Goal: Transaction & Acquisition: Purchase product/service

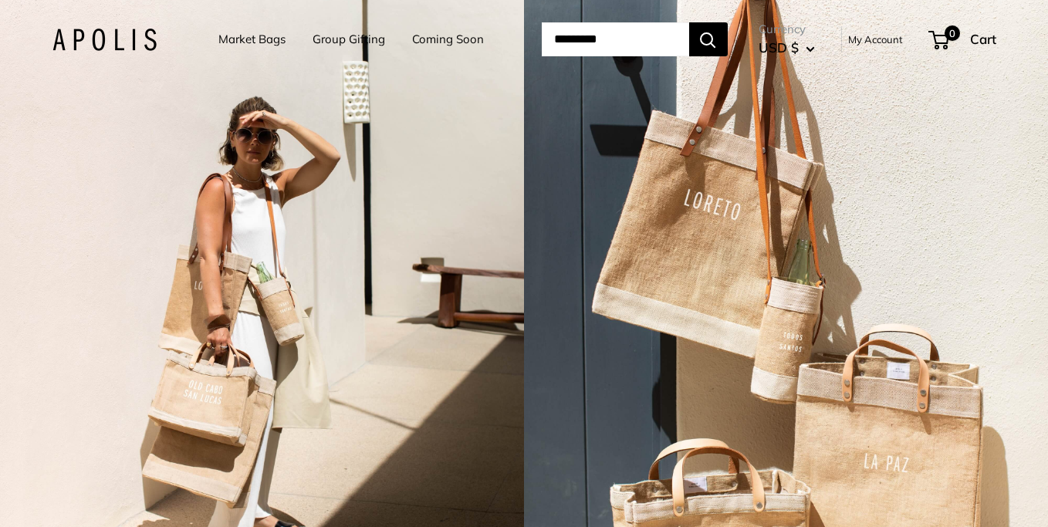
click at [240, 35] on link "Market Bags" at bounding box center [251, 40] width 67 height 22
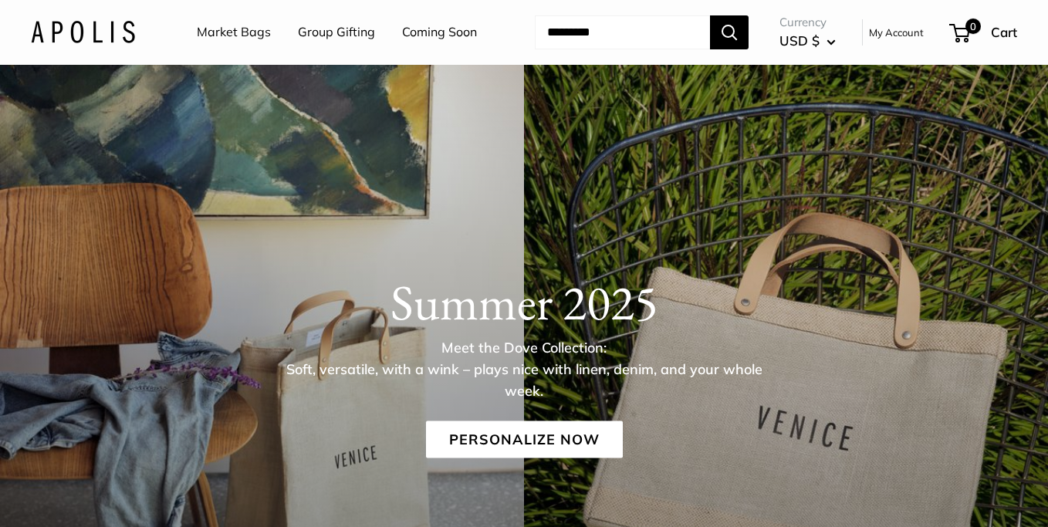
click at [625, 26] on input "Search..." at bounding box center [622, 32] width 175 height 34
paste input "**********"
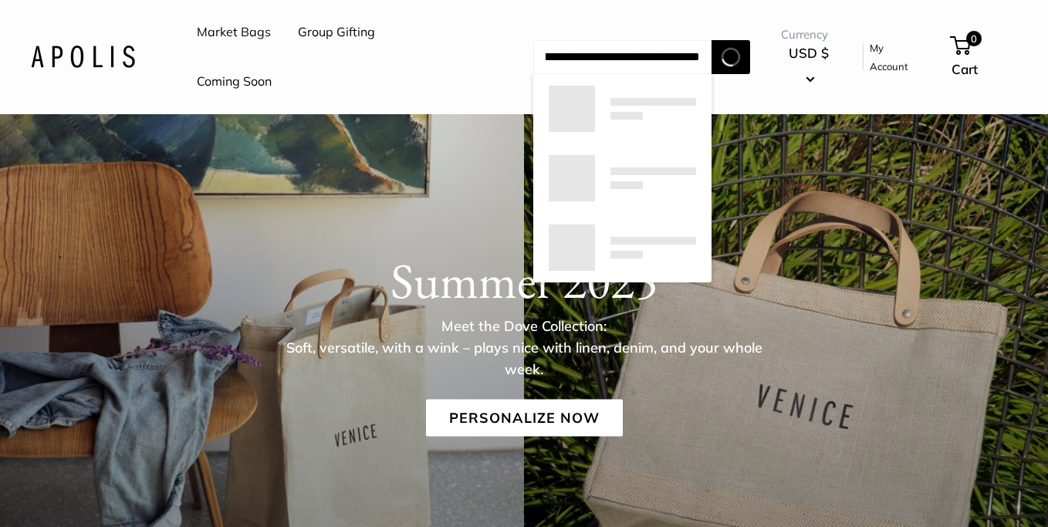
scroll to position [73, 0]
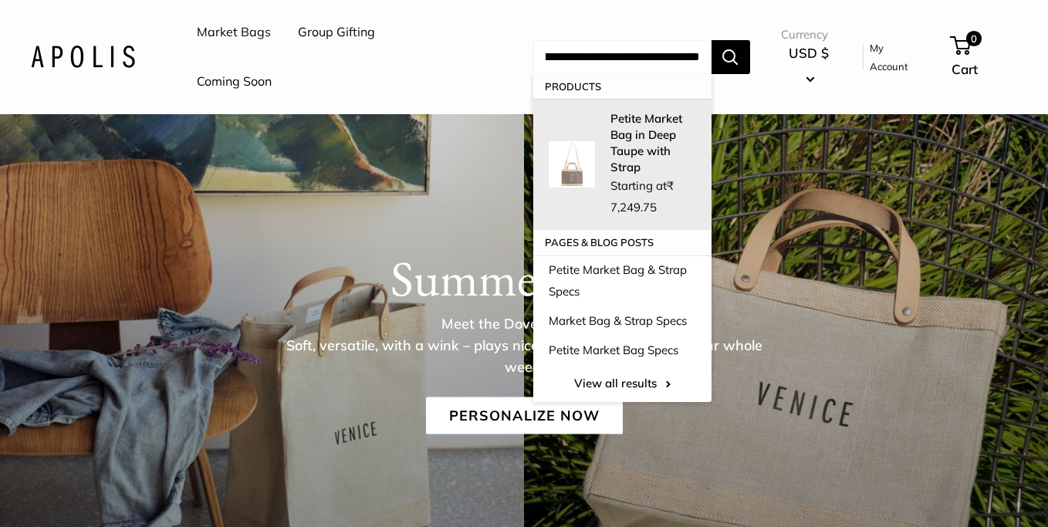
type input "**********"
click at [657, 111] on strong "Petite Market Bag in Deep Taupe with Strap" at bounding box center [646, 142] width 72 height 63
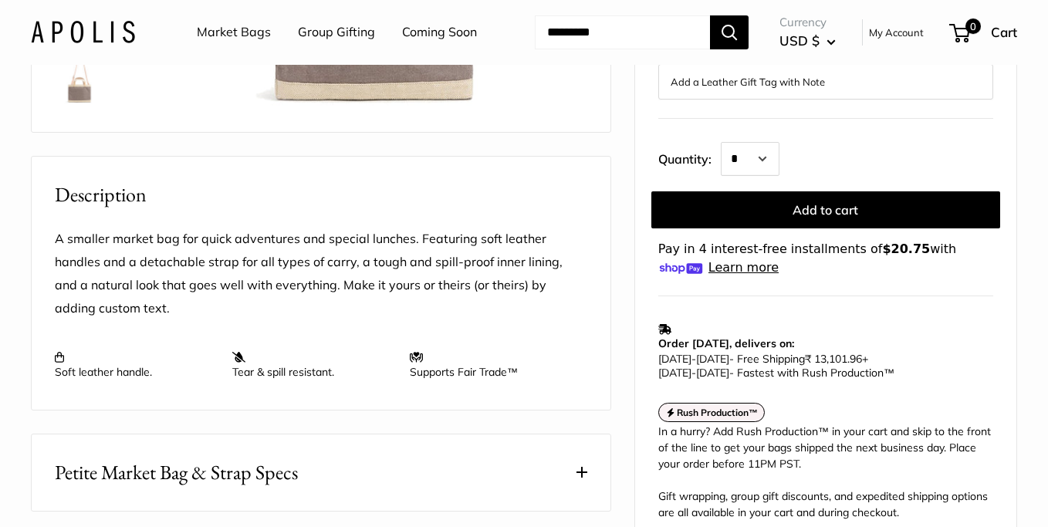
scroll to position [383, 0]
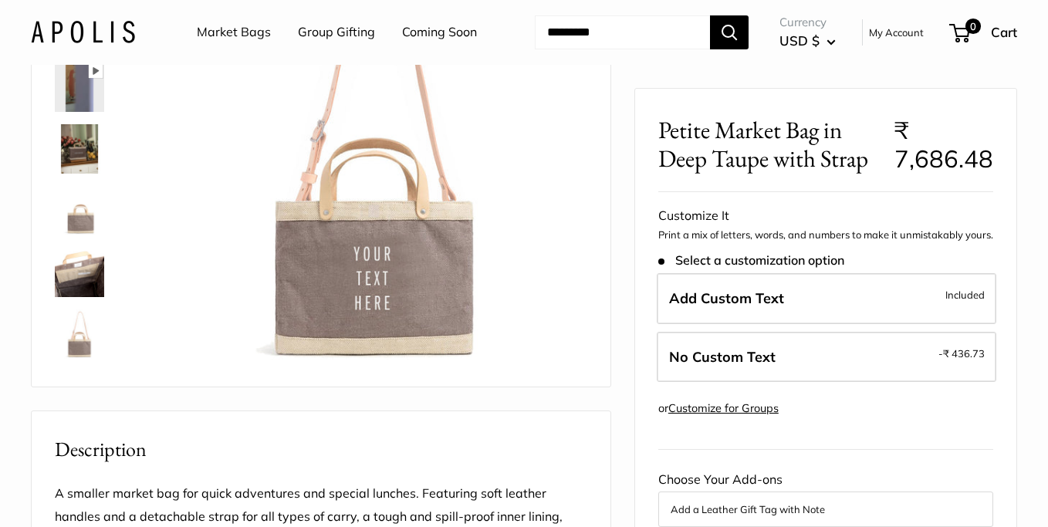
scroll to position [52, 0]
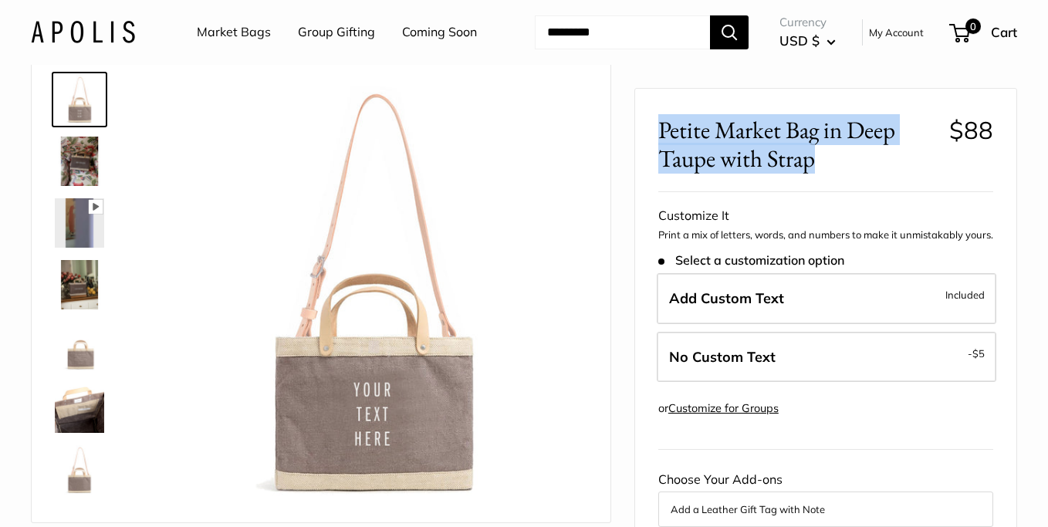
drag, startPoint x: 809, startPoint y: 161, endPoint x: 657, endPoint y: 130, distance: 154.4
click at [658, 127] on span "Petite Market Bag in Deep Taupe with Strap" at bounding box center [797, 144] width 279 height 57
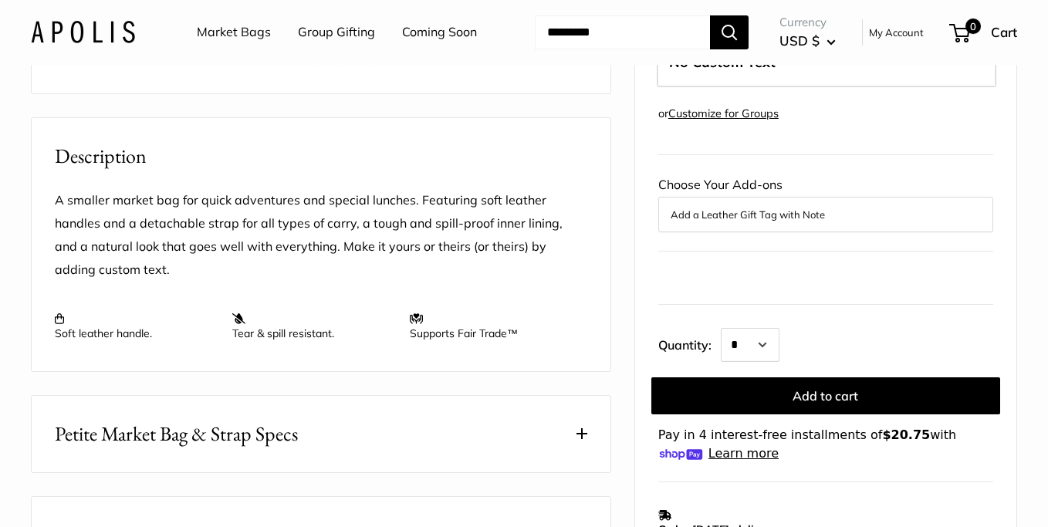
scroll to position [370, 0]
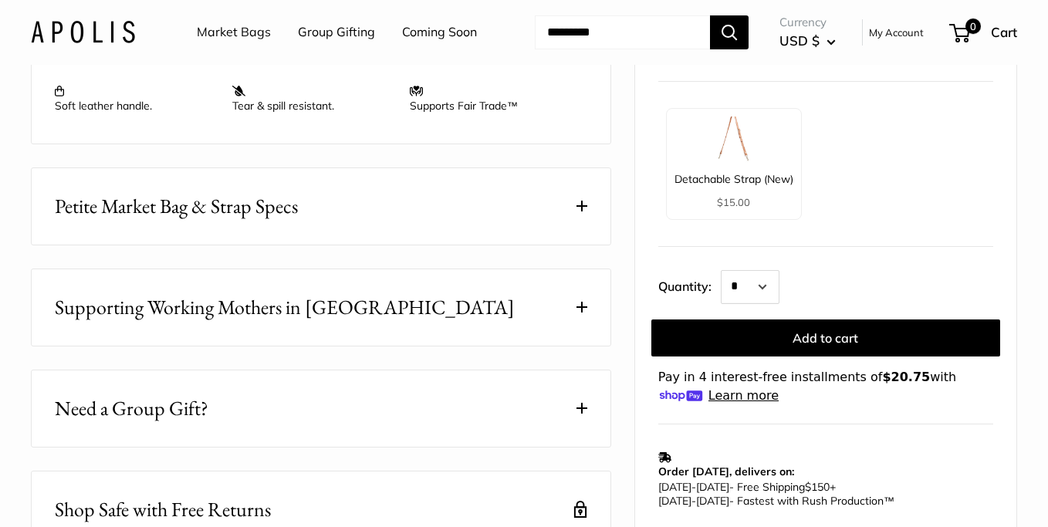
scroll to position [672, 0]
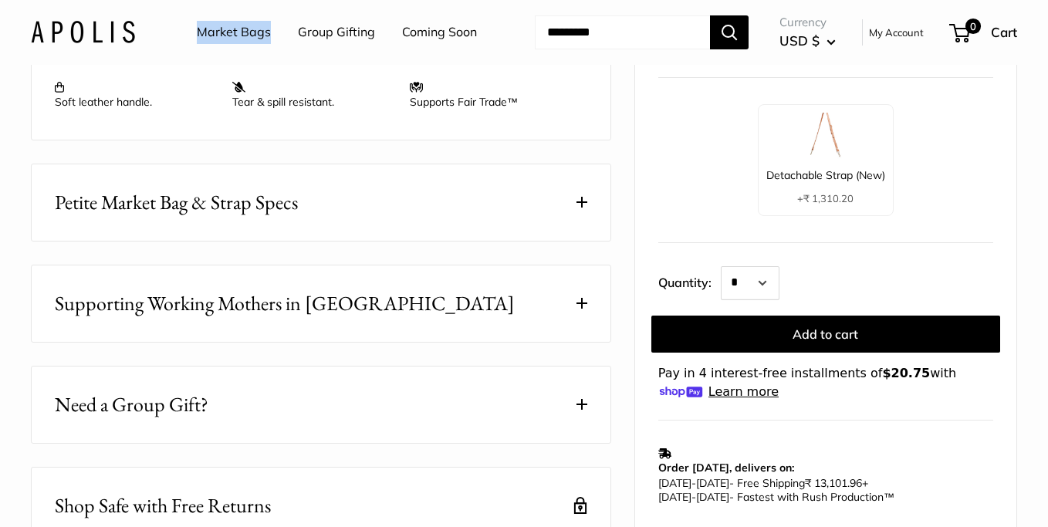
scroll to position [678, 0]
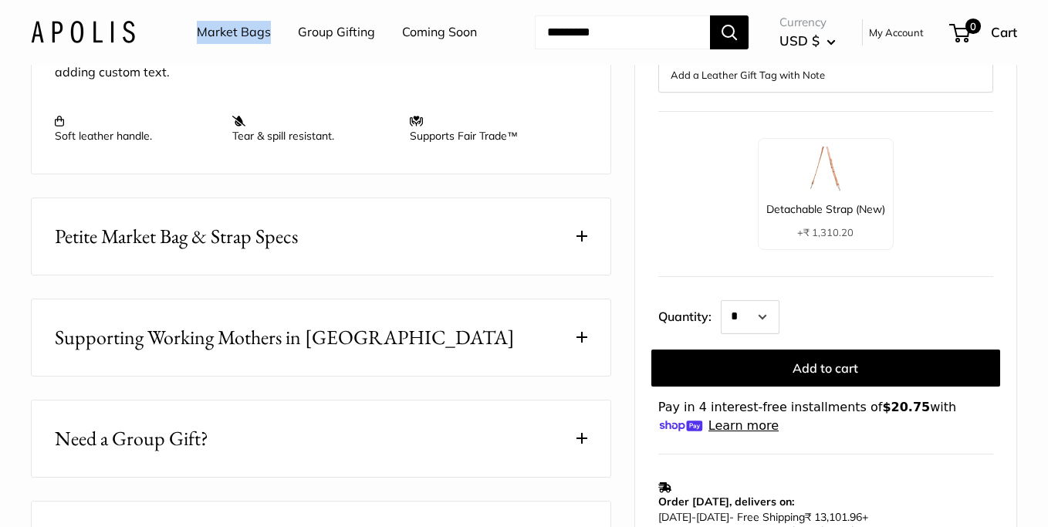
click at [816, 194] on img at bounding box center [826, 170] width 46 height 46
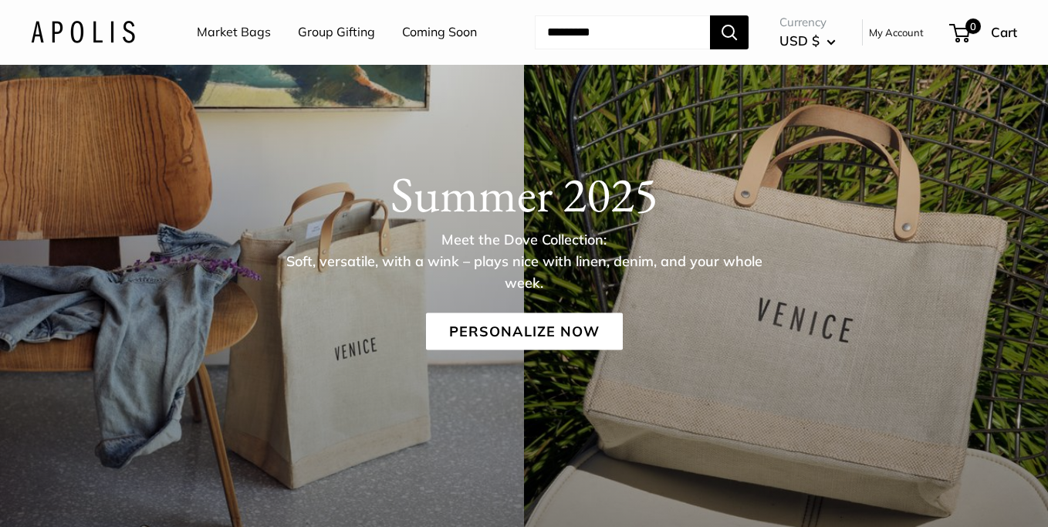
scroll to position [111, 0]
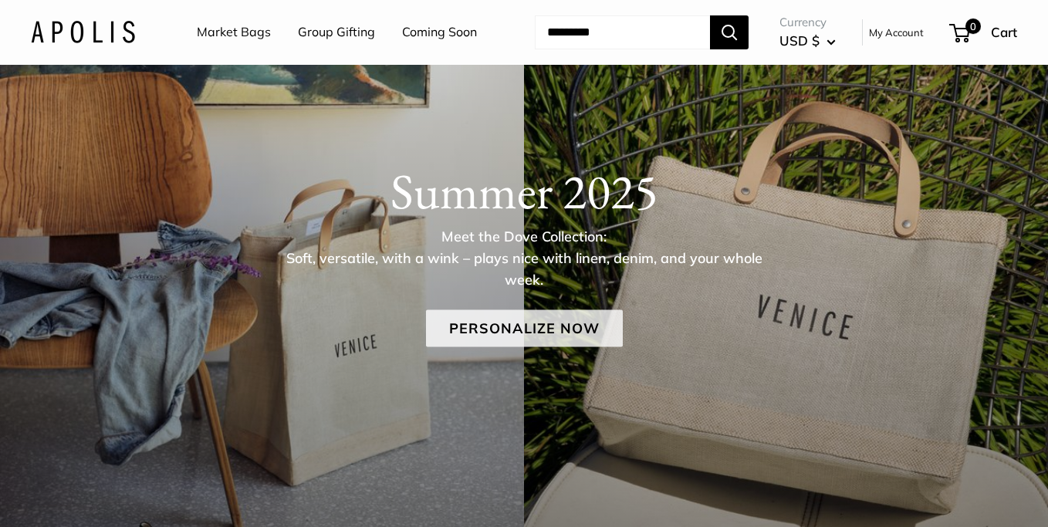
click at [514, 328] on link "Personalize Now" at bounding box center [524, 327] width 197 height 37
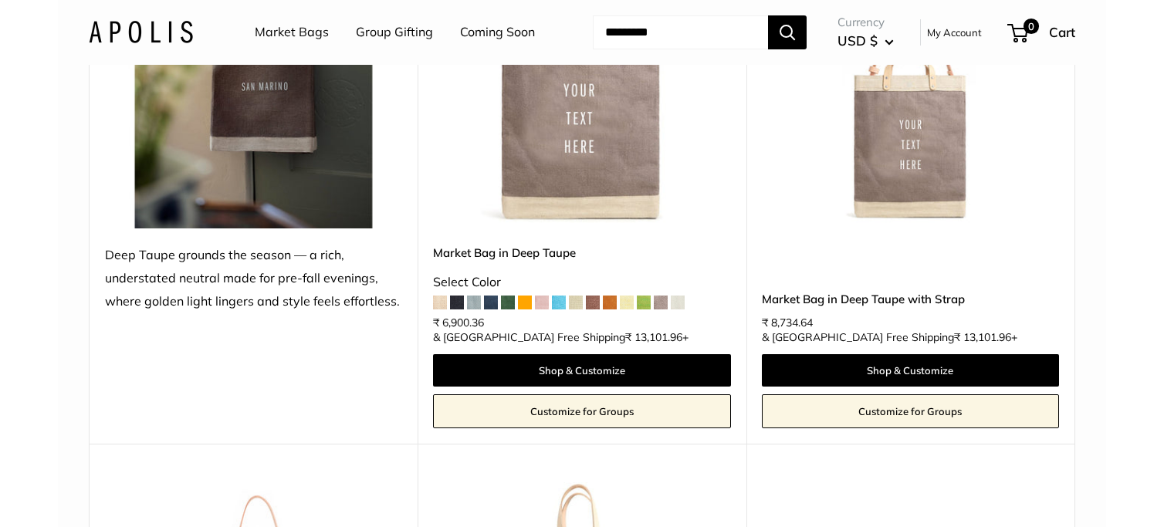
scroll to position [360, 0]
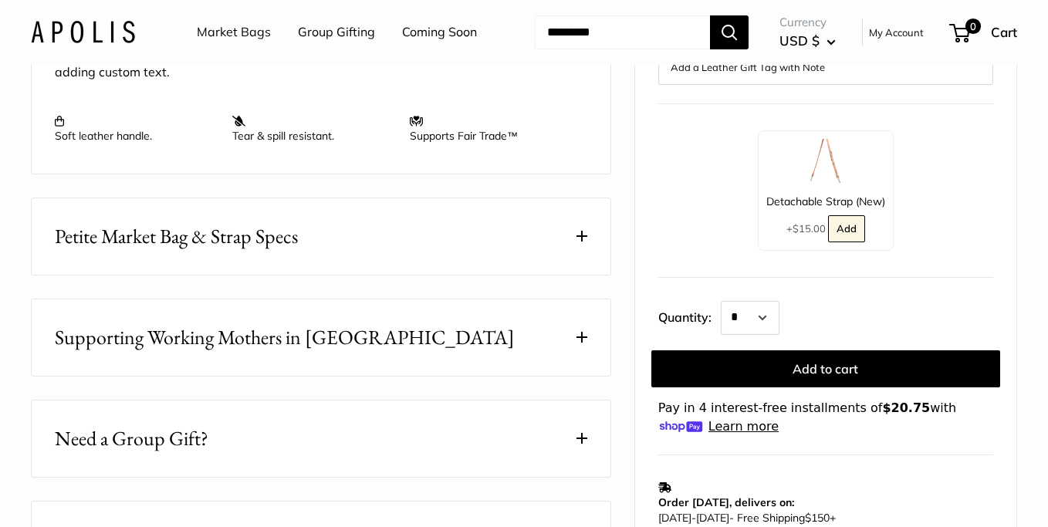
scroll to position [680, 0]
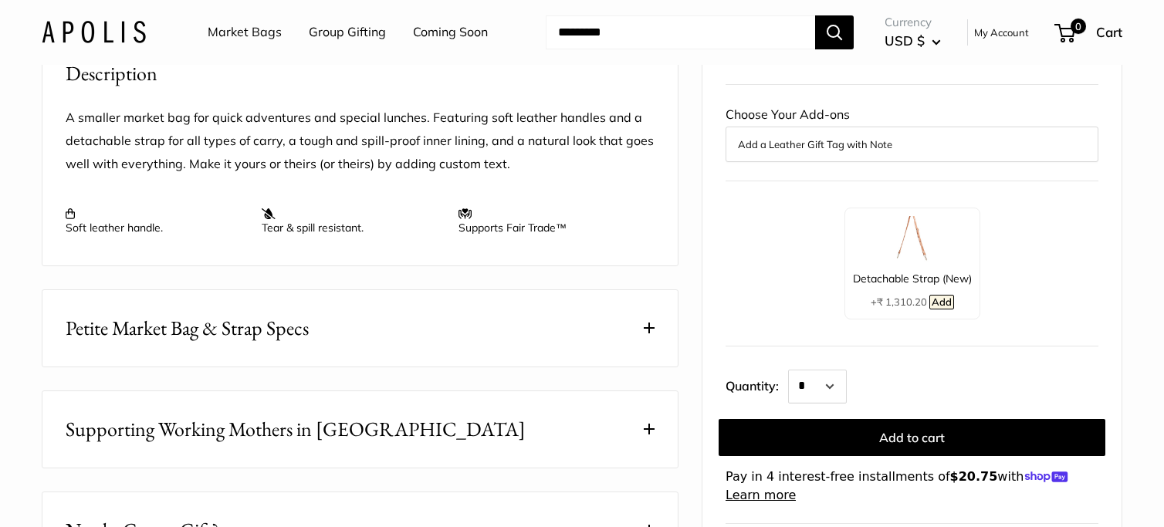
scroll to position [609, 0]
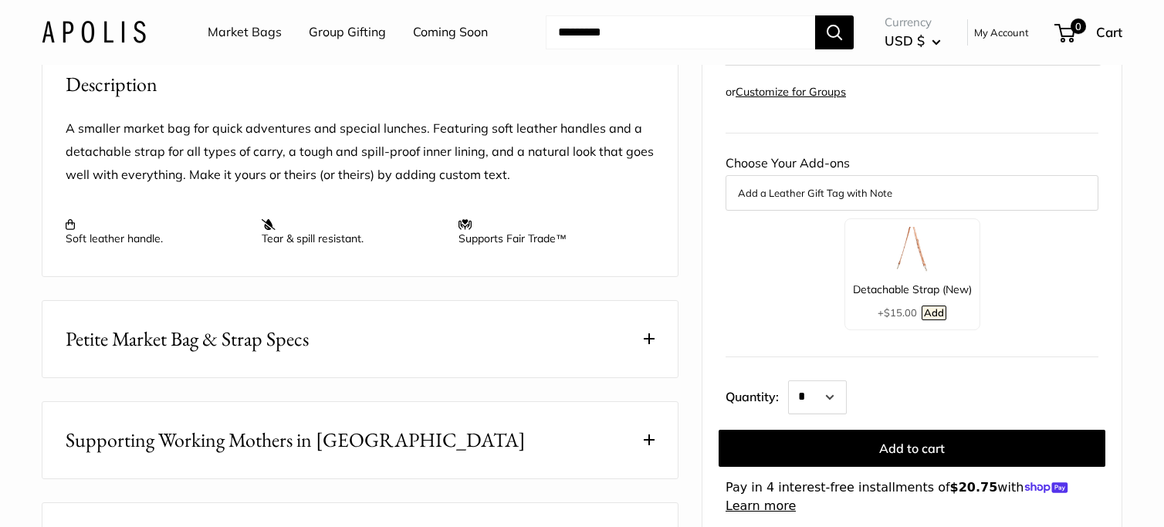
scroll to position [601, 0]
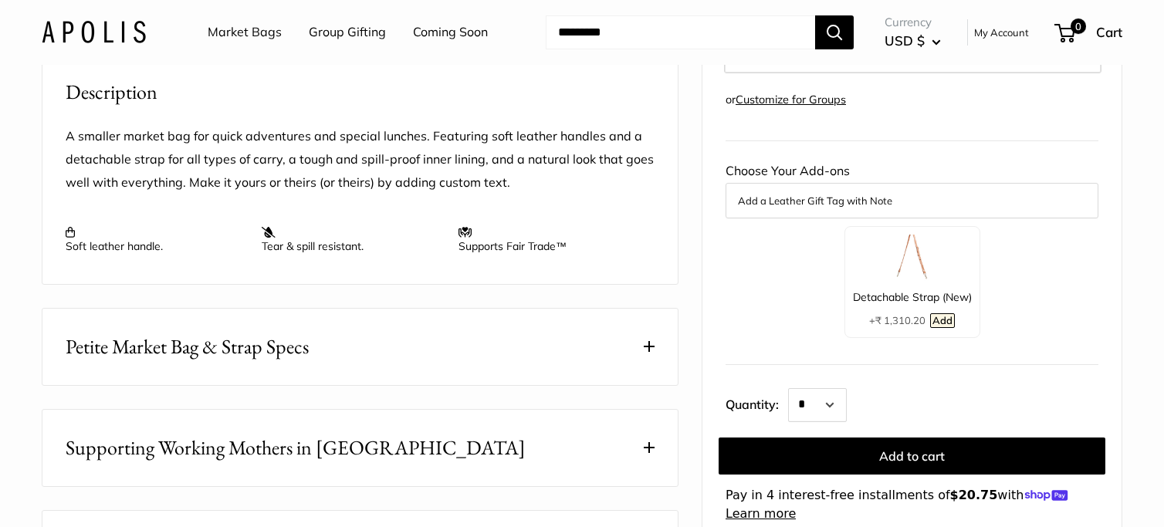
click at [935, 320] on div "Detachable Strap (New) + ₹ 1,310.20 Add" at bounding box center [912, 281] width 136 height 111
click at [1035, 343] on div "Detachable Strap (New) + ₹ 1,310.20 Add" at bounding box center [911, 281] width 373 height 128
drag, startPoint x: 915, startPoint y: 325, endPoint x: 1009, endPoint y: 330, distance: 93.5
click at [915, 306] on div "Detachable Strap (New)" at bounding box center [912, 296] width 119 height 20
drag, startPoint x: 1056, startPoint y: 330, endPoint x: 1023, endPoint y: 329, distance: 32.4
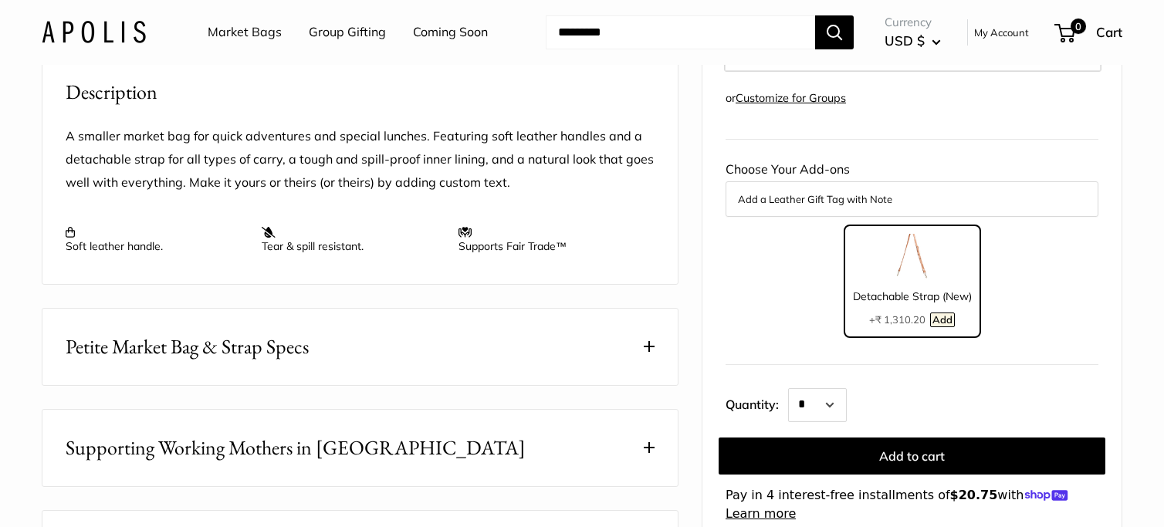
click at [1056, 330] on div "Detachable Strap (New) + ₹ 1,310.20 Add" at bounding box center [911, 281] width 373 height 128
drag, startPoint x: 931, startPoint y: 324, endPoint x: 1022, endPoint y: 326, distance: 91.1
click at [932, 306] on div "Detachable Strap (New)" at bounding box center [912, 296] width 119 height 20
click at [1023, 326] on div "Detachable Strap (New) + ₹ 1,310.20 Add" at bounding box center [911, 281] width 373 height 128
click at [927, 307] on div "Detachable Strap (New)" at bounding box center [912, 297] width 119 height 20
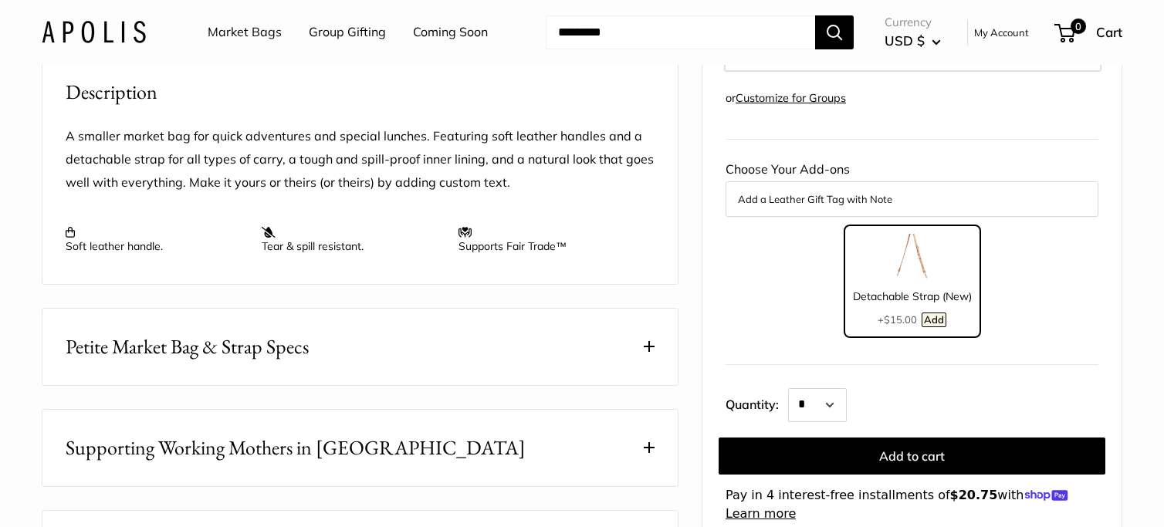
click at [949, 319] on div "Detachable Strap (New) + $15.00 Add" at bounding box center [911, 281] width 137 height 113
click at [939, 314] on div "Detachable Strap (New) + $15.00 Add" at bounding box center [912, 281] width 136 height 111
click at [1022, 321] on div "Detachable Strap (New) + $15.00 Add" at bounding box center [911, 281] width 373 height 128
click at [907, 280] on img at bounding box center [912, 257] width 46 height 46
click at [1043, 319] on div "Detachable Strap (New) + ₹ 1,310.20 Add" at bounding box center [911, 281] width 373 height 127
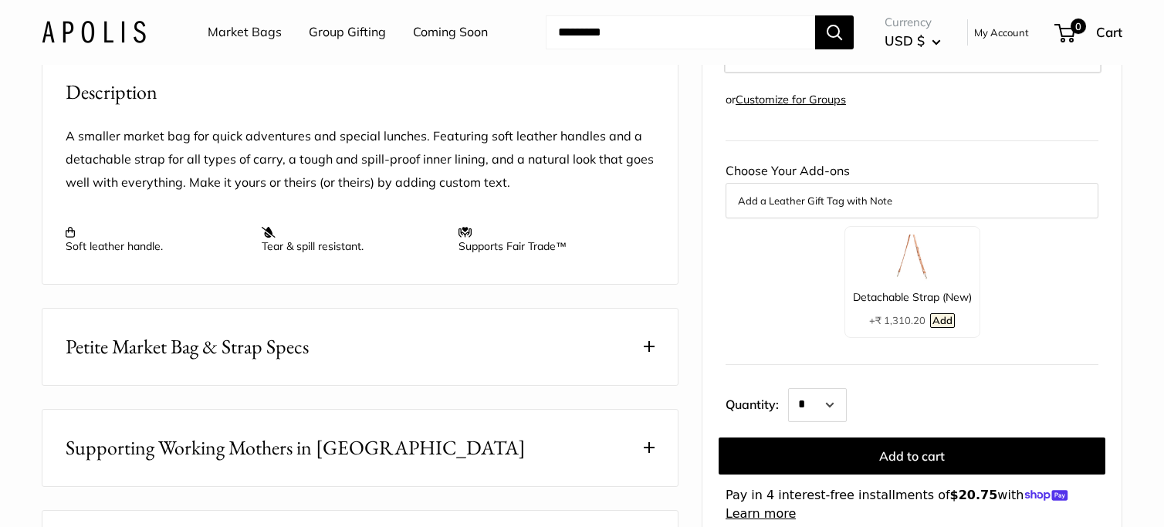
click at [918, 281] on img at bounding box center [912, 258] width 46 height 46
drag, startPoint x: 1024, startPoint y: 313, endPoint x: 923, endPoint y: 303, distance: 101.6
click at [1021, 313] on div "Detachable Strap (New) + ₹ 1,310.20 Add" at bounding box center [911, 281] width 373 height 128
drag, startPoint x: 923, startPoint y: 303, endPoint x: 943, endPoint y: 304, distance: 20.1
click at [923, 280] on img at bounding box center [912, 257] width 46 height 46
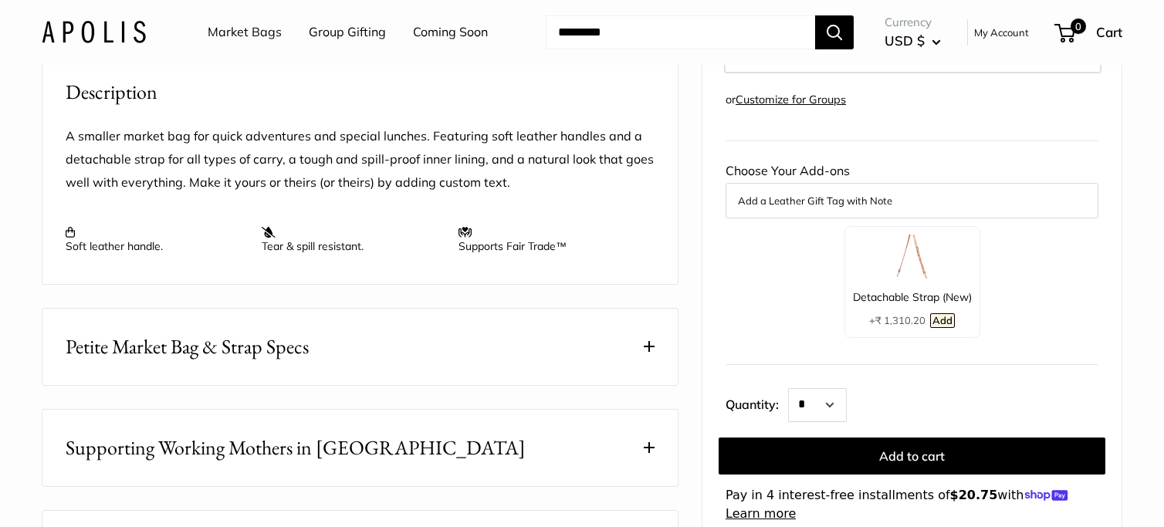
drag, startPoint x: 906, startPoint y: 299, endPoint x: 986, endPoint y: 309, distance: 80.8
click at [907, 281] on img at bounding box center [912, 258] width 46 height 46
click at [947, 308] on div "Detachable Strap (New) + ₹ 1,310.20 Add" at bounding box center [911, 281] width 137 height 113
click at [915, 281] on img at bounding box center [912, 258] width 46 height 46
click at [941, 301] on div "Detachable Strap (New) + ₹ 1,310.20 Add" at bounding box center [911, 281] width 137 height 113
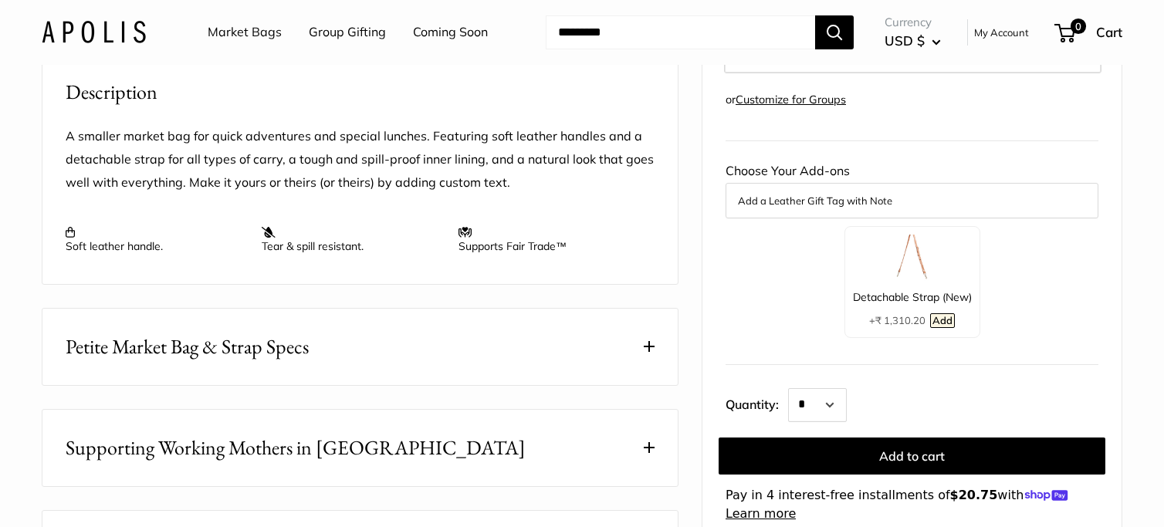
click at [908, 326] on span "₹ 1,310.20" at bounding box center [900, 319] width 50 height 12
click at [915, 281] on img at bounding box center [912, 258] width 46 height 46
click at [904, 281] on img at bounding box center [912, 258] width 46 height 46
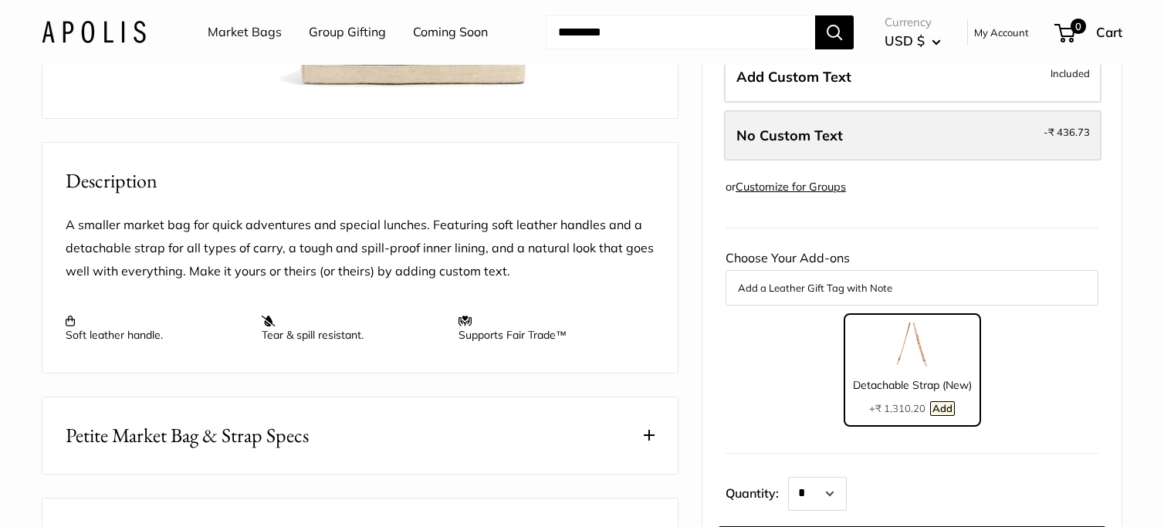
scroll to position [490, 0]
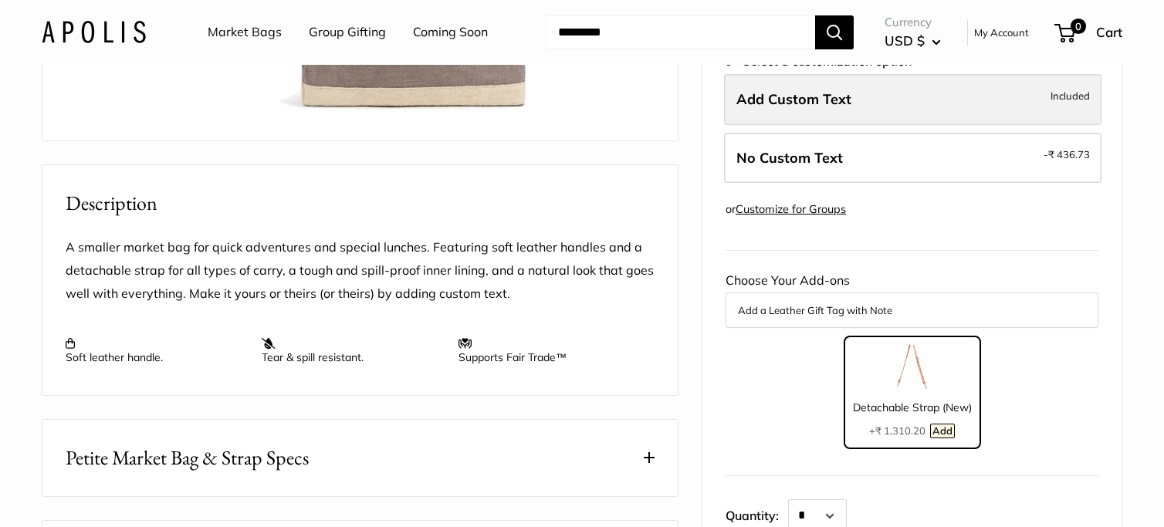
click at [792, 125] on label "Add Custom Text Included" at bounding box center [912, 99] width 377 height 51
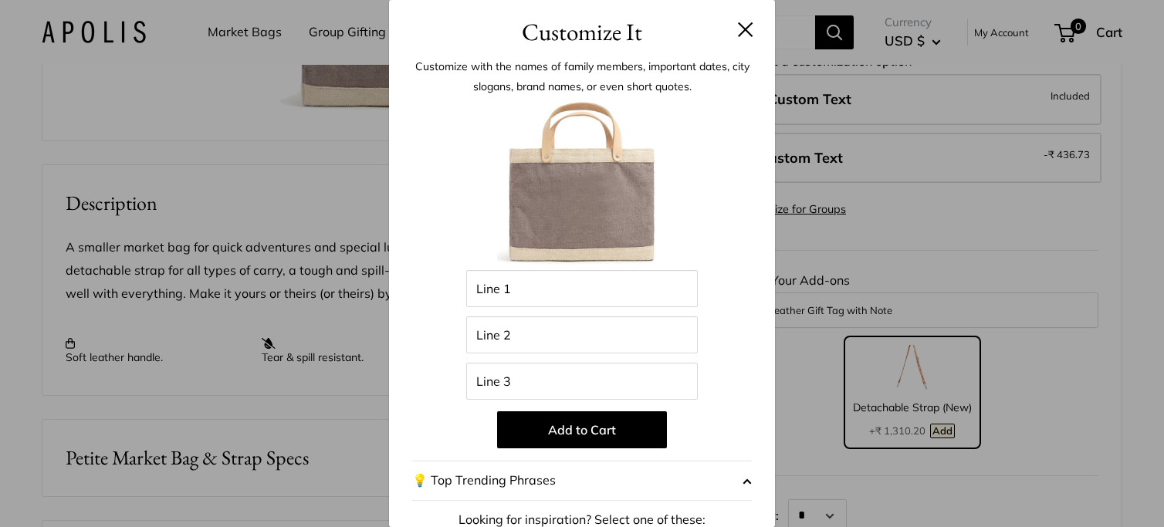
drag, startPoint x: 754, startPoint y: 25, endPoint x: 741, endPoint y: 32, distance: 14.5
click at [754, 25] on header "Customize It" at bounding box center [582, 25] width 386 height 50
click at [748, 34] on button at bounding box center [745, 29] width 15 height 15
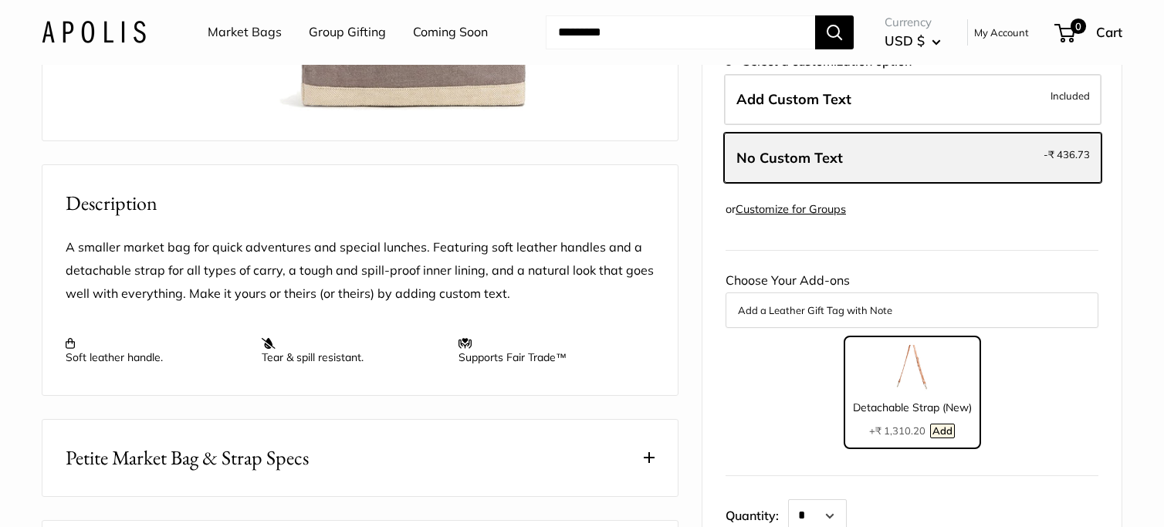
click at [835, 167] on span "No Custom Text" at bounding box center [789, 158] width 106 height 18
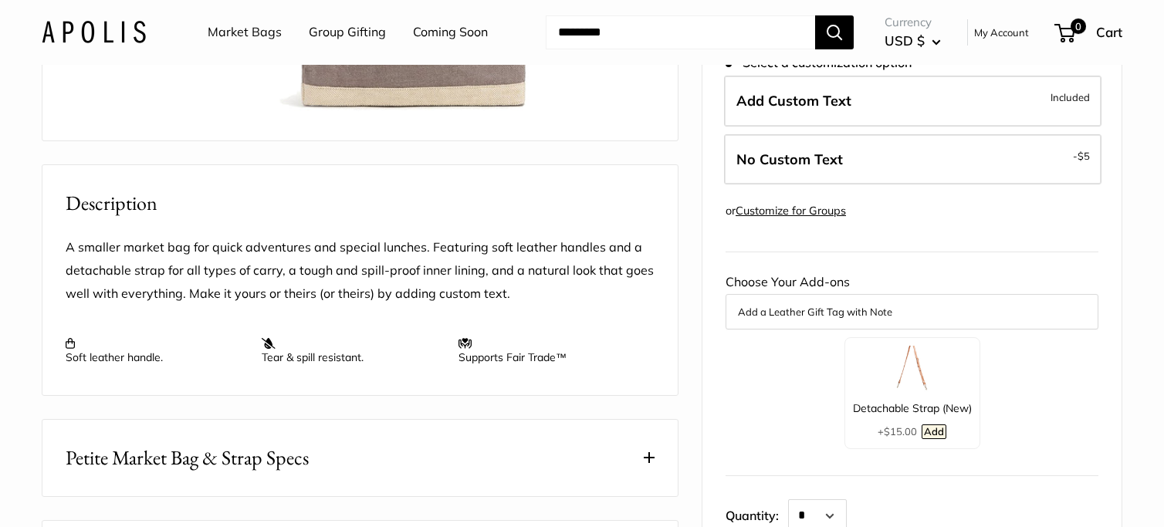
click at [858, 415] on div "Detachable Strap (New) + $15.00 Add" at bounding box center [912, 392] width 136 height 111
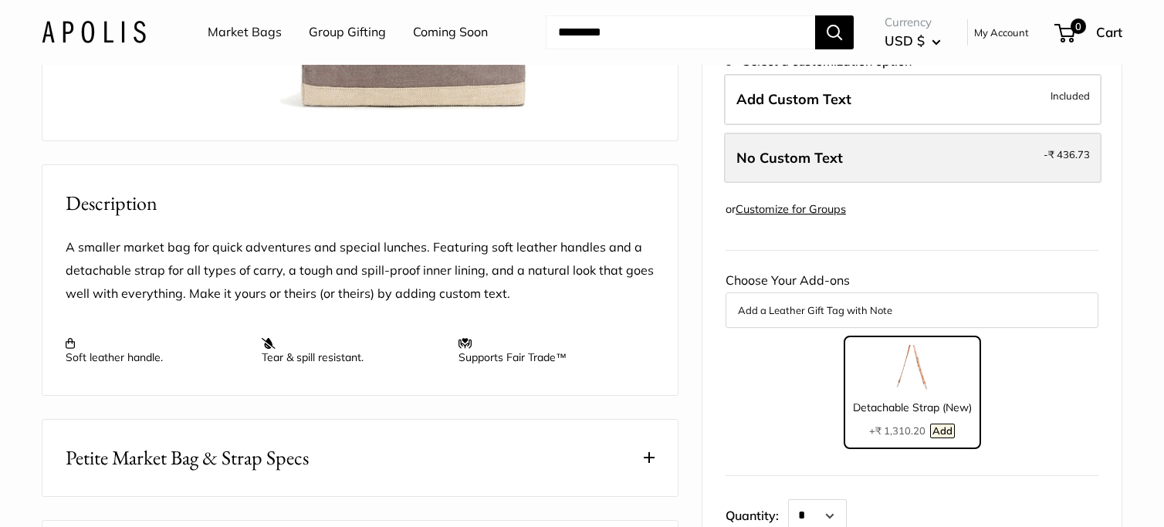
click at [818, 167] on span "No Custom Text" at bounding box center [789, 158] width 106 height 18
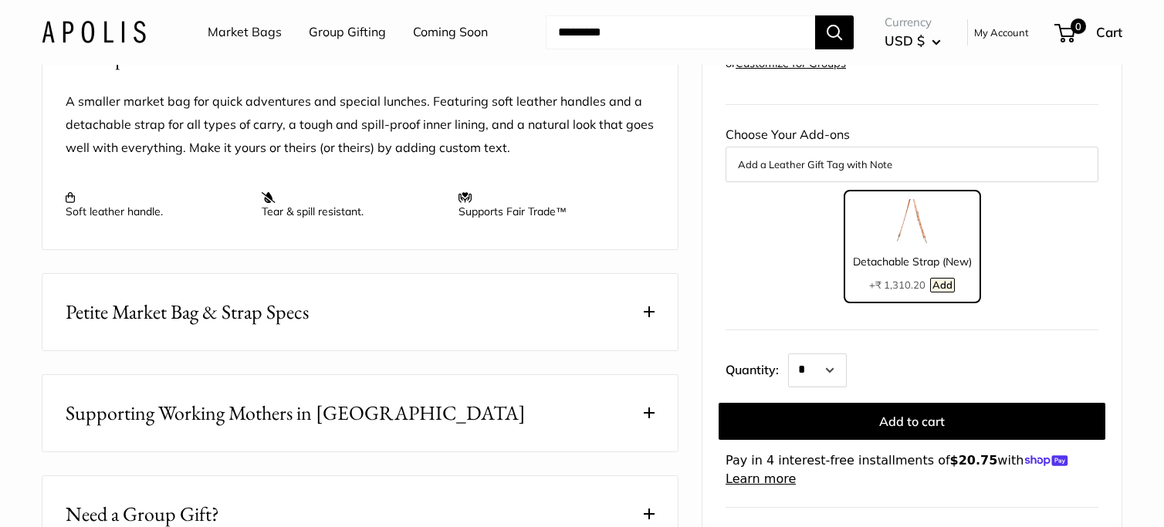
scroll to position [666, 0]
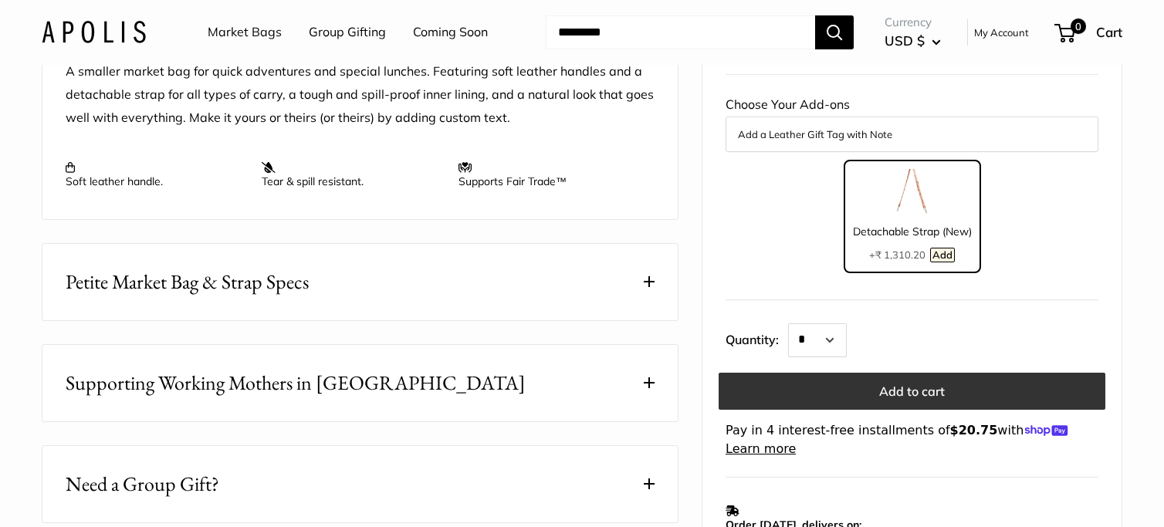
click at [867, 410] on button "Add to cart" at bounding box center [911, 391] width 387 height 37
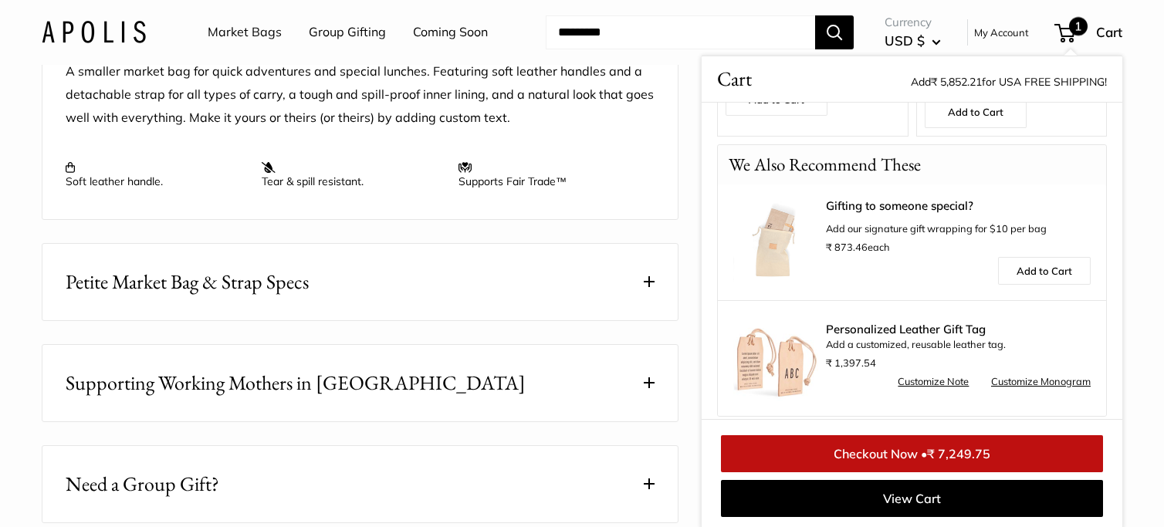
scroll to position [0, 0]
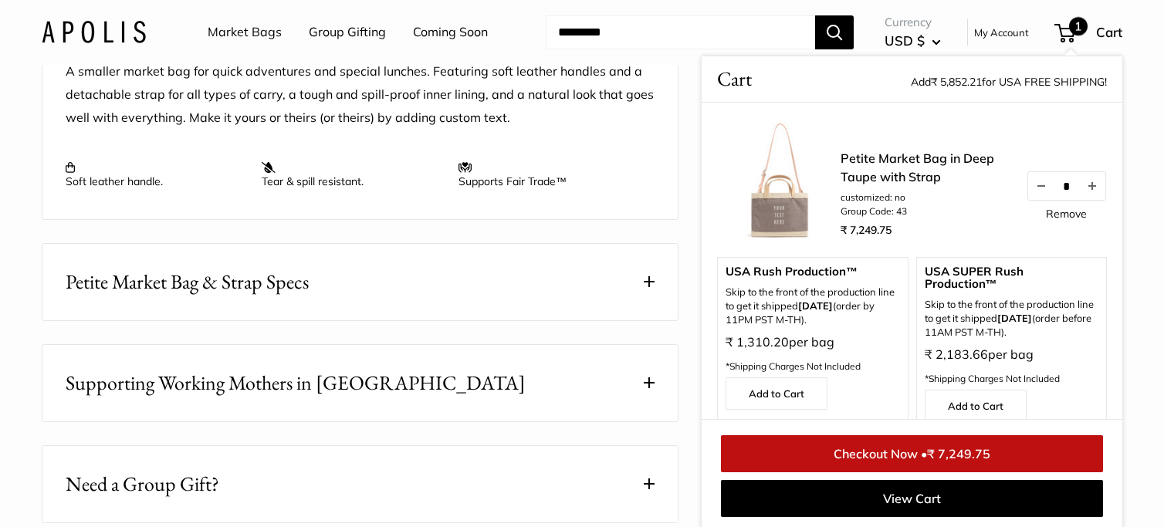
click at [1141, 68] on div "Home Market Bags Petite Market Bag in Deep Taupe with ... Pause Play % buffered…" at bounding box center [582, 62] width 1142 height 1327
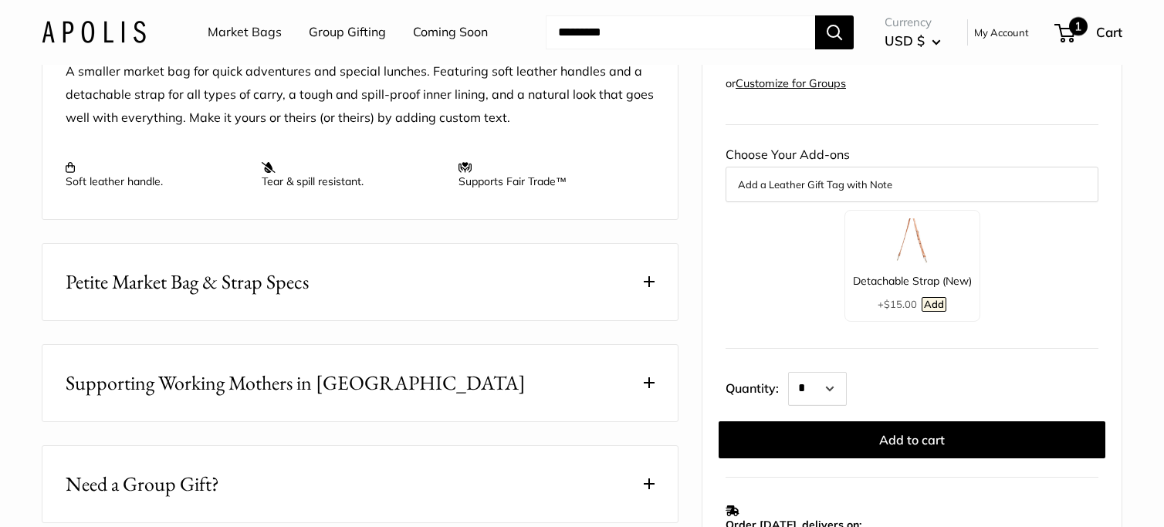
click at [1078, 32] on span "1" at bounding box center [1078, 26] width 19 height 19
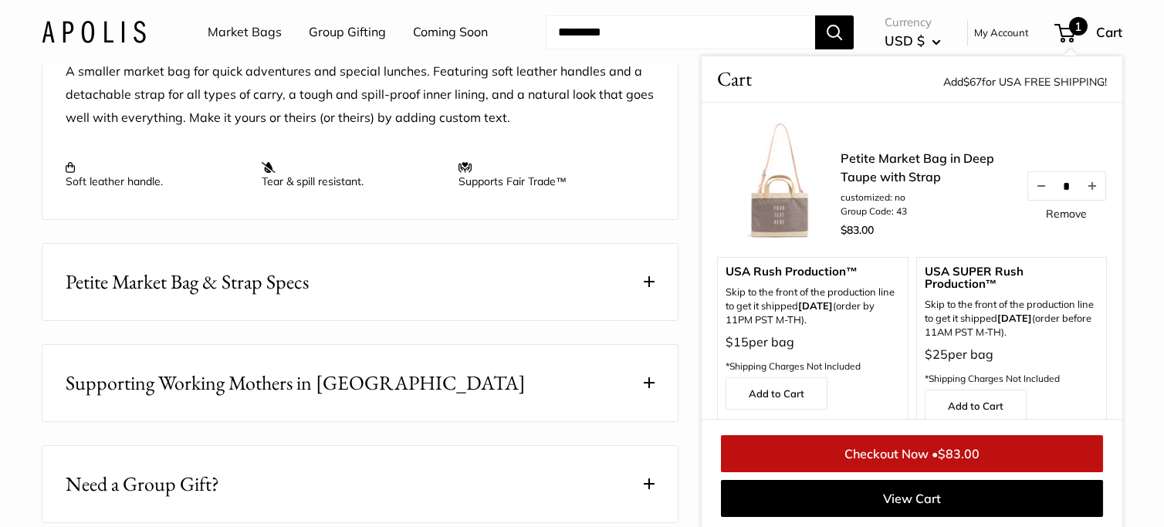
click at [1063, 221] on div "Petite Market Bag in Deep Taupe with Strap customized: no Group Code: 43 $83.00…" at bounding box center [973, 195] width 266 height 93
click at [1063, 215] on link "Remove" at bounding box center [1066, 213] width 41 height 11
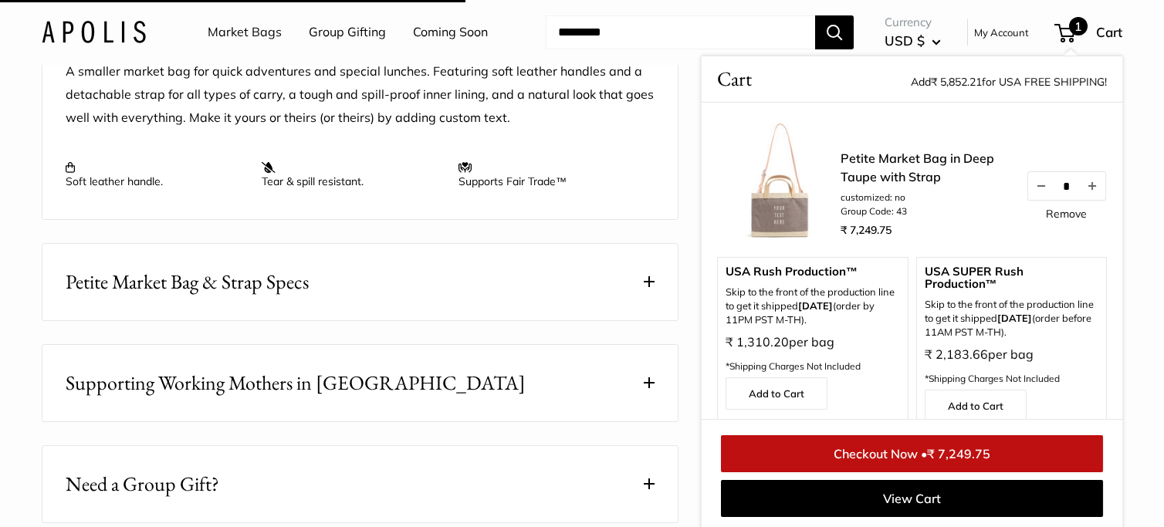
click at [516, 15] on nav "Market Bags Group Gifting Coming Soon" at bounding box center [361, 32] width 369 height 49
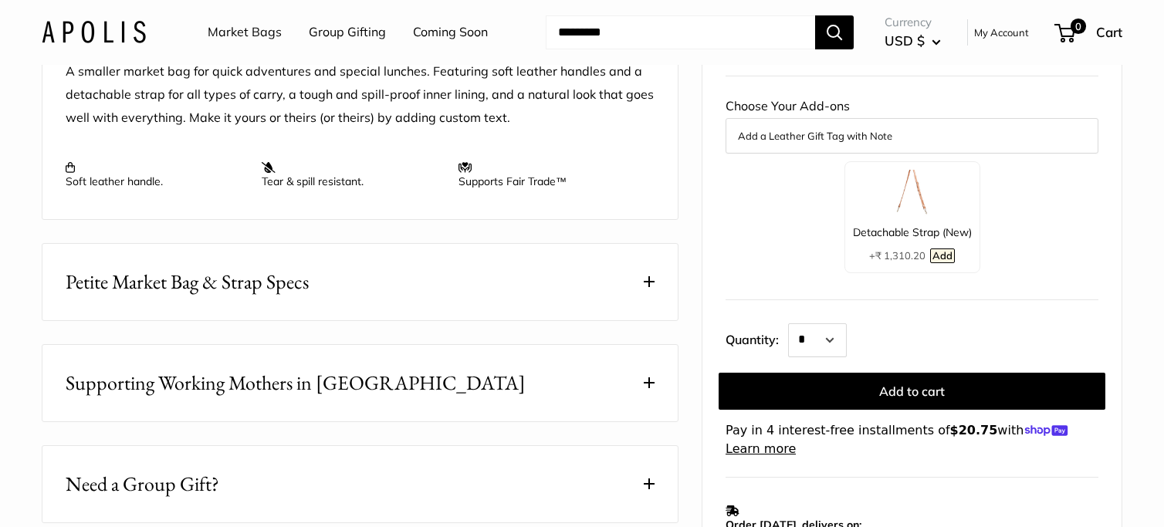
scroll to position [648, 0]
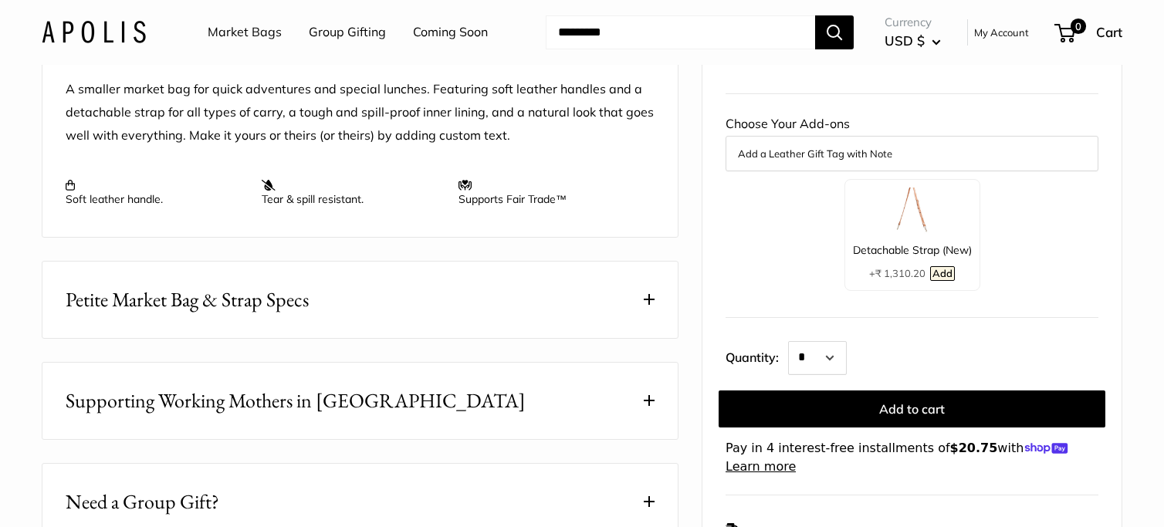
click at [878, 263] on div "Detachable Strap (New) + ₹ 1,310.20 Add" at bounding box center [912, 234] width 136 height 111
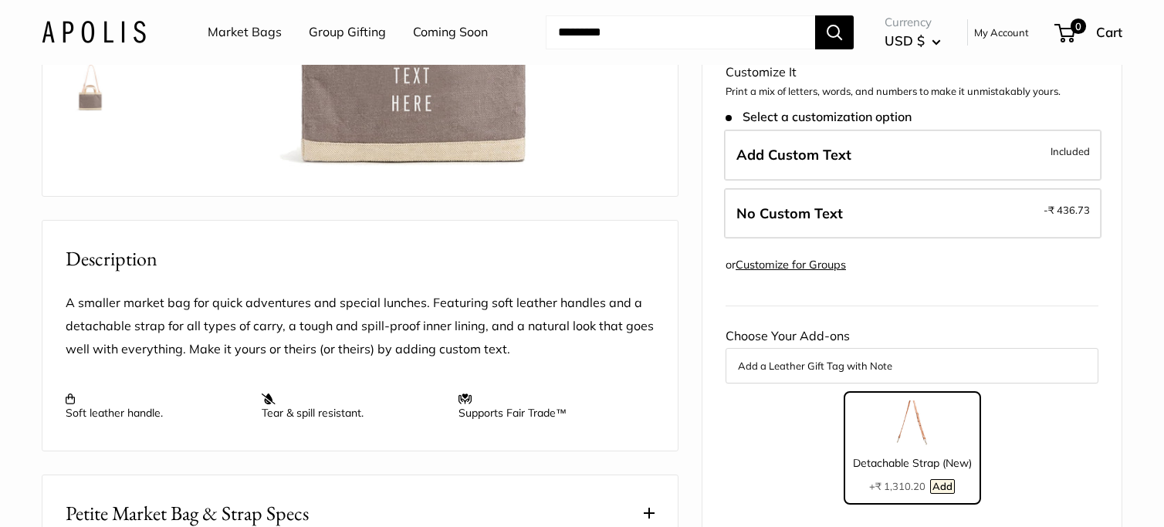
scroll to position [317, 0]
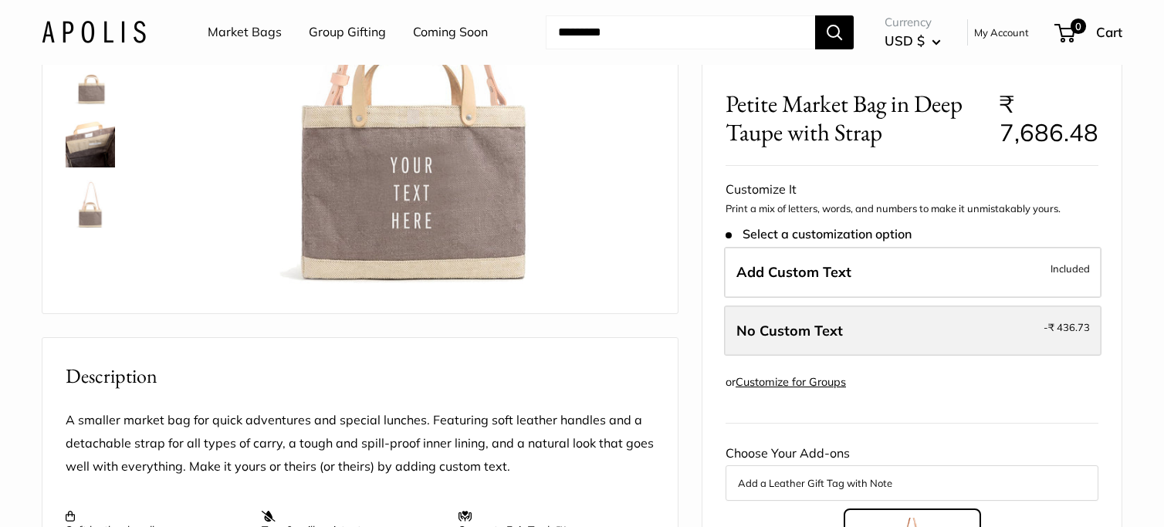
click at [831, 343] on label "No Custom Text - ₹ 436.73" at bounding box center [912, 331] width 377 height 51
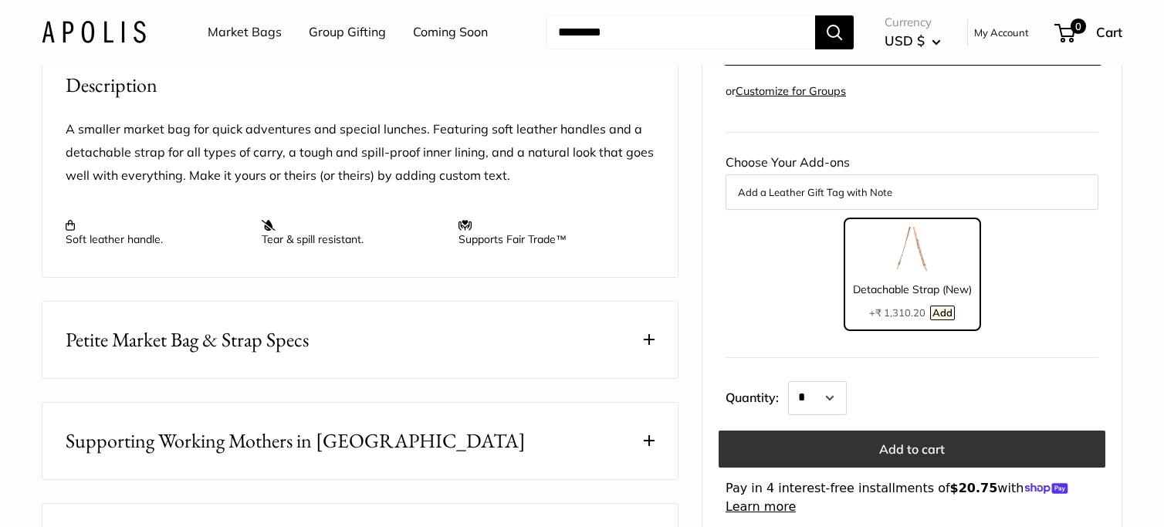
scroll to position [686, 0]
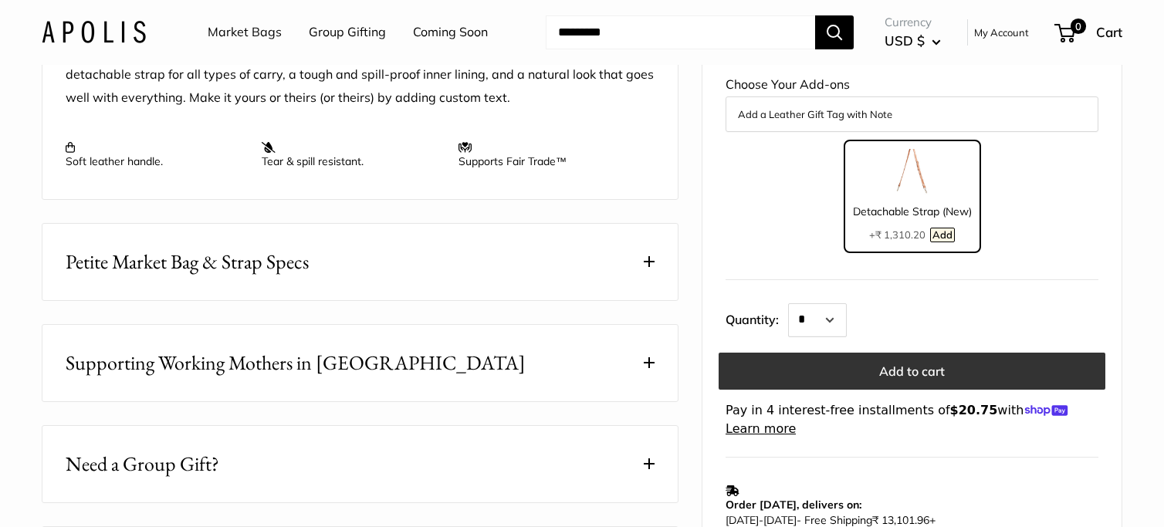
click at [866, 390] on button "Add to cart" at bounding box center [911, 371] width 387 height 37
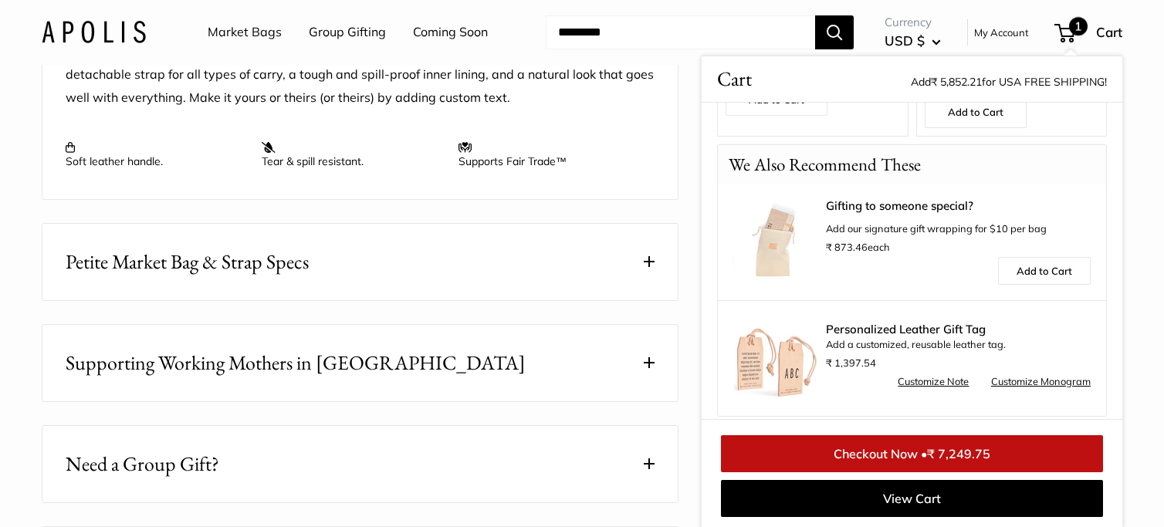
scroll to position [0, 0]
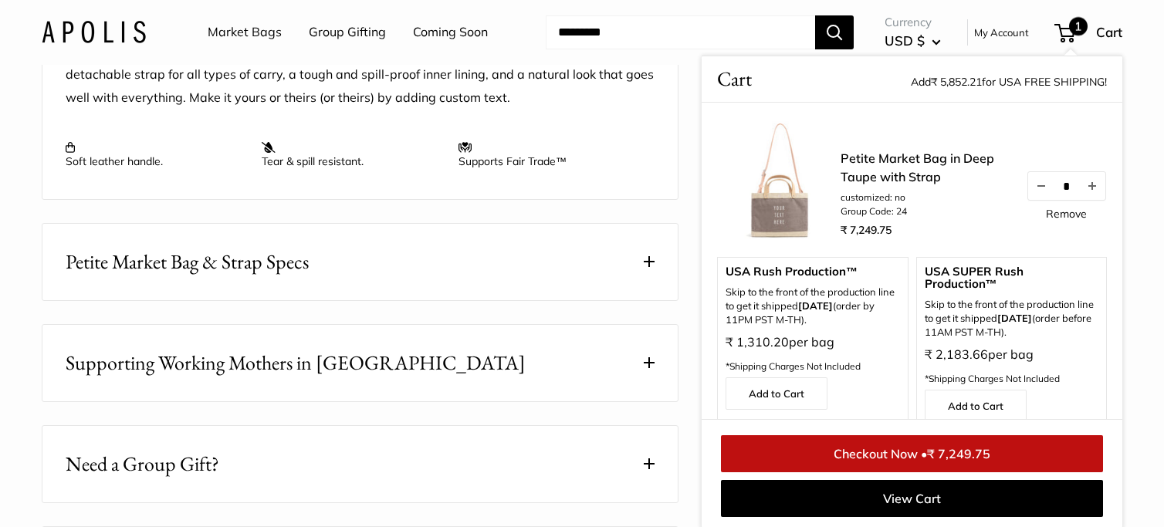
click at [695, 259] on div "Pause Play % buffered 00:00 Unmute Mute Exit fullscreen Enter fullscreen Play R…" at bounding box center [582, 61] width 1080 height 1289
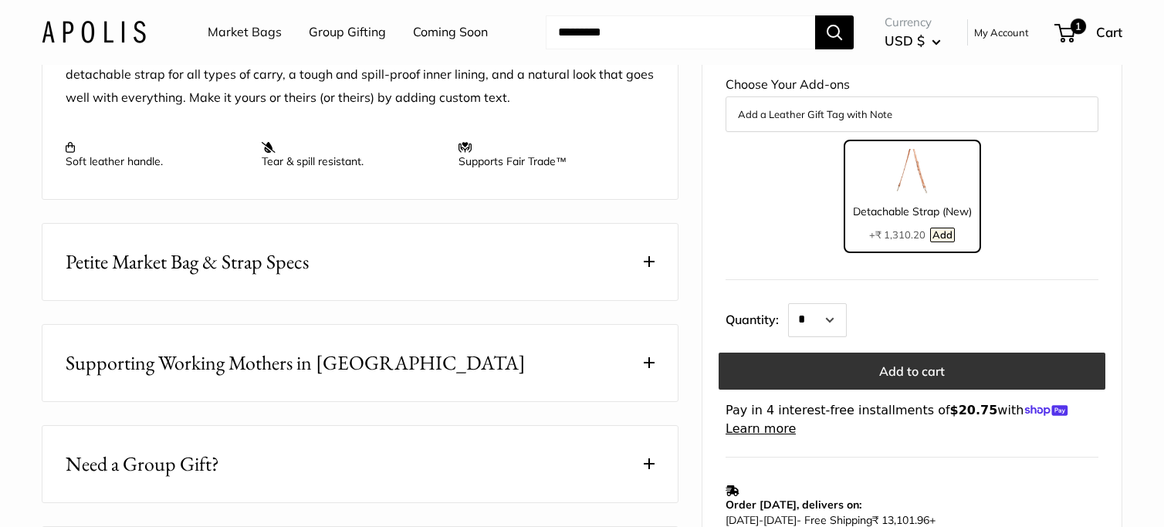
drag, startPoint x: 873, startPoint y: 385, endPoint x: 840, endPoint y: 390, distance: 33.5
click at [872, 385] on button "Add to cart" at bounding box center [911, 371] width 387 height 37
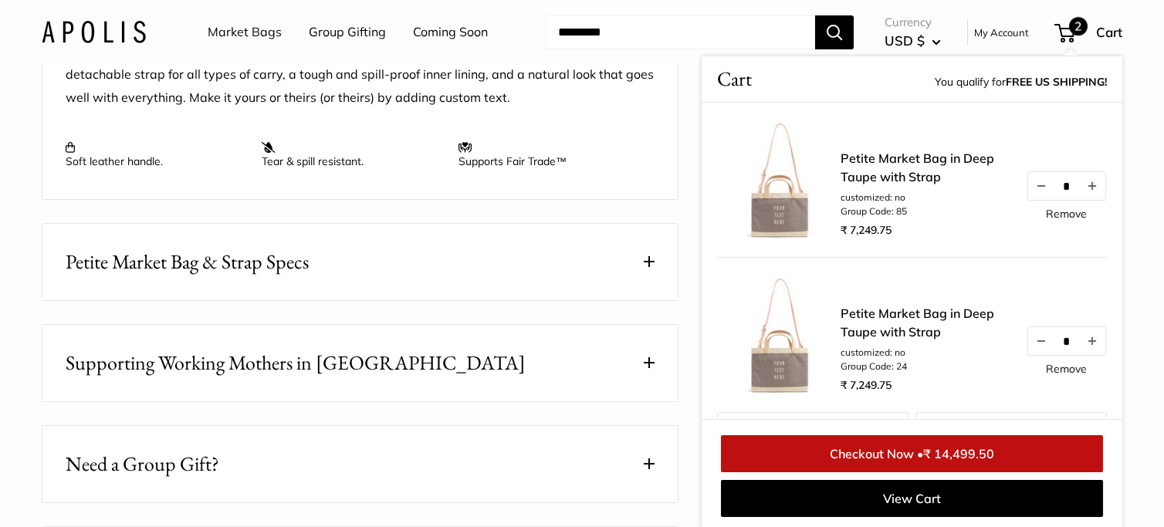
click at [1131, 53] on div "Market Bags Group Gifting Coming Soon Need help? Text Us: 20919 hello@apolisglo…" at bounding box center [582, 32] width 1142 height 49
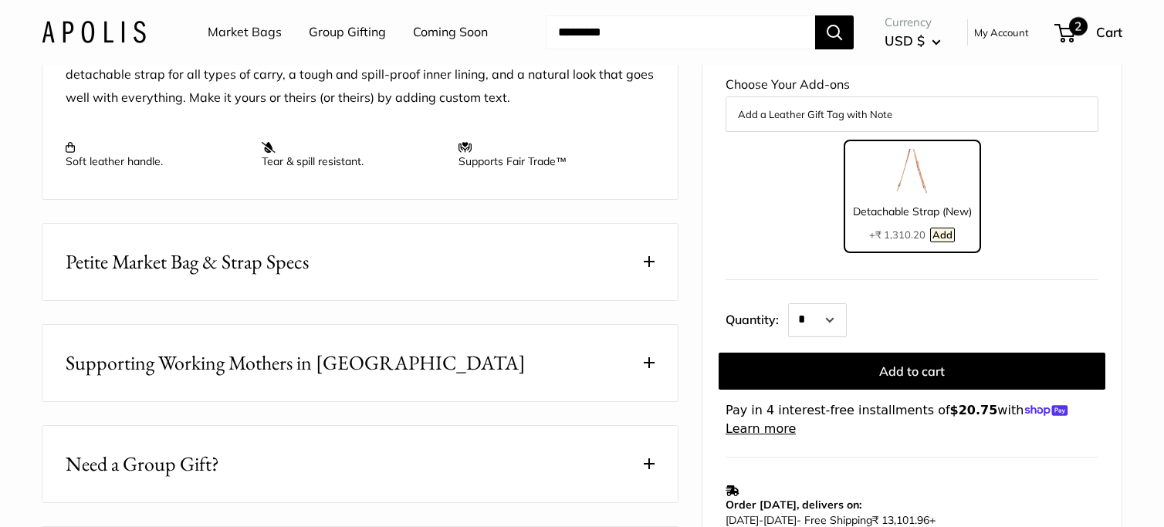
click at [1067, 39] on span "2" at bounding box center [1064, 33] width 21 height 19
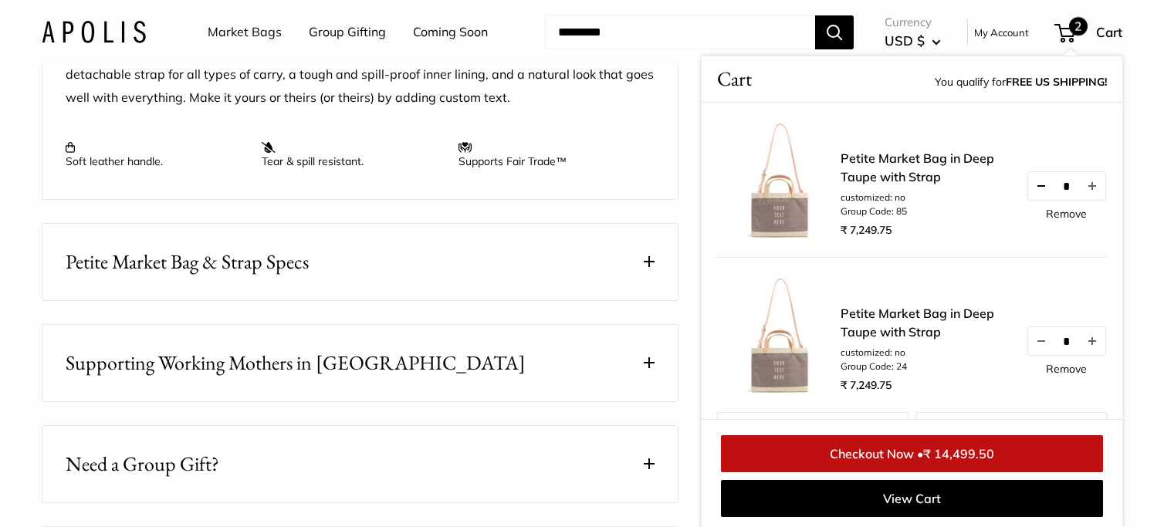
click at [1039, 181] on button "Decrease quantity by 1" at bounding box center [1041, 186] width 26 height 28
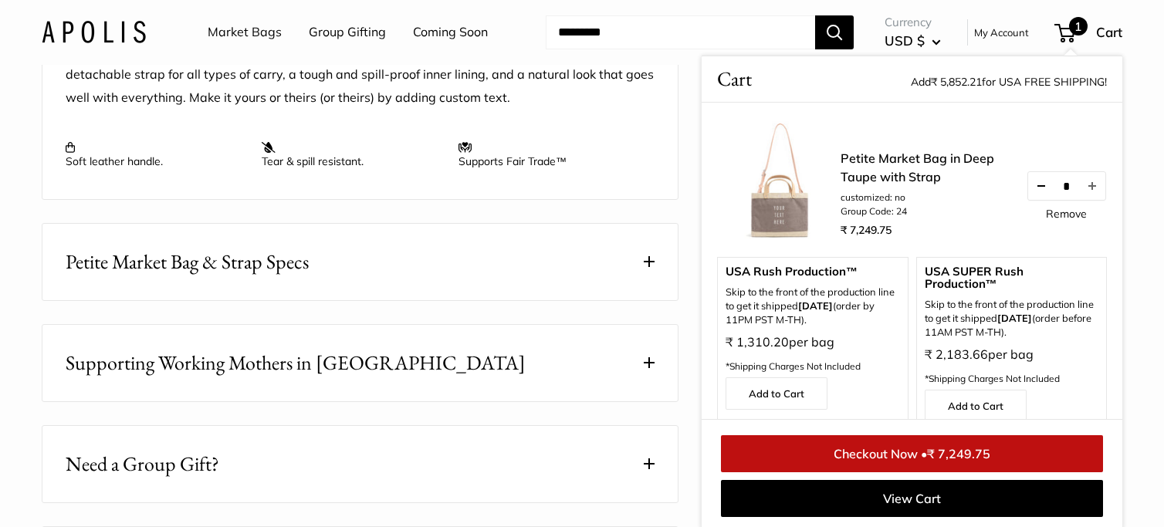
click at [1041, 180] on button "Decrease quantity by 1" at bounding box center [1041, 186] width 26 height 28
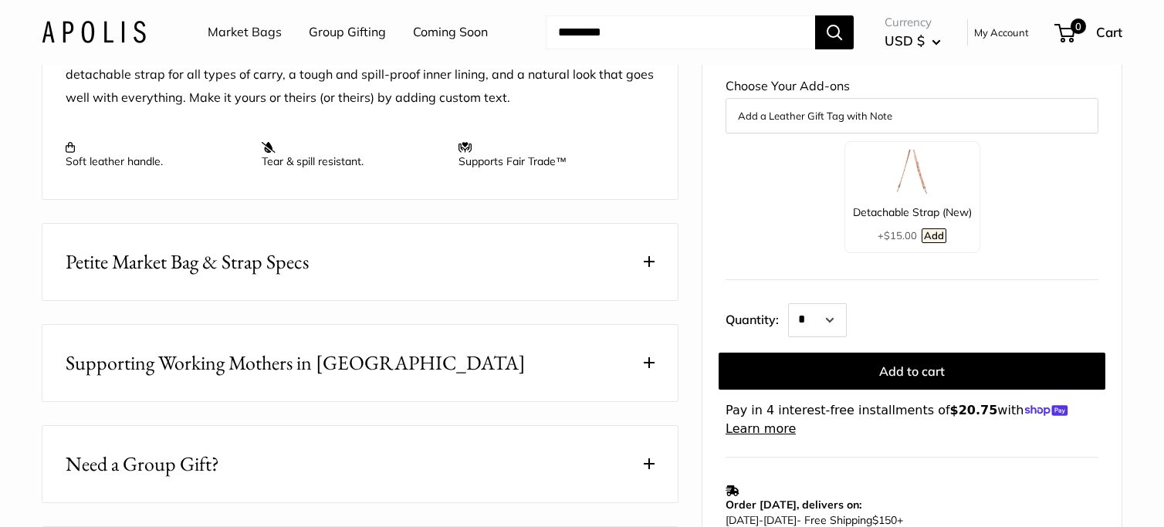
click at [922, 196] on img at bounding box center [912, 173] width 46 height 46
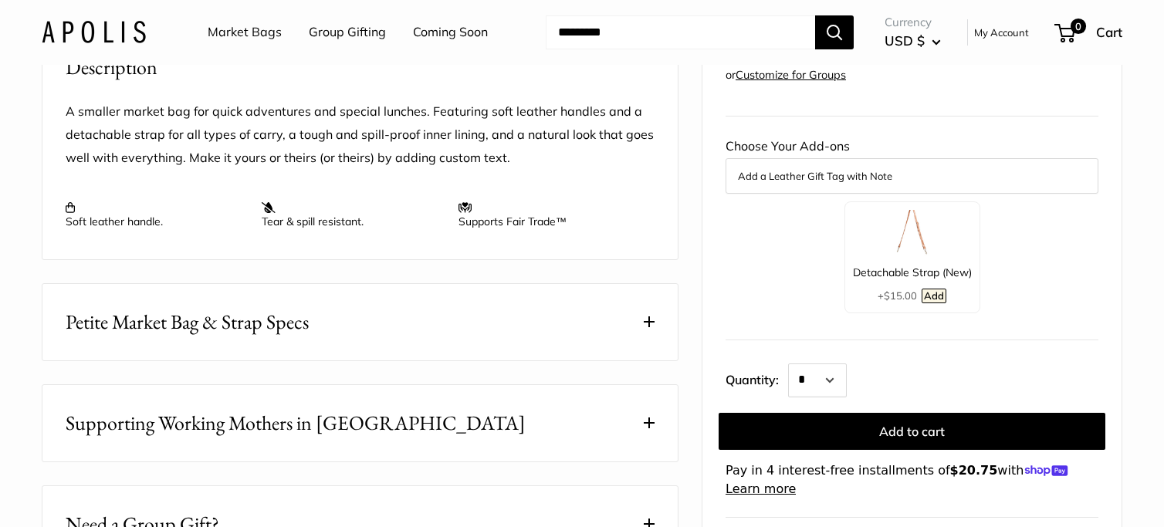
scroll to position [664, 0]
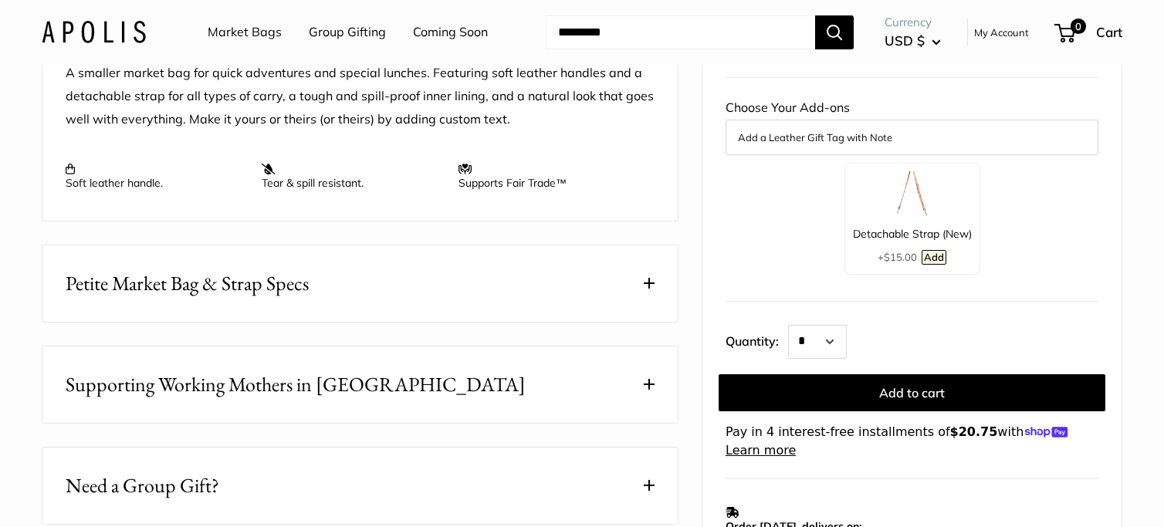
click at [899, 218] on img at bounding box center [912, 194] width 46 height 46
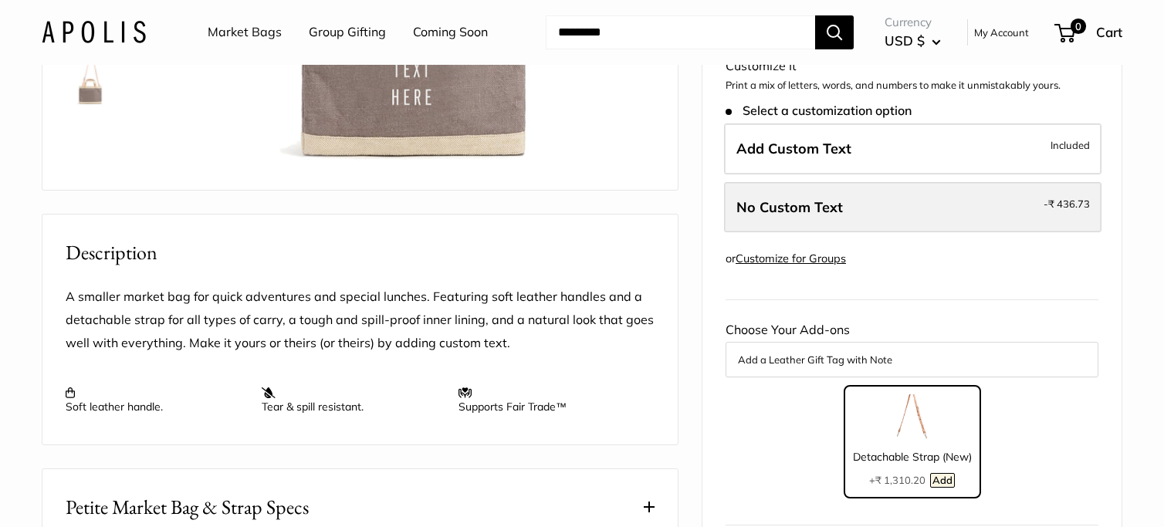
scroll to position [404, 0]
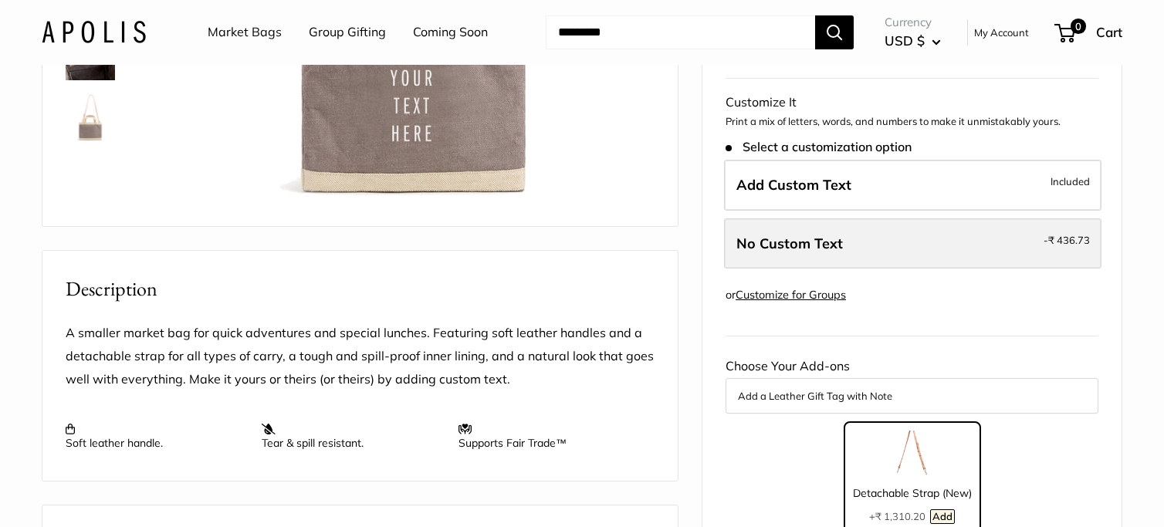
click at [827, 252] on span "No Custom Text" at bounding box center [789, 244] width 106 height 18
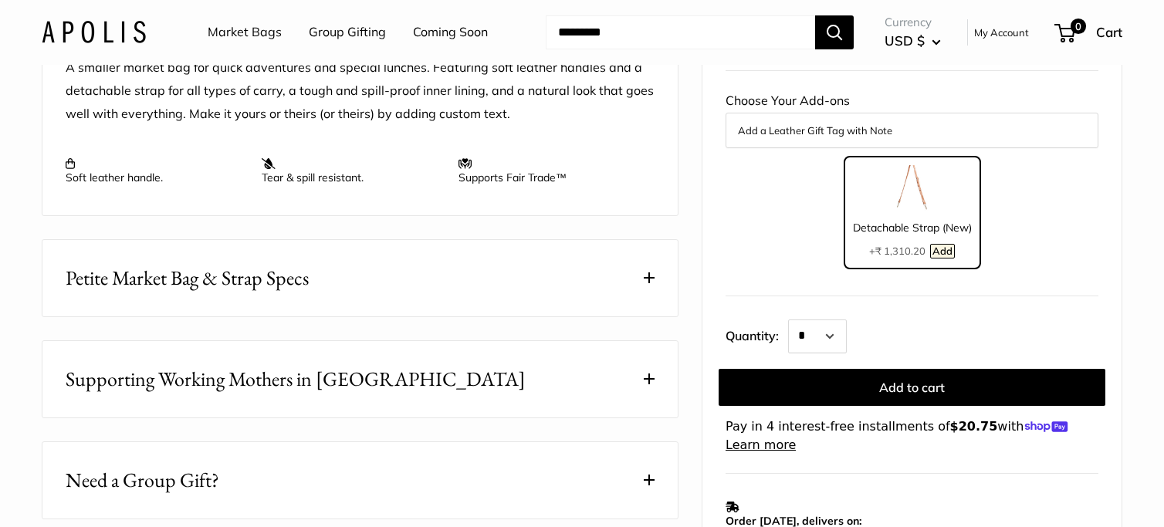
scroll to position [725, 0]
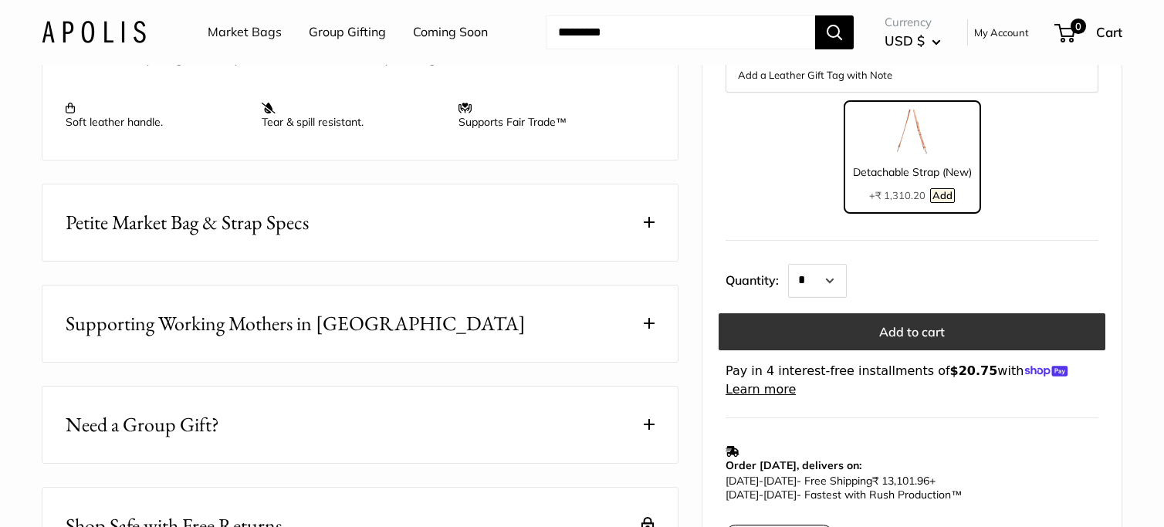
click at [918, 350] on button "Add to cart" at bounding box center [911, 331] width 387 height 37
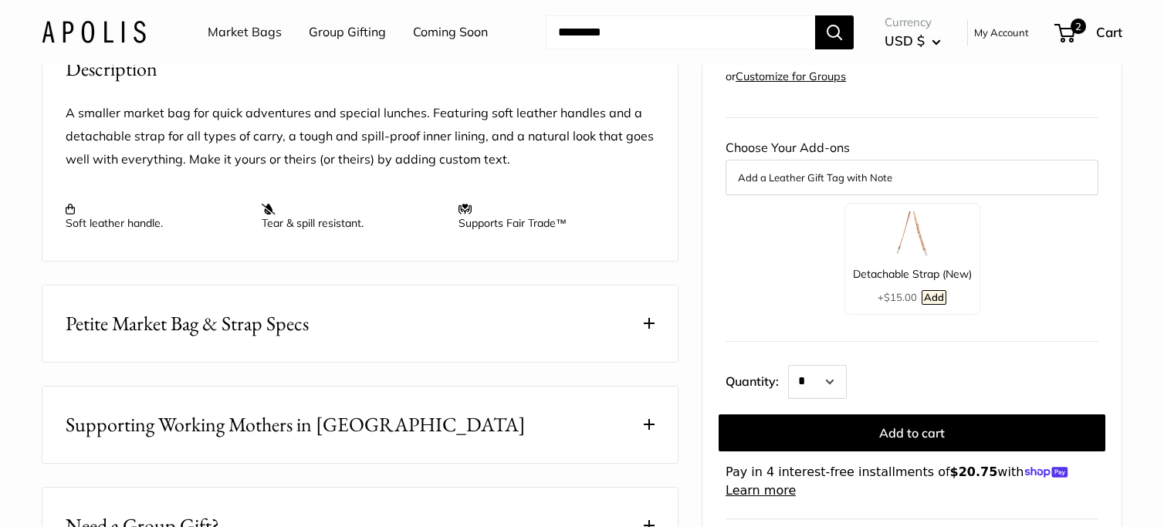
scroll to position [830, 0]
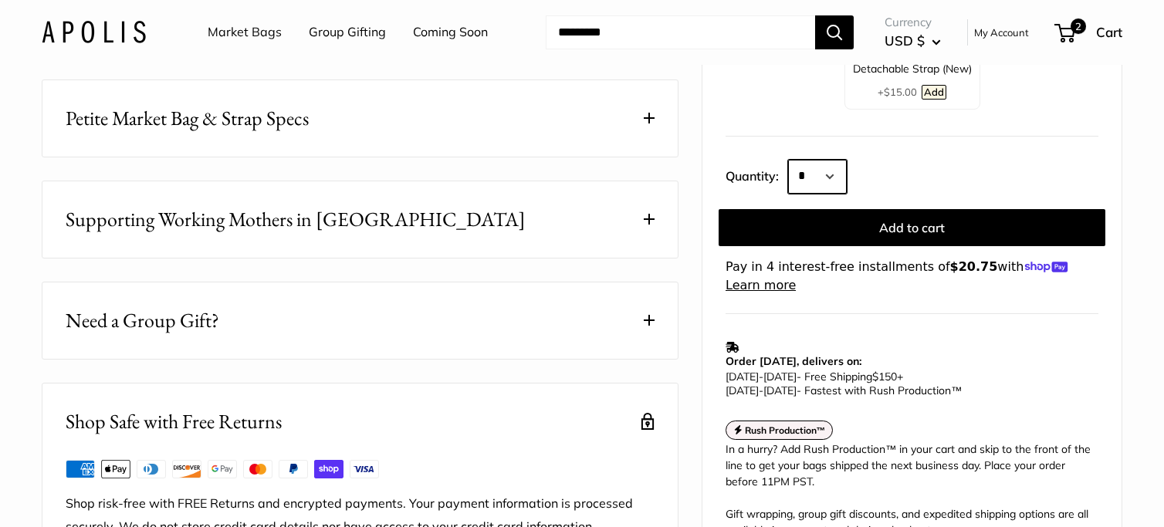
click at [829, 194] on select "* * * * * * * * * *** *** *** *** *** *** *** *** *** *** *** *** *** *** *** *…" at bounding box center [817, 177] width 59 height 34
select select "*"
click at [788, 194] on select "* * * * * * * * * *** *** *** *** *** *** *** *** *** *** *** *** *** *** *** *…" at bounding box center [817, 177] width 59 height 34
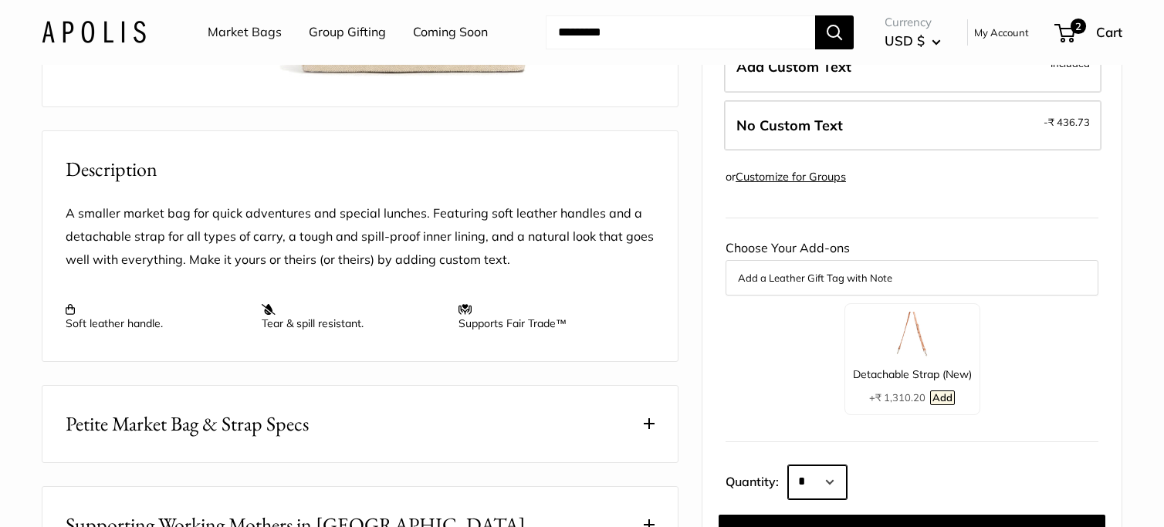
scroll to position [516, 0]
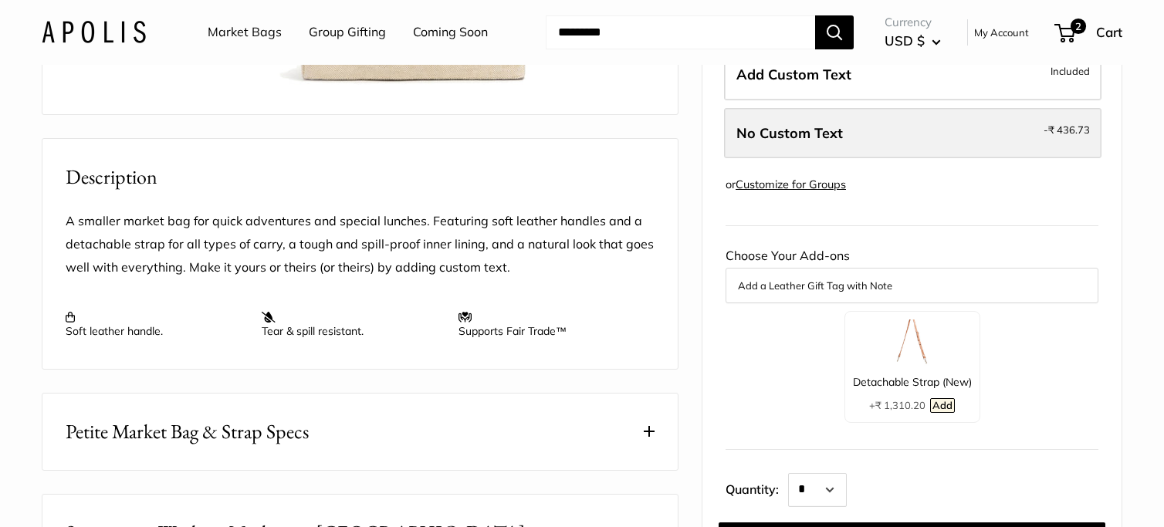
click at [801, 142] on span "No Custom Text" at bounding box center [789, 133] width 106 height 18
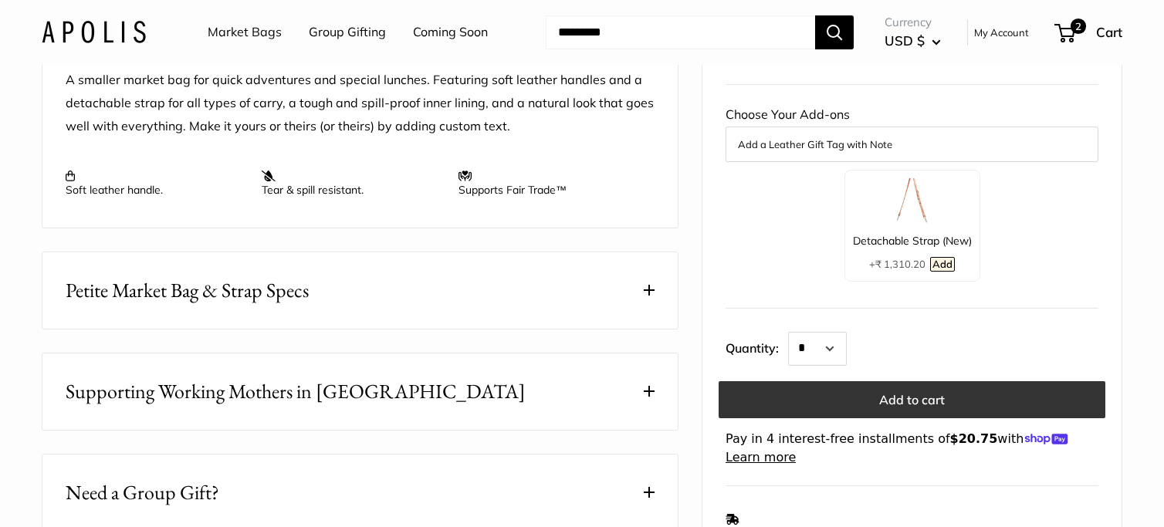
scroll to position [697, 0]
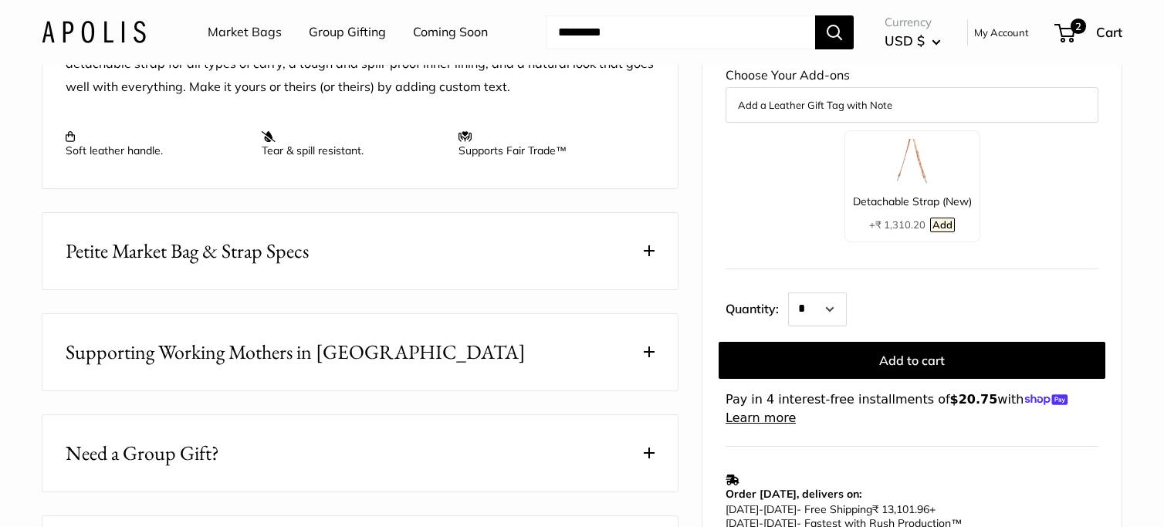
drag, startPoint x: 903, startPoint y: 242, endPoint x: 902, endPoint y: 252, distance: 10.1
click at [903, 211] on div "Detachable Strap (New)" at bounding box center [912, 201] width 119 height 20
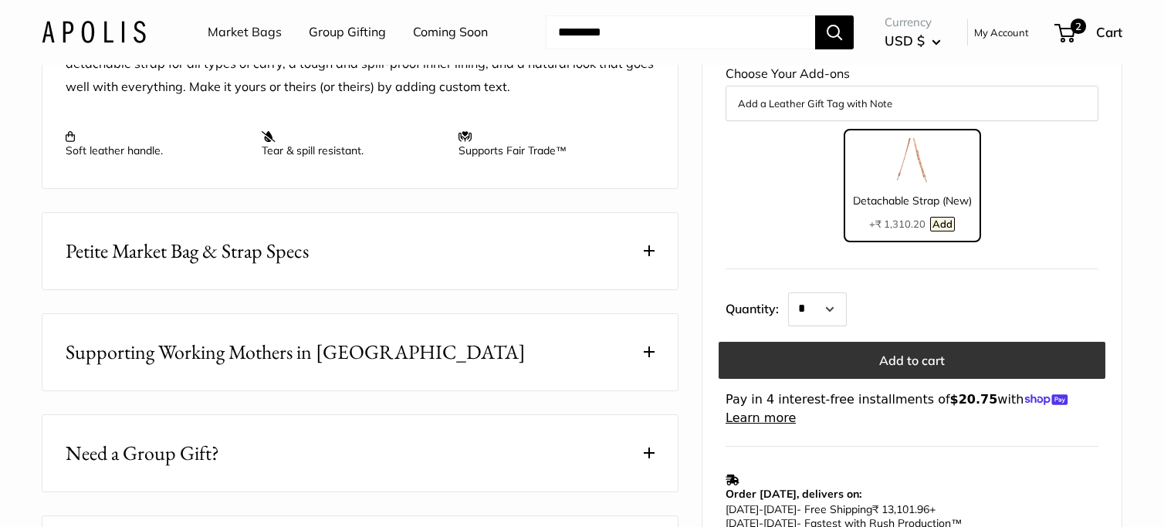
click at [914, 379] on button "Add to cart" at bounding box center [911, 360] width 387 height 37
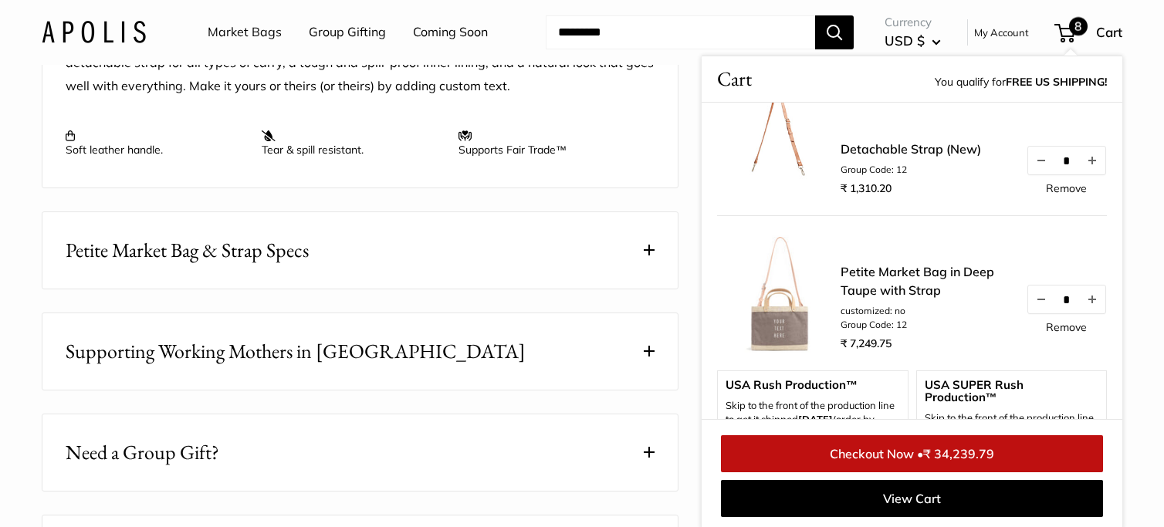
scroll to position [358, 0]
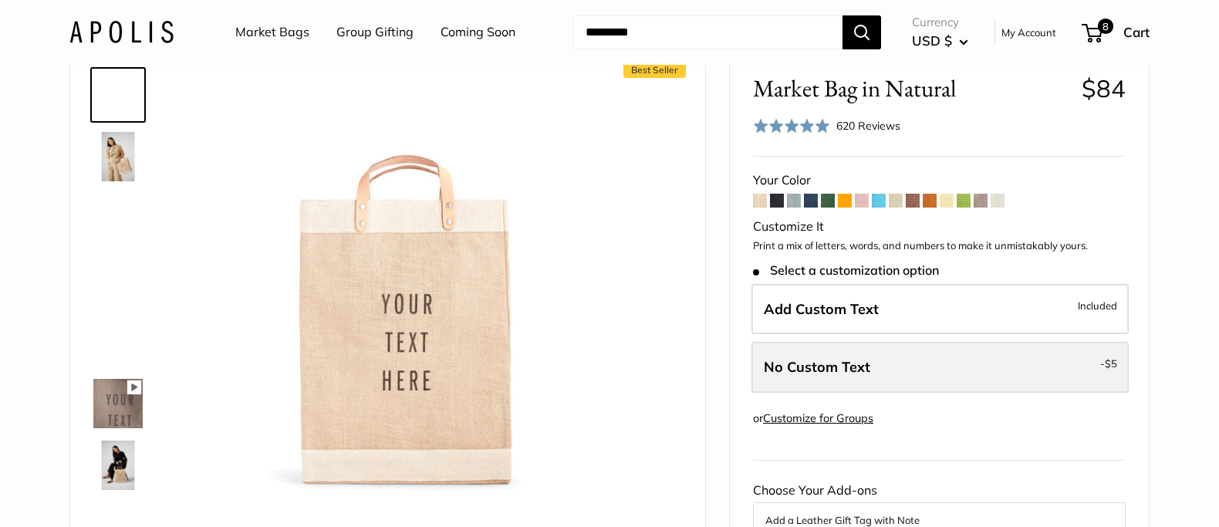
scroll to position [103, 0]
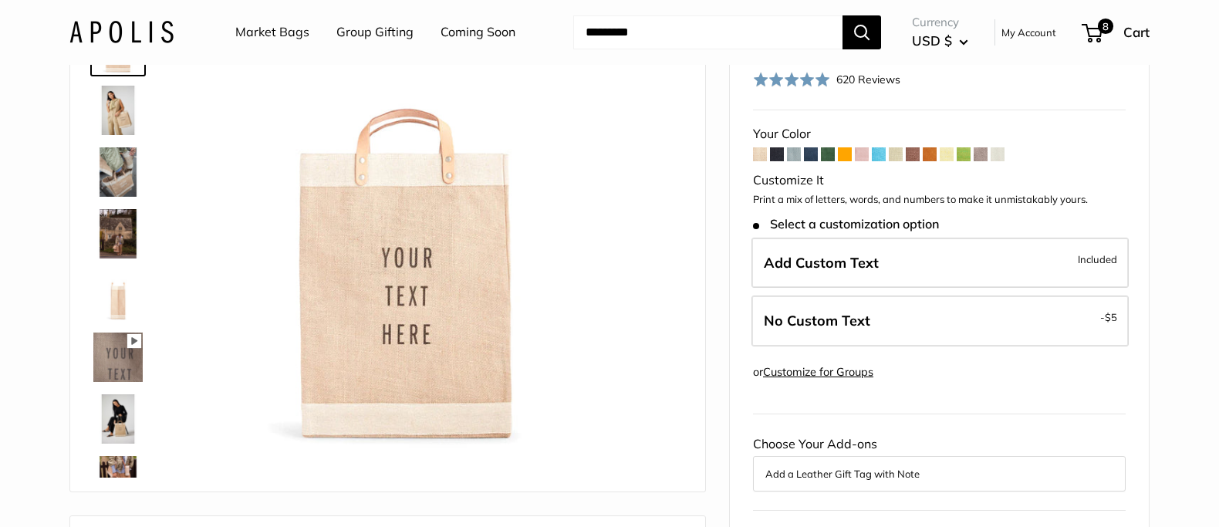
click at [285, 37] on link "Market Bags" at bounding box center [272, 32] width 74 height 23
click at [748, 24] on input "Search..." at bounding box center [707, 32] width 269 height 34
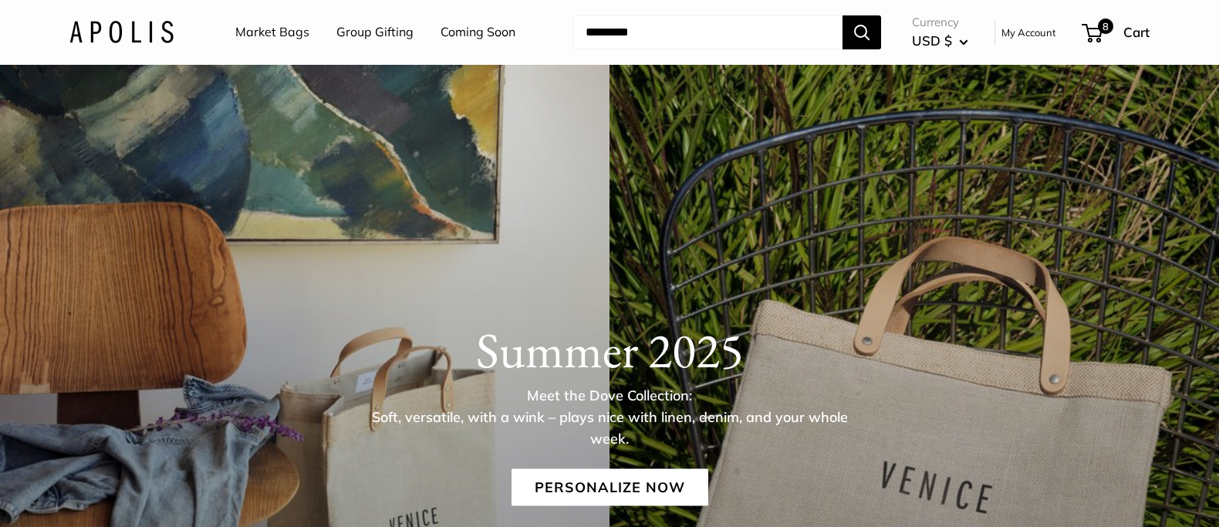
click at [749, 25] on input "Search..." at bounding box center [707, 32] width 269 height 34
type input "*****"
click at [843, 15] on button "Search" at bounding box center [862, 32] width 39 height 34
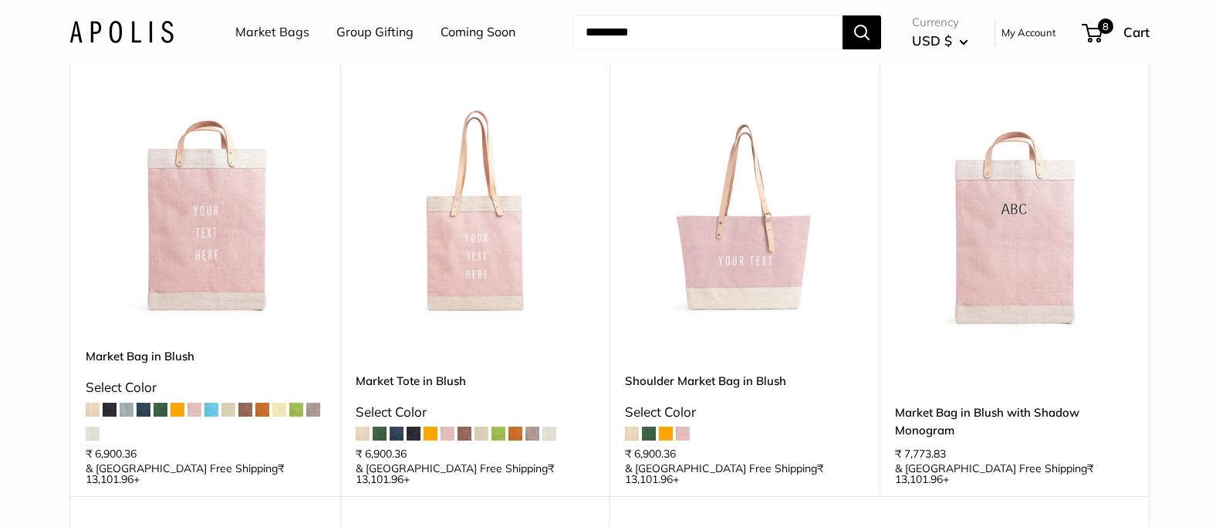
scroll to position [290, 0]
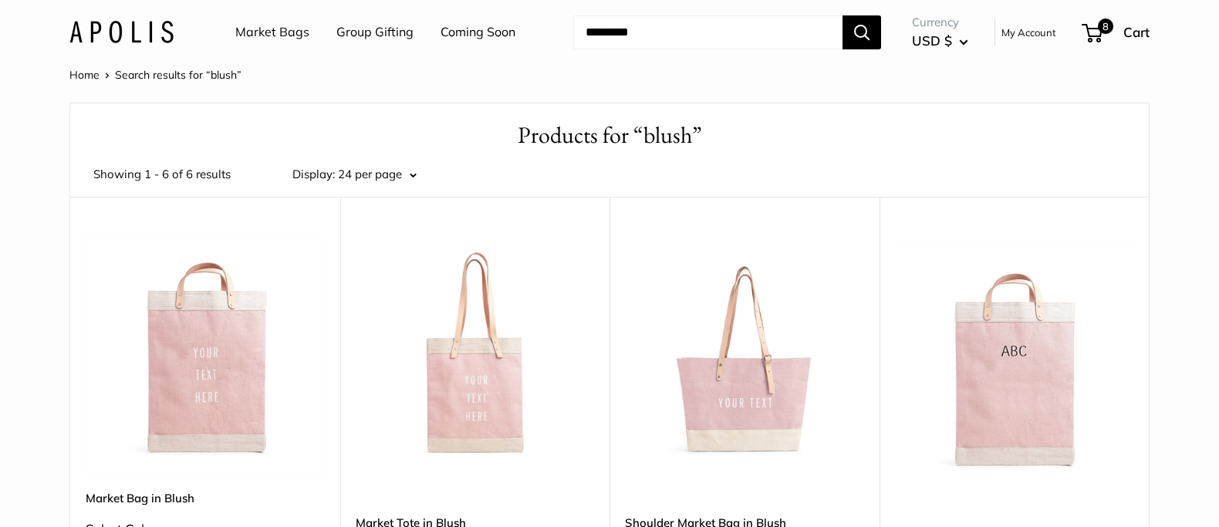
click at [0, 0] on img at bounding box center [0, 0] width 0 height 0
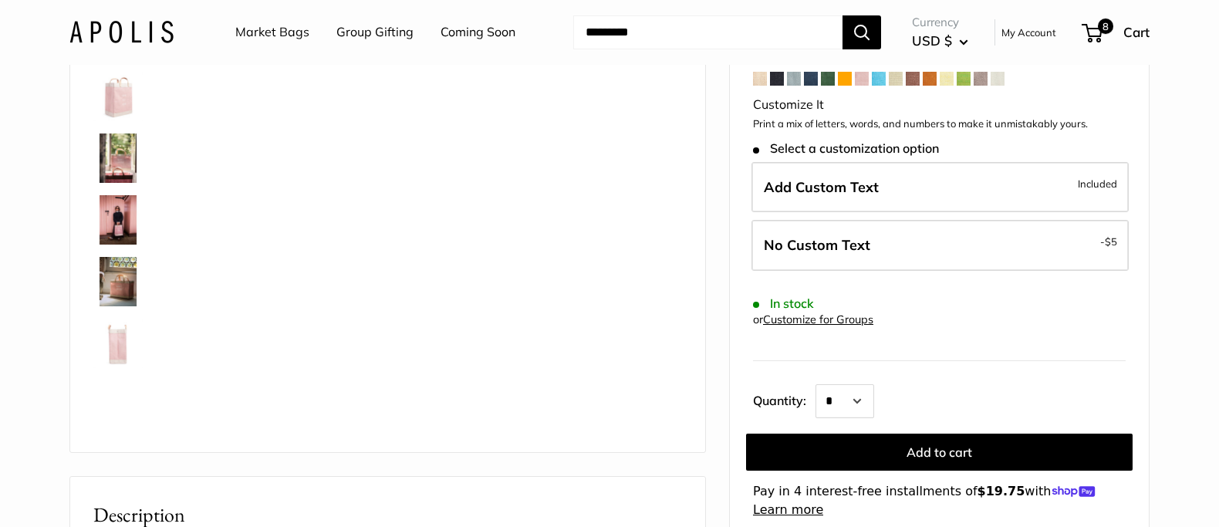
scroll to position [211, 0]
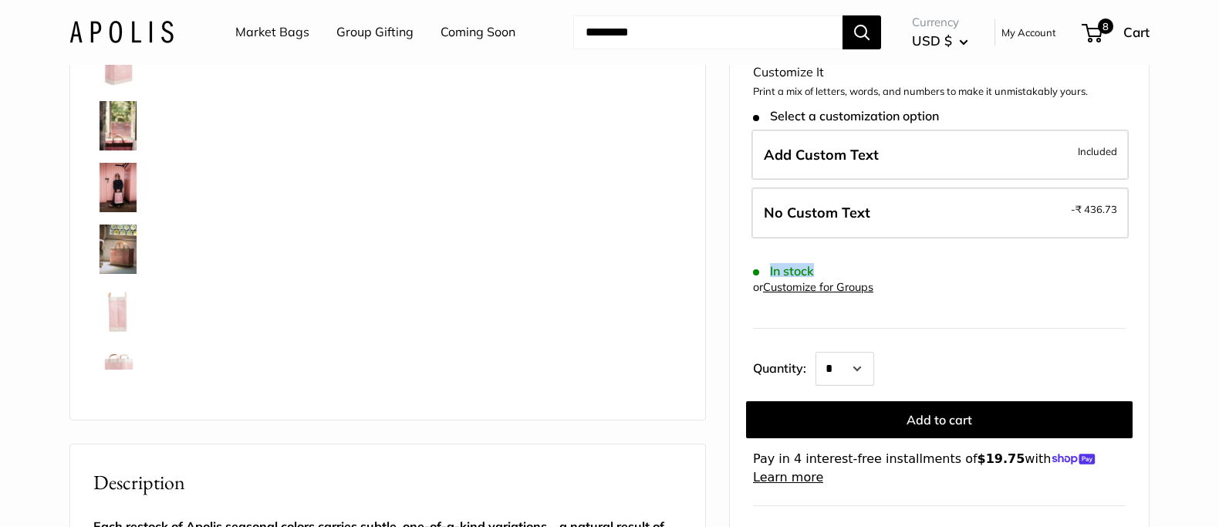
drag, startPoint x: 812, startPoint y: 270, endPoint x: 766, endPoint y: 271, distance: 46.3
click at [766, 271] on form "Your Color" at bounding box center [939, 251] width 373 height 472
click at [766, 271] on span "In stock" at bounding box center [783, 271] width 61 height 15
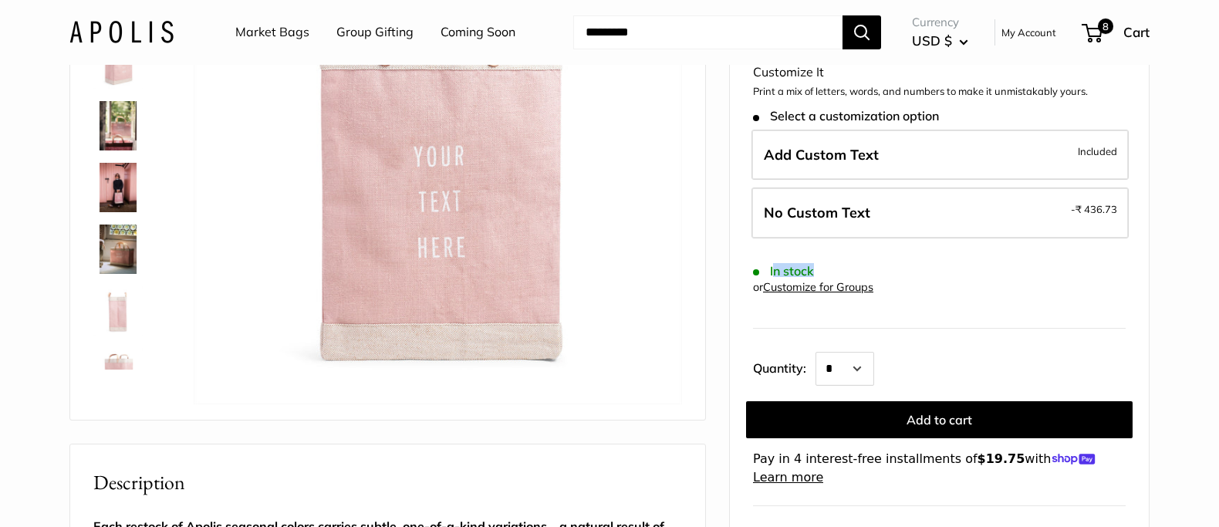
drag, startPoint x: 772, startPoint y: 271, endPoint x: 850, endPoint y: 270, distance: 77.9
click at [850, 270] on form "Your Color" at bounding box center [939, 251] width 373 height 472
drag, startPoint x: 850, startPoint y: 270, endPoint x: 837, endPoint y: 271, distance: 13.1
click at [850, 270] on form "Your Color" at bounding box center [939, 251] width 373 height 472
click at [777, 269] on form "Your Color" at bounding box center [939, 251] width 373 height 472
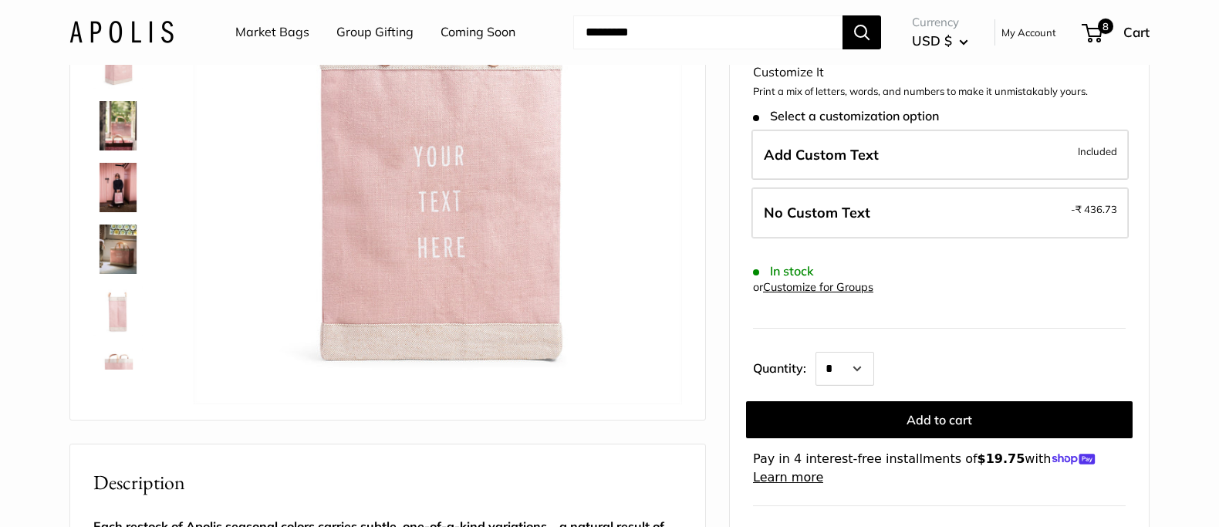
click at [769, 269] on span "In stock" at bounding box center [783, 271] width 61 height 15
drag, startPoint x: 771, startPoint y: 269, endPoint x: 886, endPoint y: 269, distance: 115.0
click at [877, 269] on form "Your Color" at bounding box center [939, 251] width 373 height 472
click at [887, 269] on form "Your Color" at bounding box center [939, 251] width 373 height 472
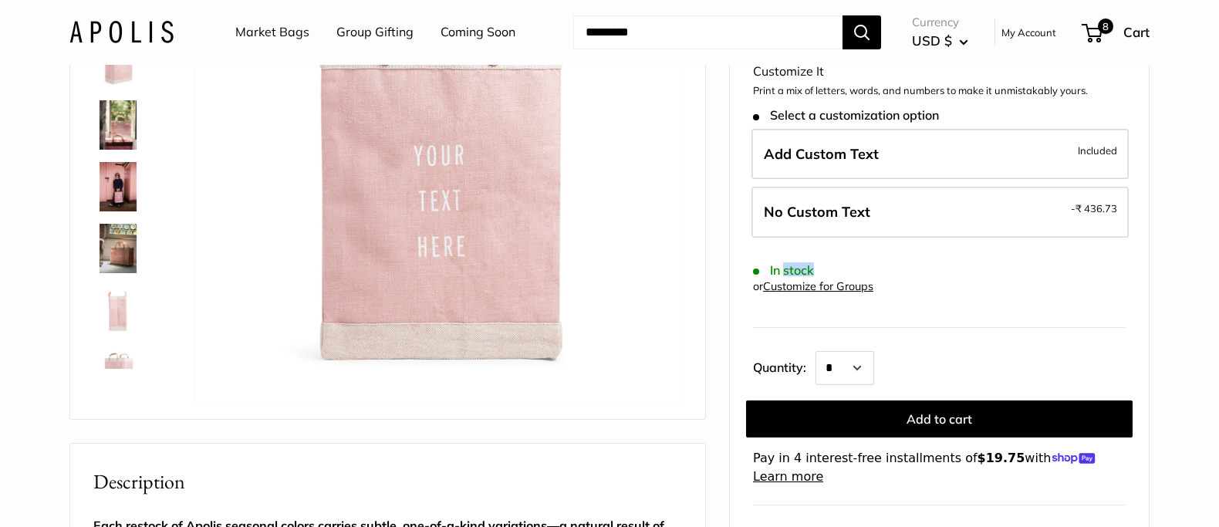
drag, startPoint x: 825, startPoint y: 269, endPoint x: 779, endPoint y: 269, distance: 46.3
click at [779, 269] on form "Your Color" at bounding box center [939, 250] width 373 height 472
click at [779, 269] on span "In stock" at bounding box center [783, 270] width 61 height 15
drag, startPoint x: 825, startPoint y: 274, endPoint x: 761, endPoint y: 271, distance: 64.1
click at [761, 271] on form "Your Color" at bounding box center [939, 250] width 373 height 472
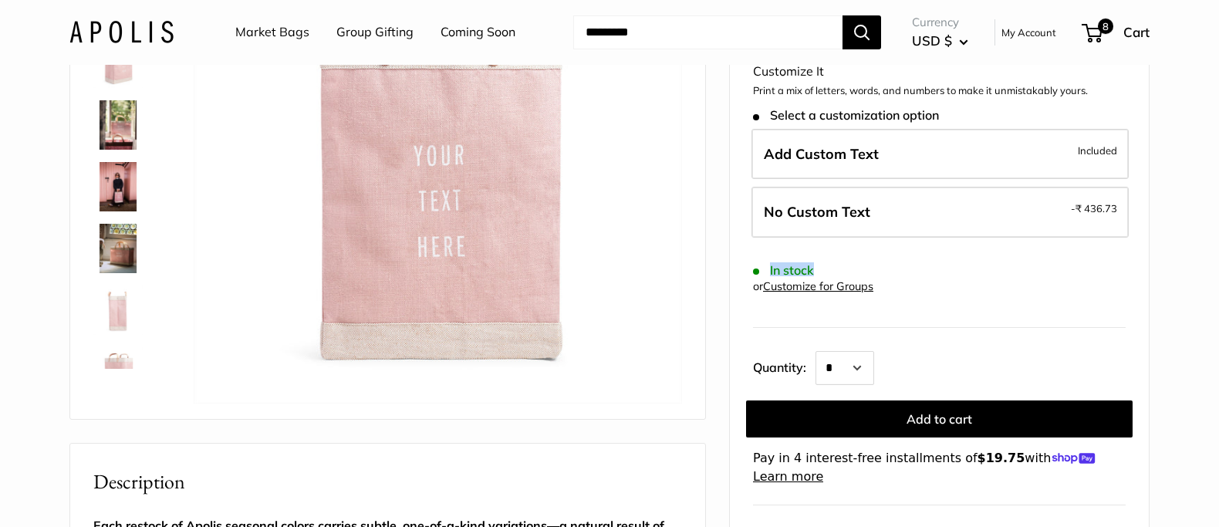
click at [761, 271] on span "In stock" at bounding box center [783, 270] width 61 height 15
drag, startPoint x: 763, startPoint y: 271, endPoint x: 855, endPoint y: 272, distance: 91.8
click at [854, 272] on form "Your Color" at bounding box center [939, 250] width 373 height 472
click at [855, 272] on form "Your Color" at bounding box center [939, 250] width 373 height 472
click at [740, 28] on input "Search..." at bounding box center [707, 32] width 269 height 34
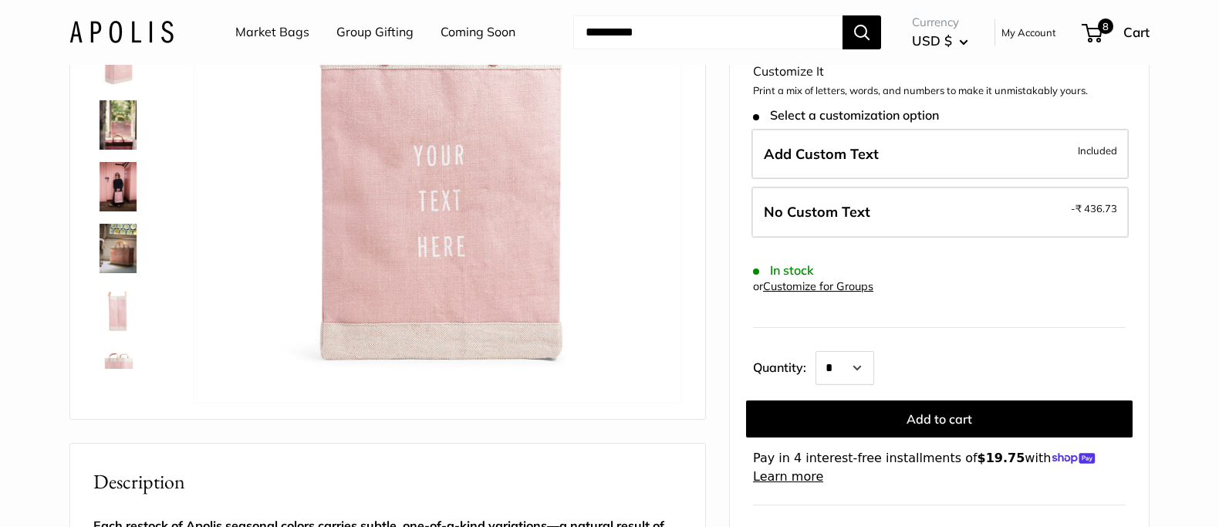
type input "**********"
click at [843, 15] on button "Search" at bounding box center [862, 32] width 39 height 34
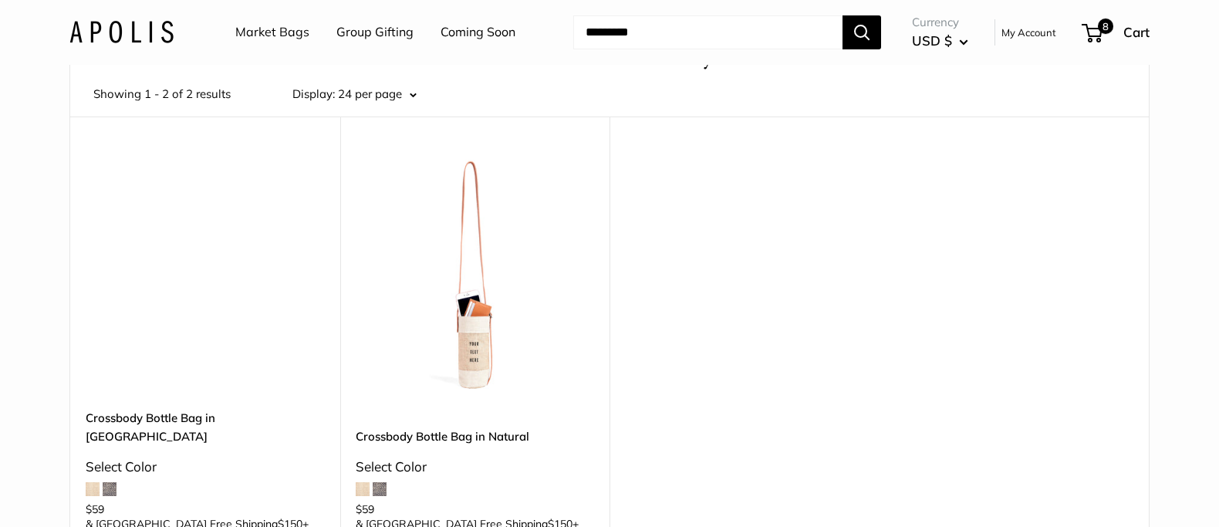
scroll to position [101, 0]
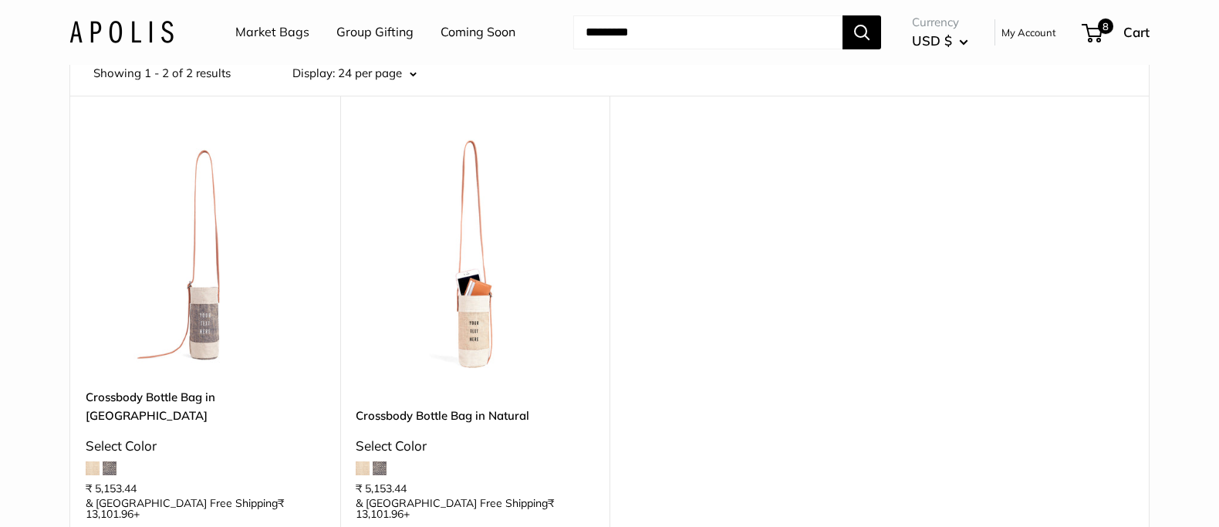
drag, startPoint x: 246, startPoint y: 279, endPoint x: 450, endPoint y: 246, distance: 206.3
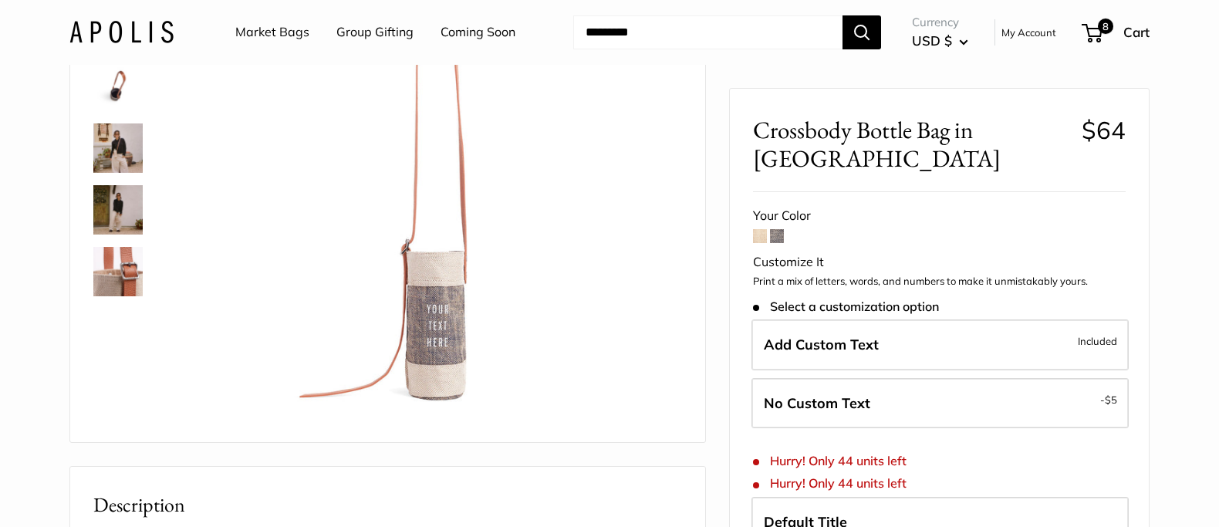
scroll to position [192, 0]
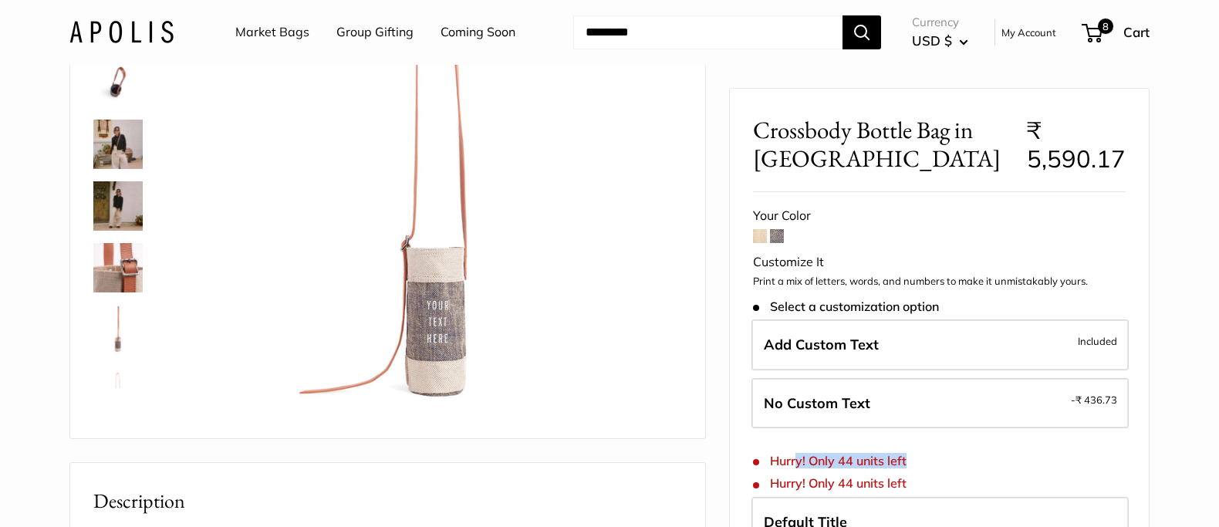
drag, startPoint x: 843, startPoint y: 461, endPoint x: 796, endPoint y: 460, distance: 47.1
click at [796, 460] on form "Your Color Customize It Print a mix of letters, words, and numbers to make it u…" at bounding box center [939, 488] width 373 height 569
click at [796, 460] on span "Hurry! Only 44 units left" at bounding box center [830, 461] width 154 height 15
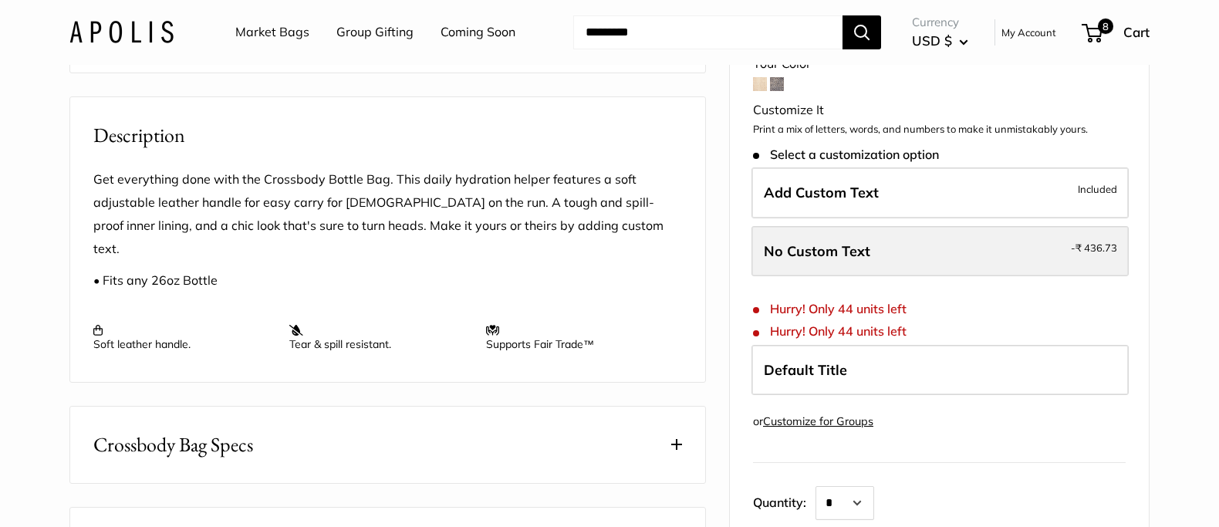
scroll to position [725, 0]
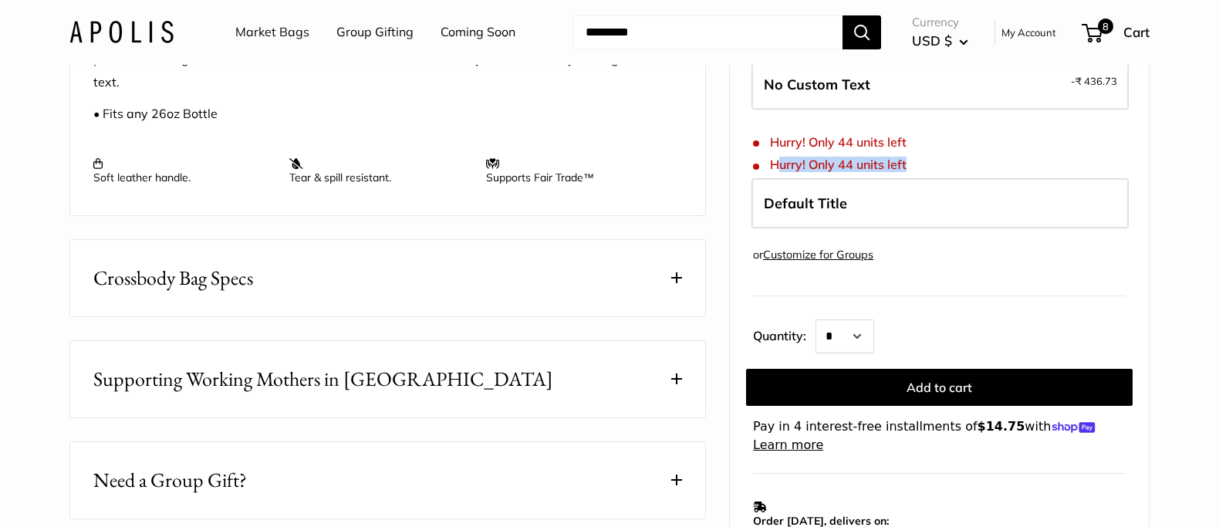
drag, startPoint x: 815, startPoint y: 171, endPoint x: 769, endPoint y: 168, distance: 46.4
click at [769, 168] on form "Your Color Customize It Print a mix of letters, words, and numbers to make it u…" at bounding box center [939, 170] width 373 height 569
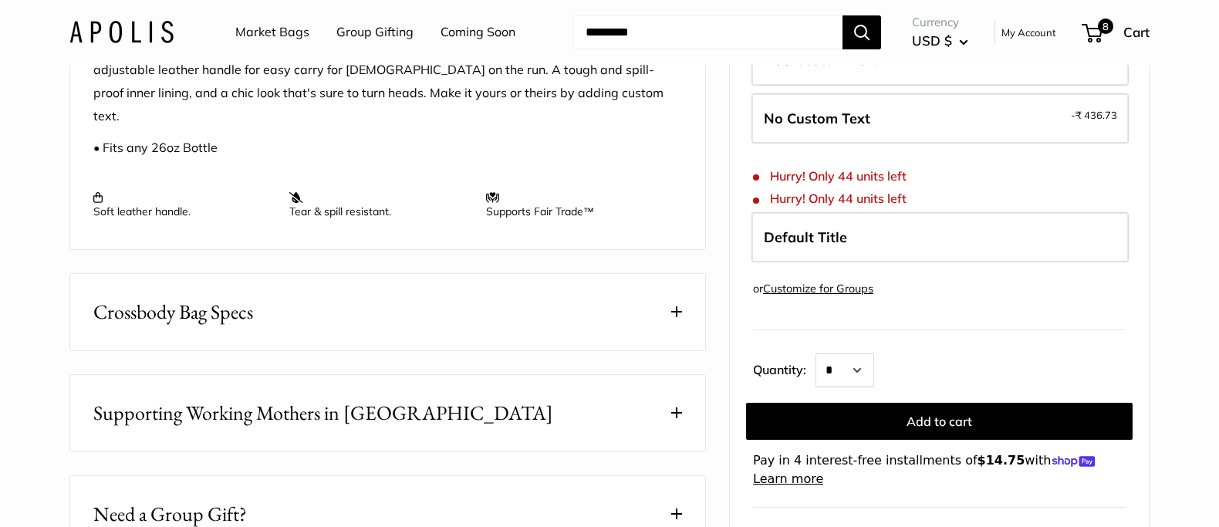
scroll to position [688, 0]
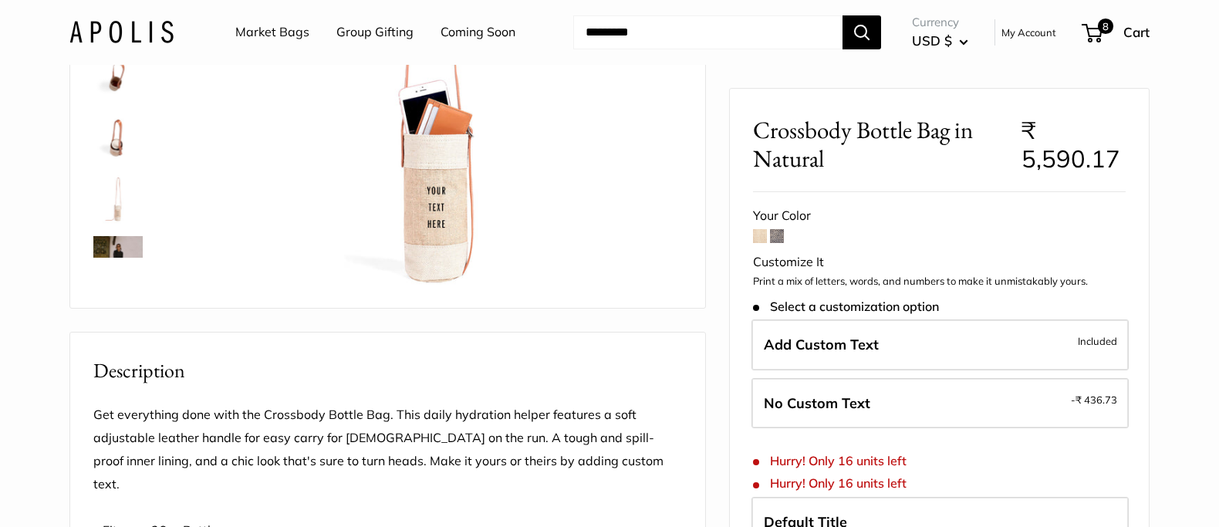
scroll to position [388, 0]
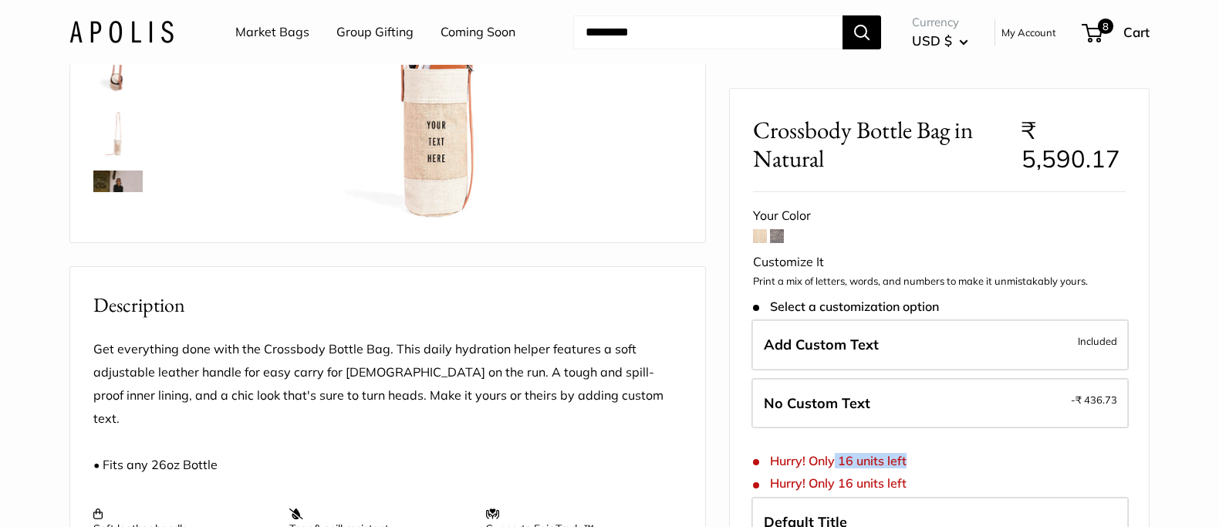
drag, startPoint x: 928, startPoint y: 461, endPoint x: 828, endPoint y: 459, distance: 100.3
click at [828, 459] on form "Your Color Customize It Print a mix of letters, words, and numbers to make it u…" at bounding box center [939, 488] width 373 height 569
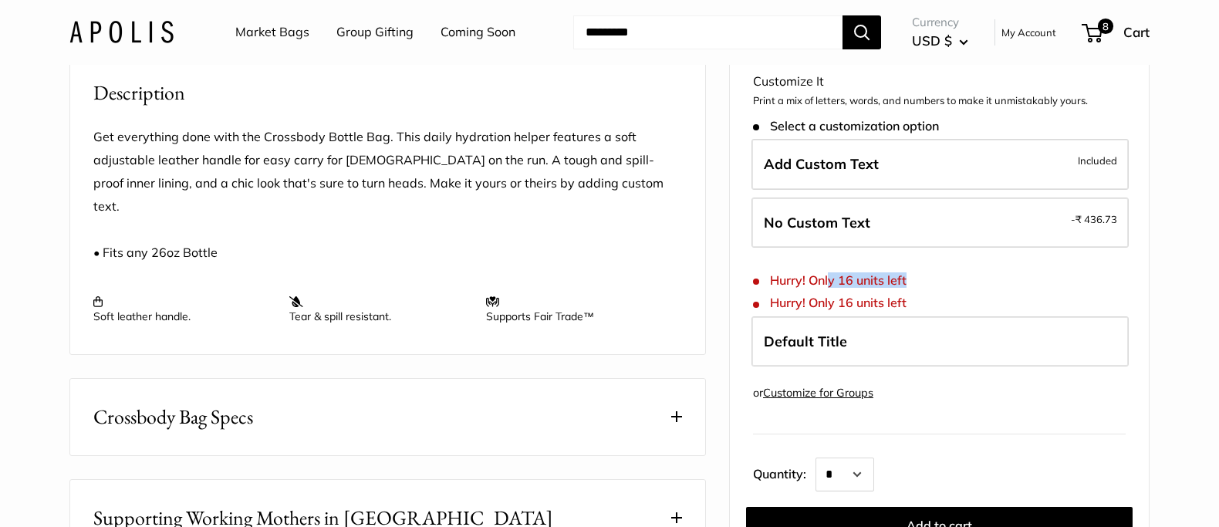
scroll to position [773, 0]
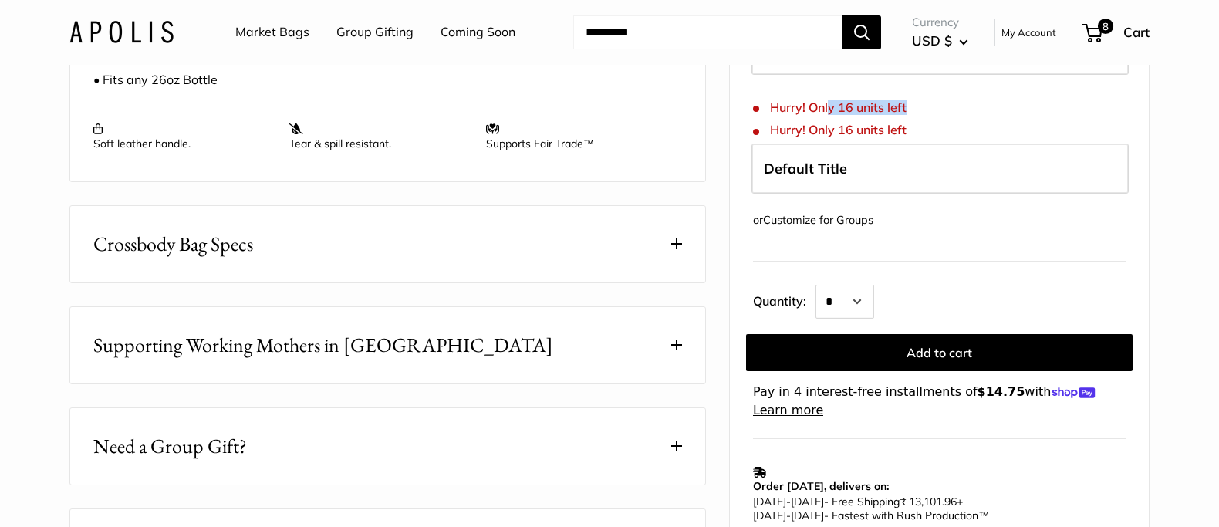
click at [926, 133] on form "Your Color Customize It Print a mix of letters, words, and numbers to make it u…" at bounding box center [939, 136] width 373 height 569
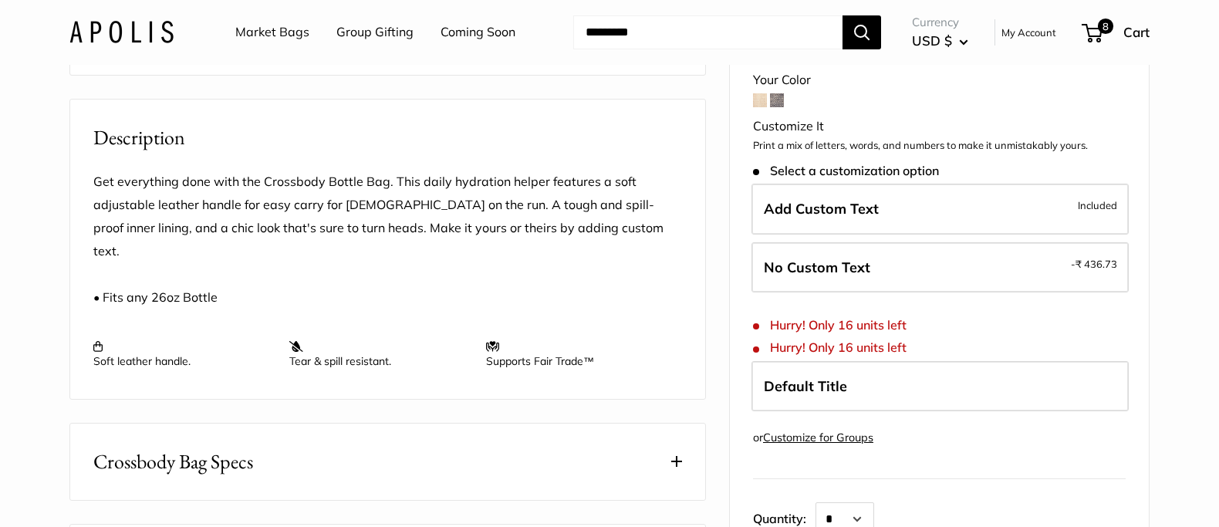
scroll to position [694, 0]
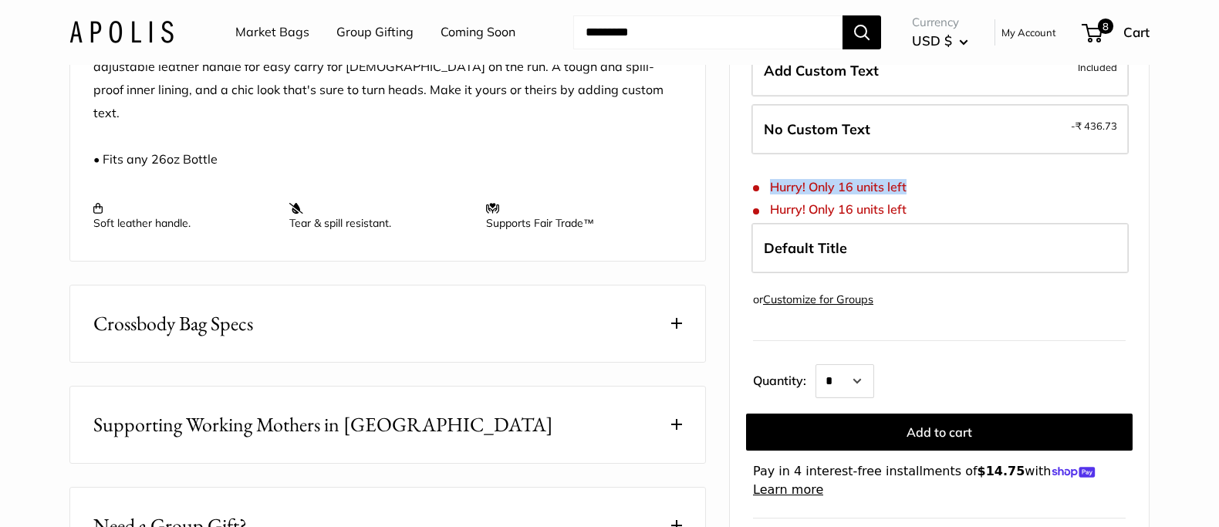
drag, startPoint x: 771, startPoint y: 199, endPoint x: 928, endPoint y: 201, distance: 157.4
click at [928, 201] on form "Your Color Customize It Print a mix of letters, words, and numbers to make it u…" at bounding box center [939, 215] width 373 height 569
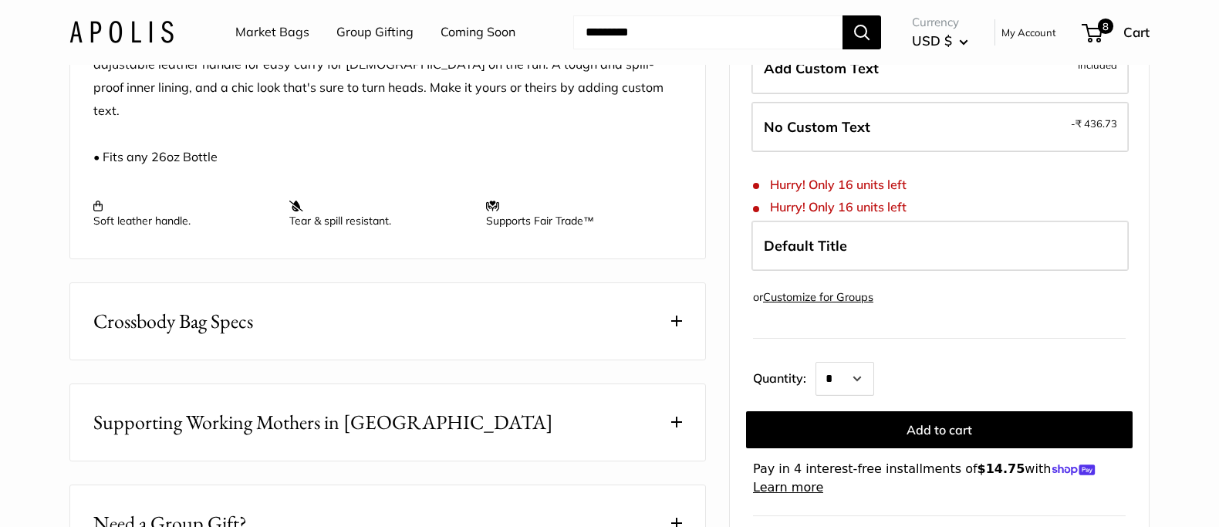
scroll to position [695, 0]
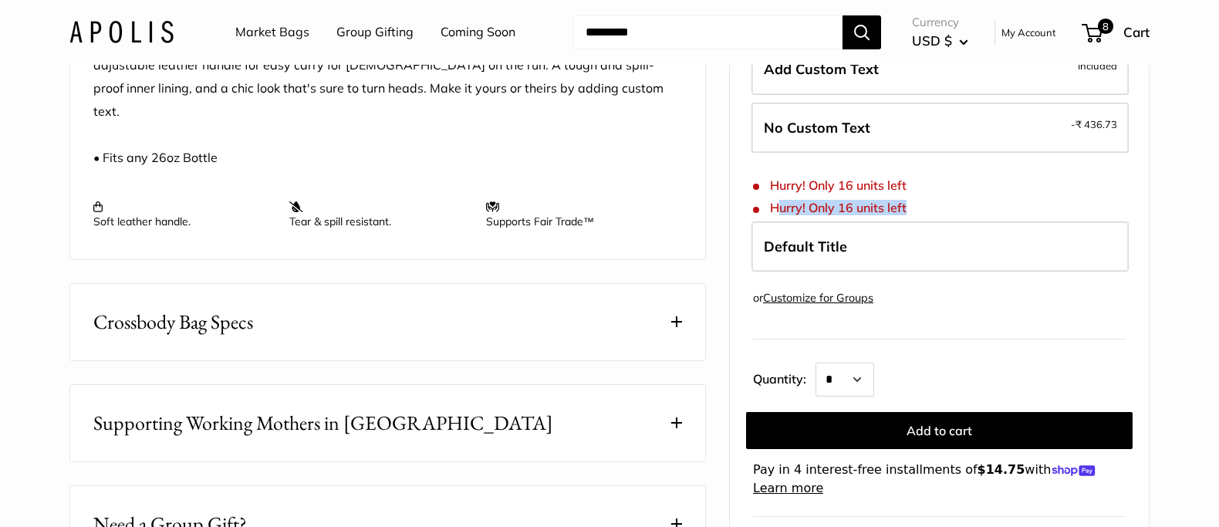
drag, startPoint x: 914, startPoint y: 225, endPoint x: 783, endPoint y: 220, distance: 131.3
click at [783, 220] on div "Stock: Hurry! Only 16 units left Default Title Save or Share" at bounding box center [939, 240] width 373 height 79
drag, startPoint x: 783, startPoint y: 220, endPoint x: 776, endPoint y: 223, distance: 8.3
click at [782, 216] on span "Hurry! Only 16 units left" at bounding box center [830, 208] width 154 height 15
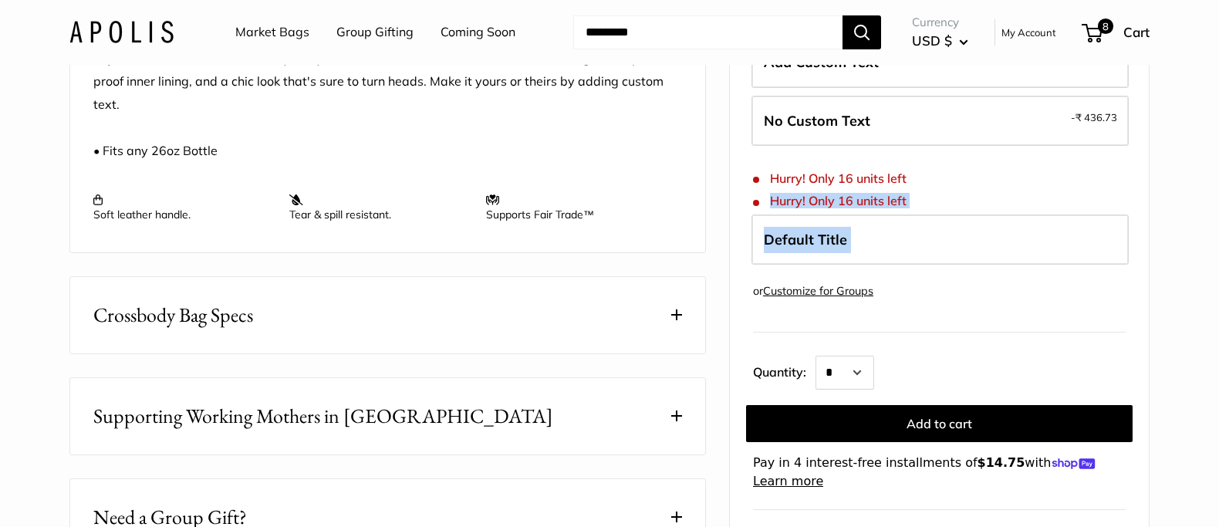
drag, startPoint x: 785, startPoint y: 218, endPoint x: 922, endPoint y: 290, distance: 155.3
click at [917, 287] on form "Your Color Customize It Print a mix of letters, words, and numbers to make it u…" at bounding box center [939, 207] width 373 height 569
click at [931, 207] on div "Stock: Hurry! Only 16 units left Default Title Save or Share" at bounding box center [939, 233] width 373 height 79
drag, startPoint x: 782, startPoint y: 215, endPoint x: 964, endPoint y: 306, distance: 203.6
click at [948, 287] on form "Your Color Customize It Print a mix of letters, words, and numbers to make it u…" at bounding box center [939, 207] width 373 height 569
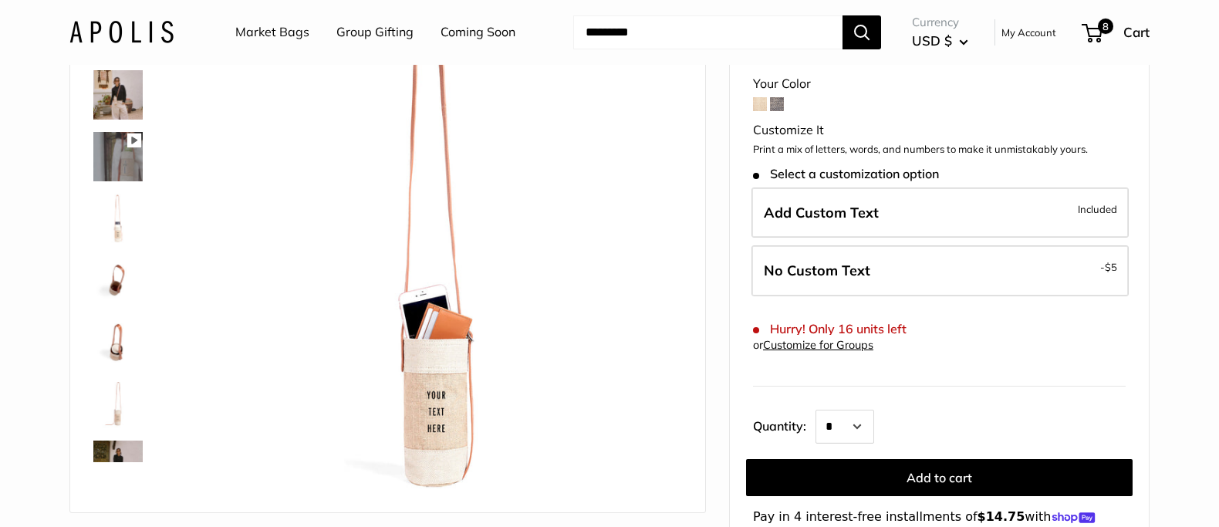
scroll to position [137, 0]
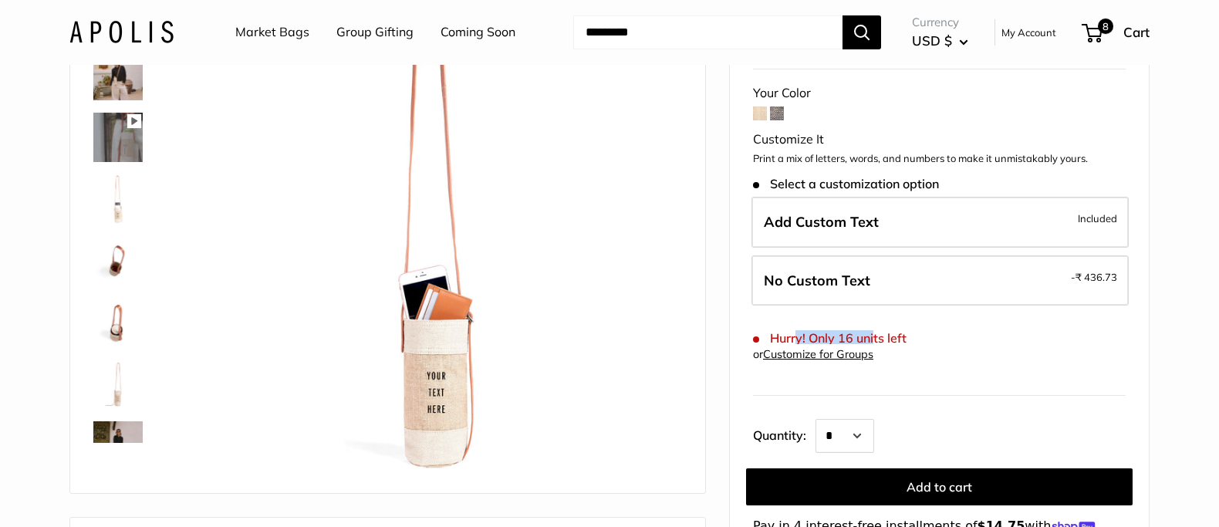
drag, startPoint x: 805, startPoint y: 340, endPoint x: 876, endPoint y: 340, distance: 71.0
click at [875, 338] on span "Hurry! Only 16 units left" at bounding box center [830, 338] width 154 height 15
click at [876, 340] on span "Hurry! Only 16 units left" at bounding box center [830, 338] width 154 height 15
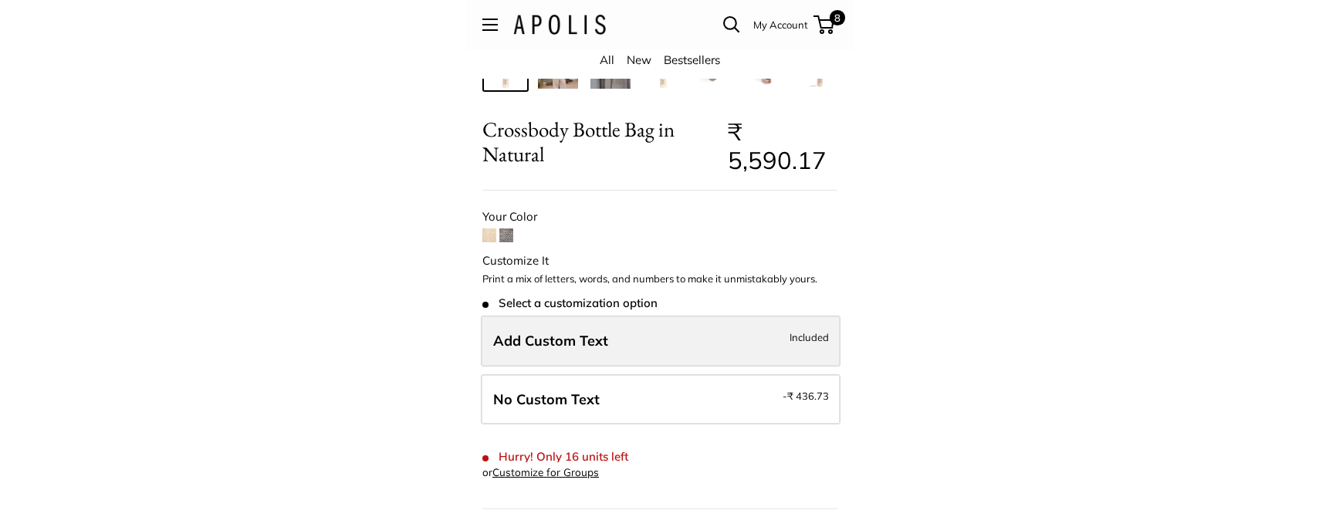
scroll to position [571, 0]
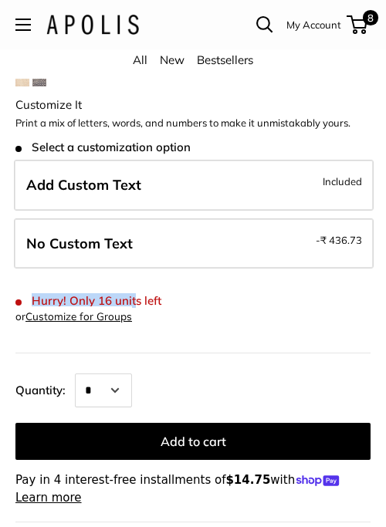
drag, startPoint x: 34, startPoint y: 299, endPoint x: 136, endPoint y: 301, distance: 101.9
click at [135, 301] on span "Hurry! Only 16 units left" at bounding box center [88, 301] width 146 height 14
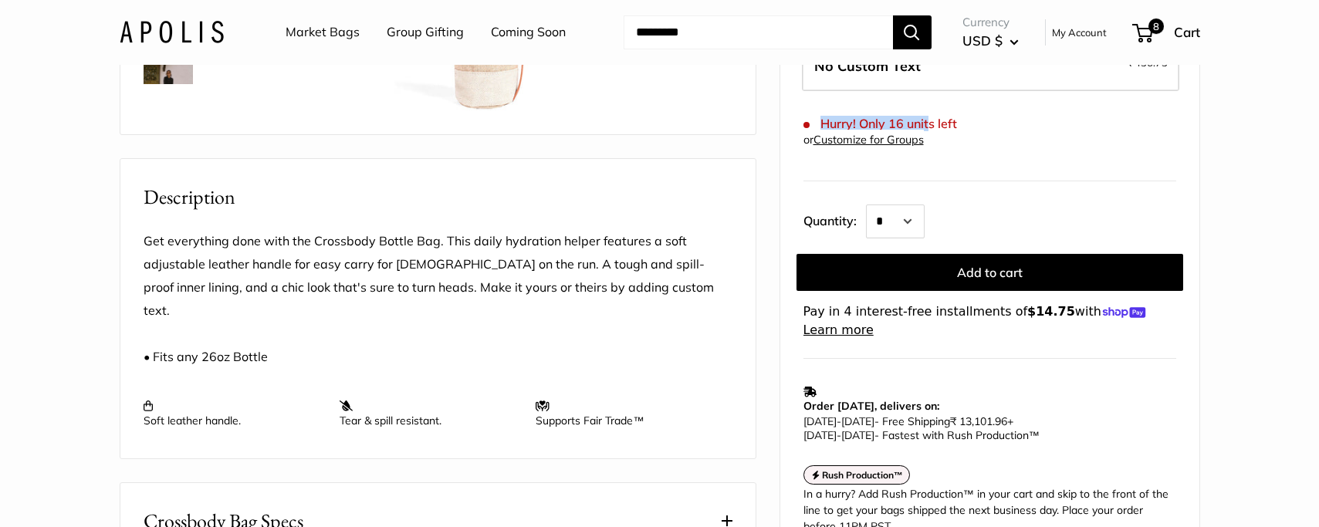
scroll to position [483, 0]
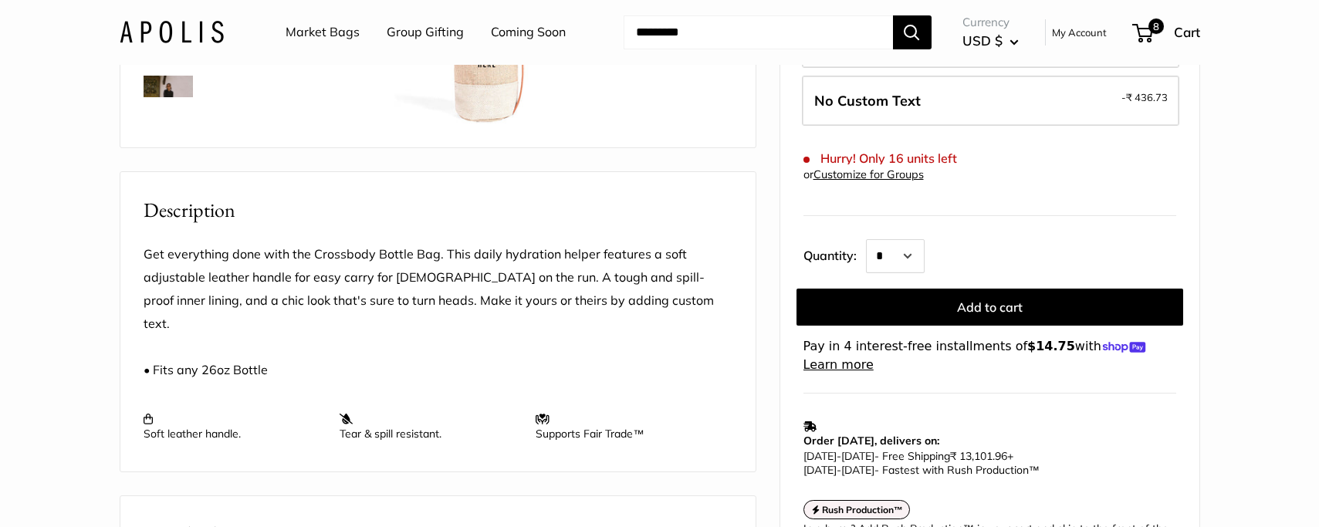
click at [965, 153] on form "Your Color Customize It Print a mix of letters, words, and numbers to make it u…" at bounding box center [989, 138] width 373 height 472
drag, startPoint x: 911, startPoint y: 161, endPoint x: 828, endPoint y: 154, distance: 83.6
click at [828, 154] on form "Your Color Customize It Print a mix of letters, words, and numbers to make it u…" at bounding box center [989, 138] width 373 height 472
click at [828, 154] on span "Hurry! Only 16 units left" at bounding box center [880, 158] width 154 height 15
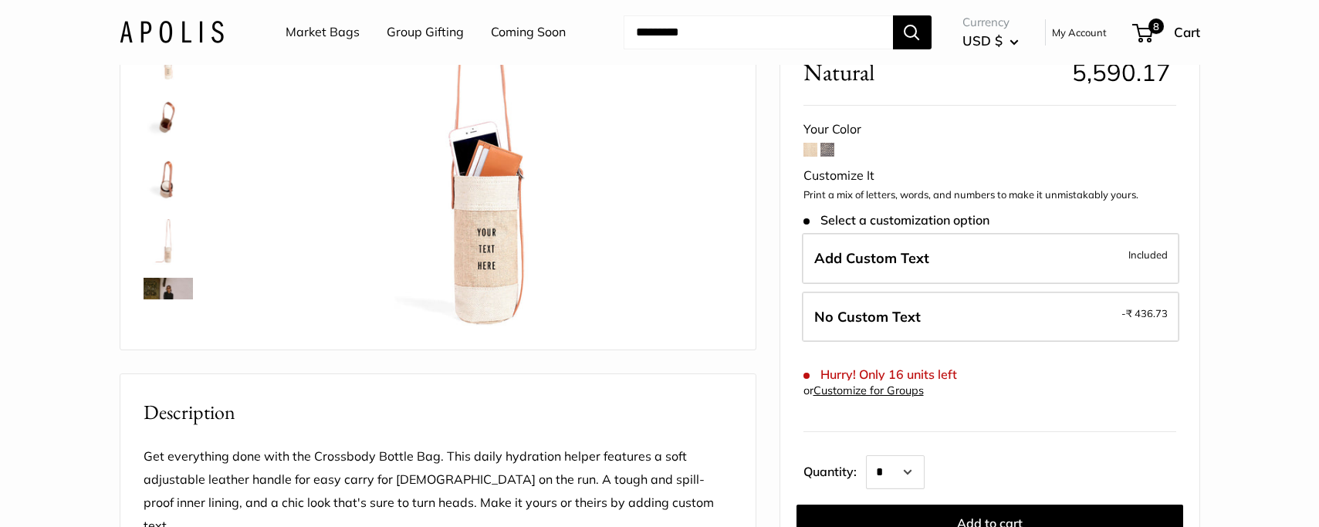
scroll to position [267, 0]
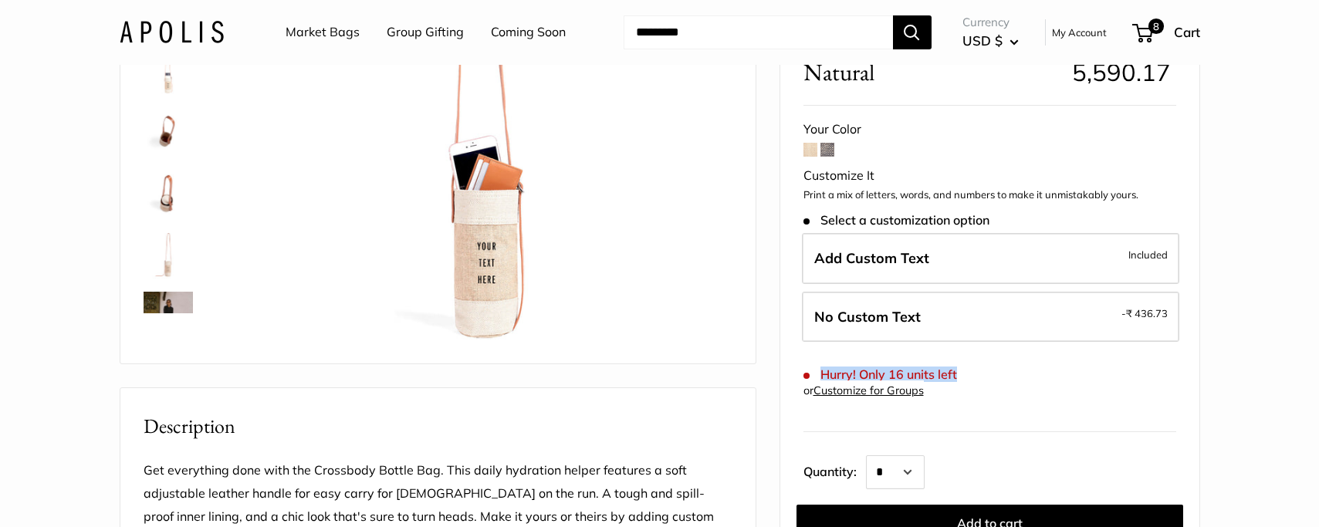
drag, startPoint x: 951, startPoint y: 376, endPoint x: 851, endPoint y: 386, distance: 100.8
click at [820, 368] on form "Your Color Customize It Print a mix of letters, words, and numbers to make it u…" at bounding box center [989, 354] width 373 height 472
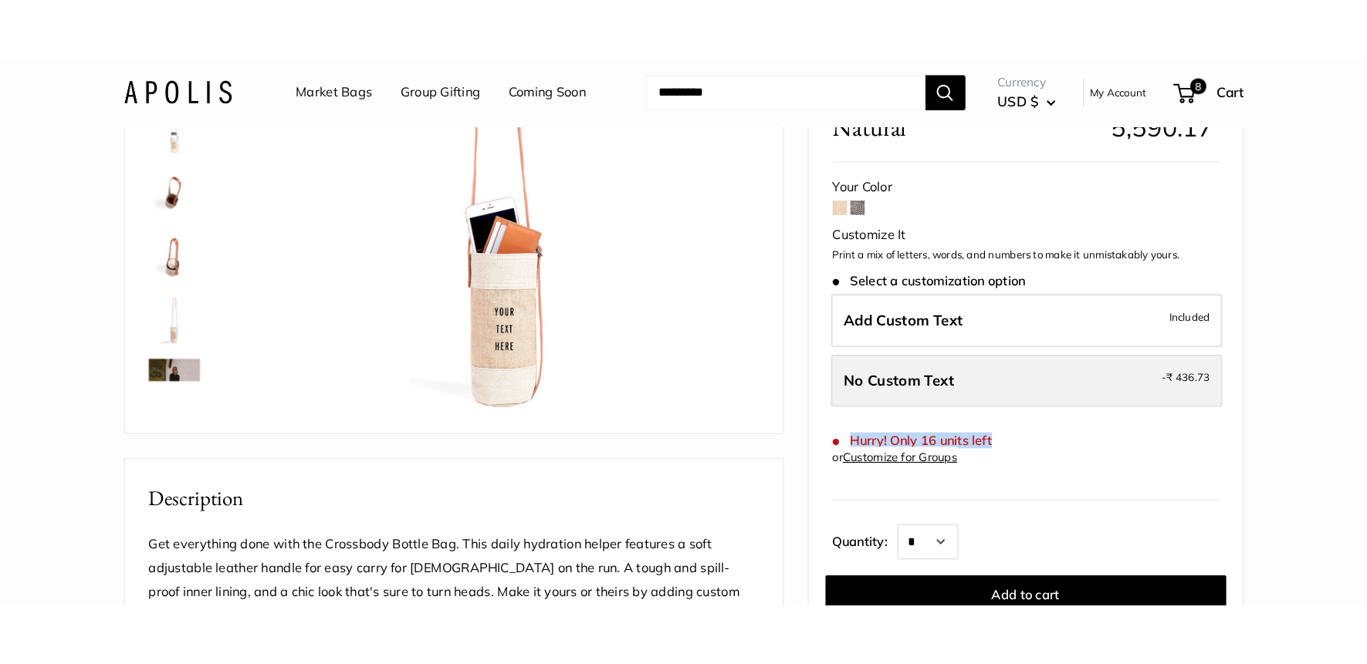
scroll to position [279, 0]
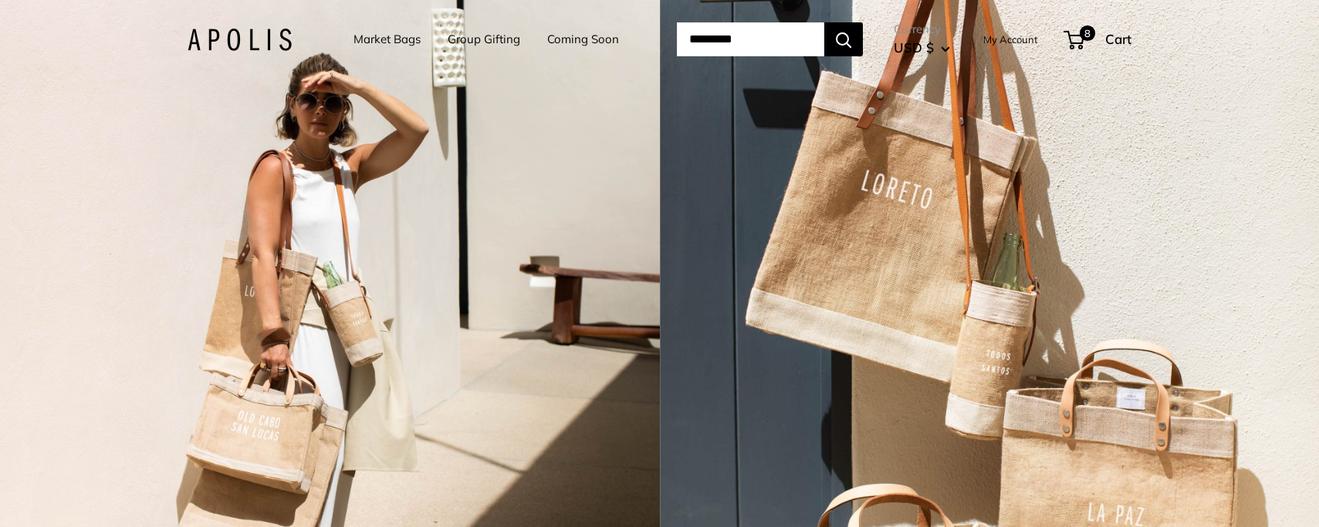
click at [380, 35] on link "Market Bags" at bounding box center [386, 40] width 67 height 22
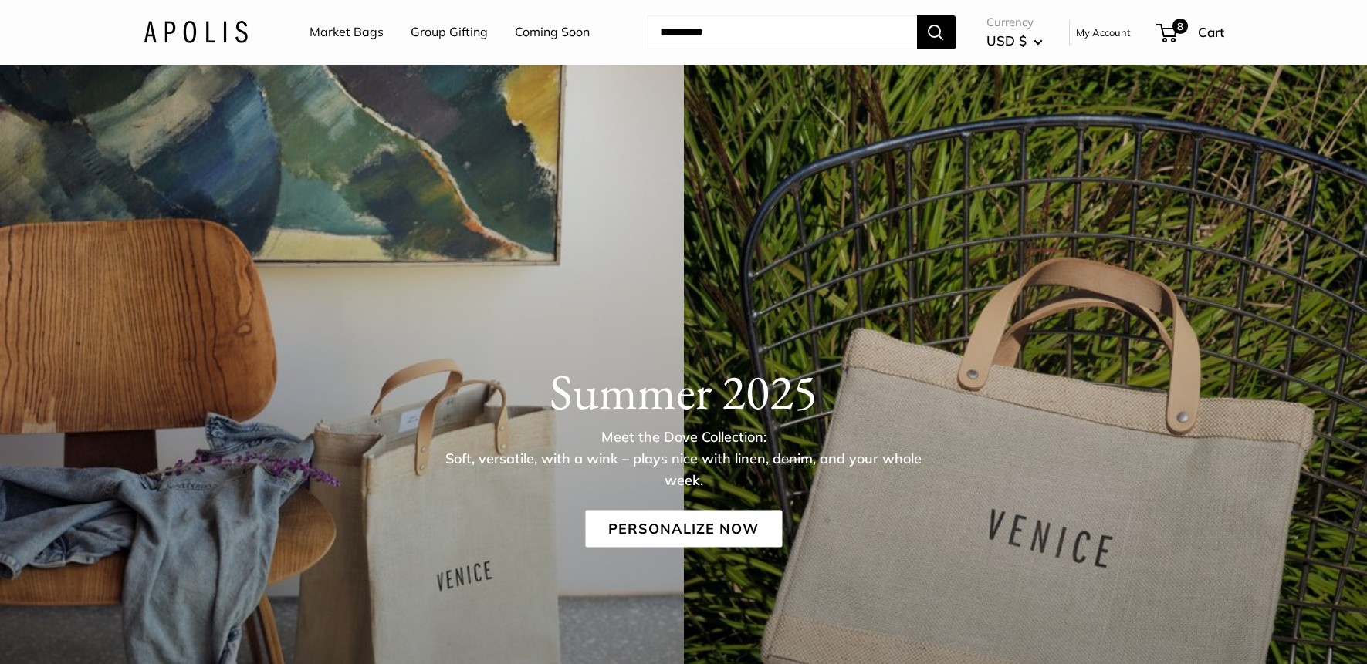
click at [342, 36] on link "Market Bags" at bounding box center [346, 32] width 74 height 23
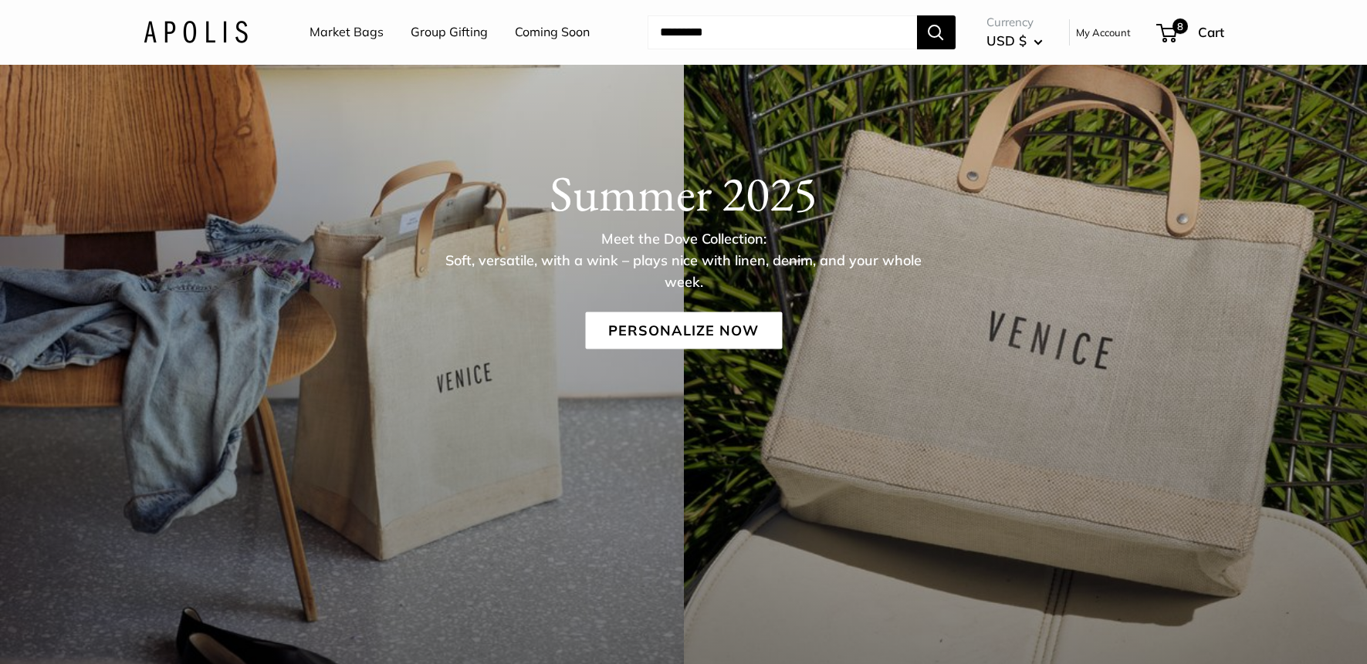
scroll to position [272, 0]
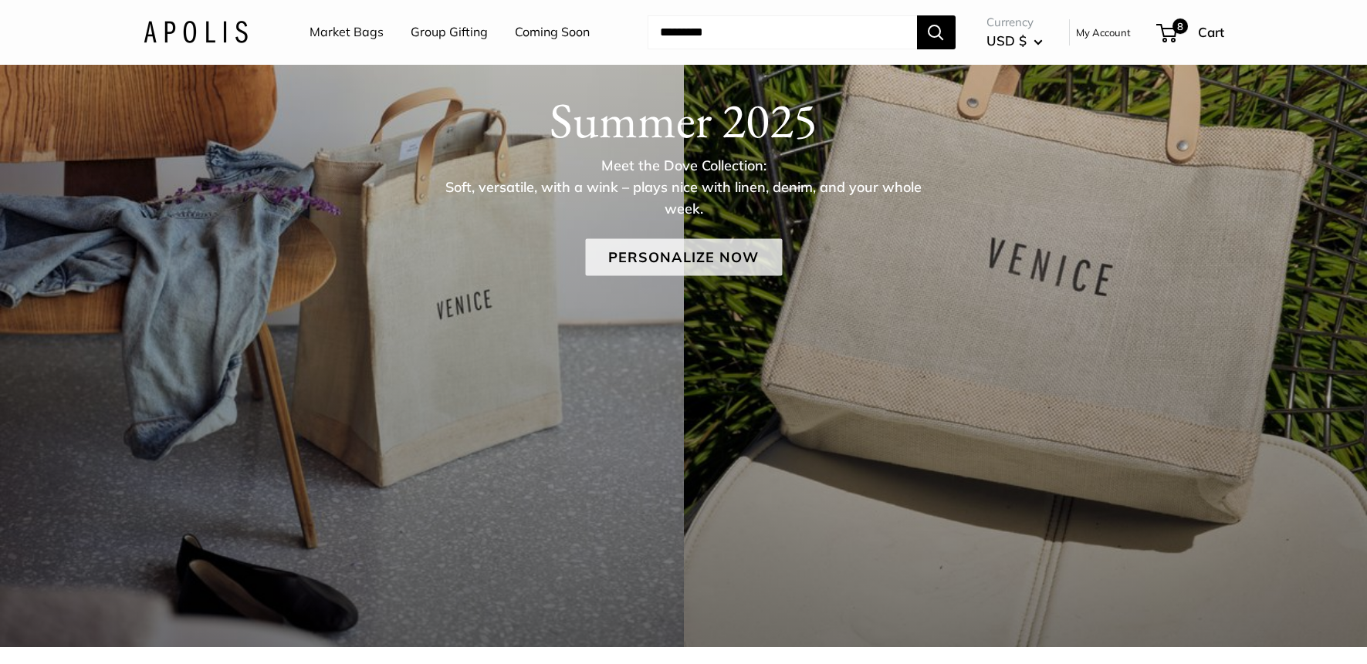
click at [657, 259] on link "Personalize Now" at bounding box center [683, 257] width 197 height 37
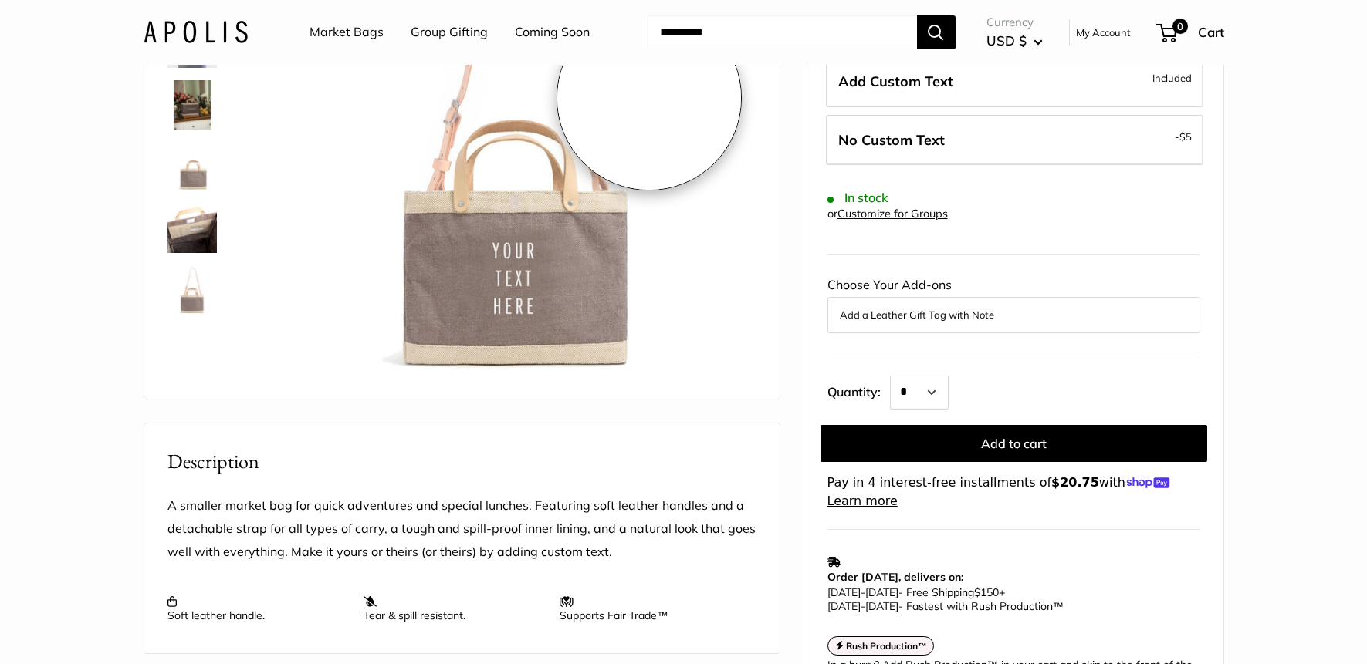
scroll to position [248, 0]
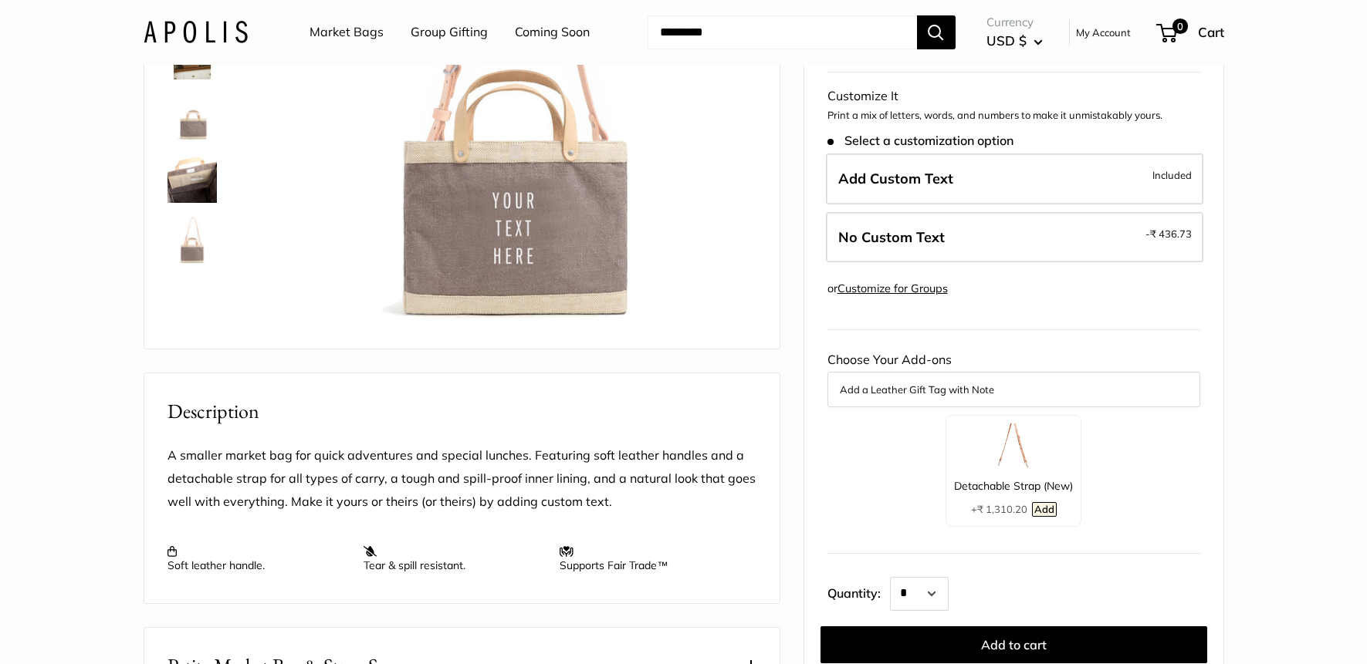
scroll to position [299, 0]
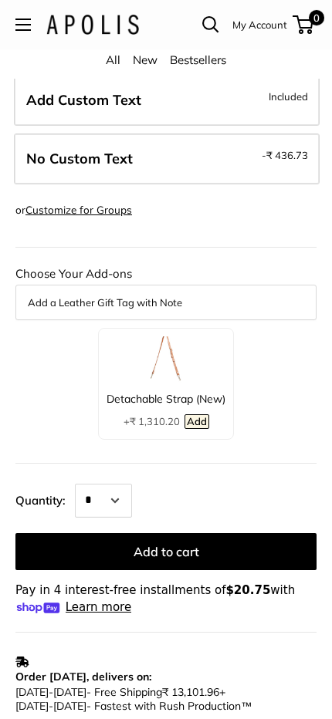
scroll to position [651, 0]
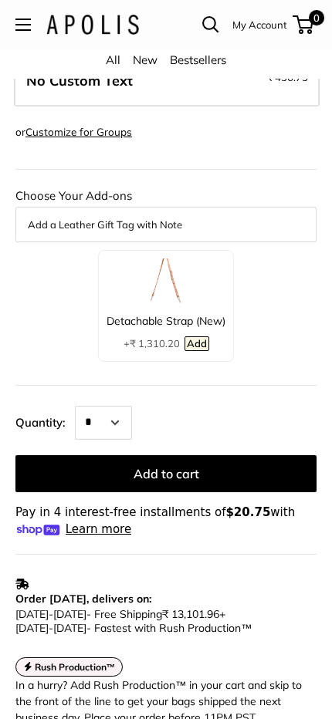
click at [161, 303] on img at bounding box center [166, 282] width 46 height 46
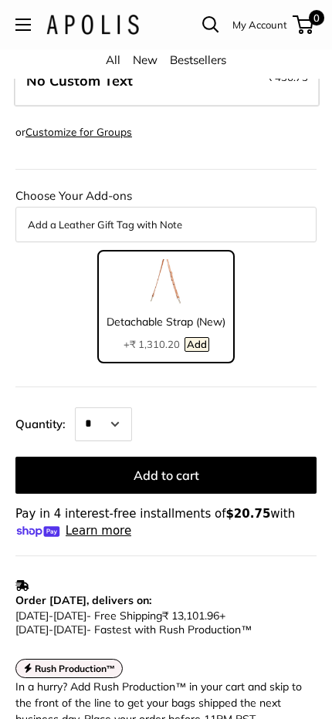
click at [180, 320] on div "Detachable Strap (New)" at bounding box center [165, 322] width 119 height 20
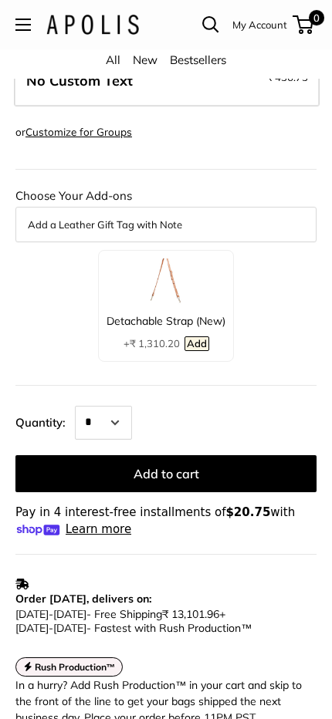
click at [184, 300] on img at bounding box center [166, 282] width 46 height 46
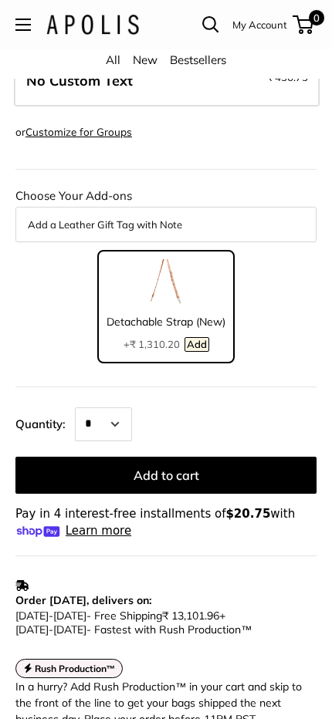
scroll to position [625, 0]
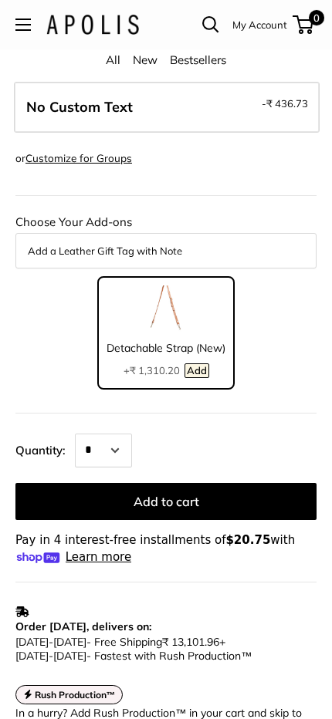
click at [177, 321] on img at bounding box center [166, 309] width 46 height 46
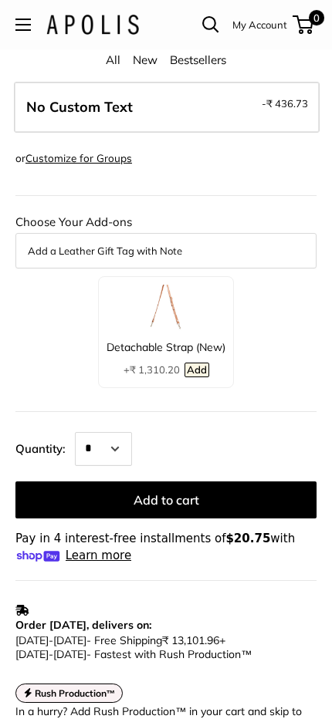
click at [177, 321] on img at bounding box center [166, 308] width 46 height 46
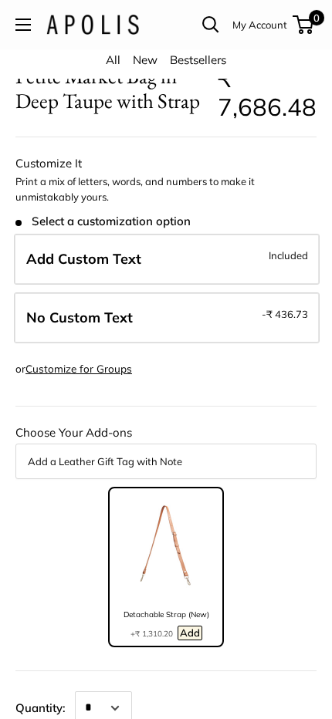
scroll to position [411, 0]
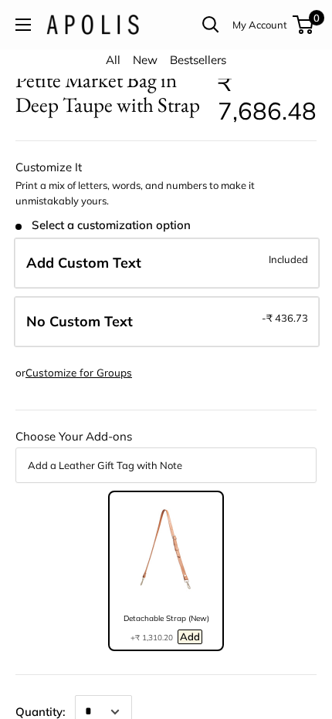
click at [110, 319] on span "No Custom Text" at bounding box center [79, 322] width 106 height 18
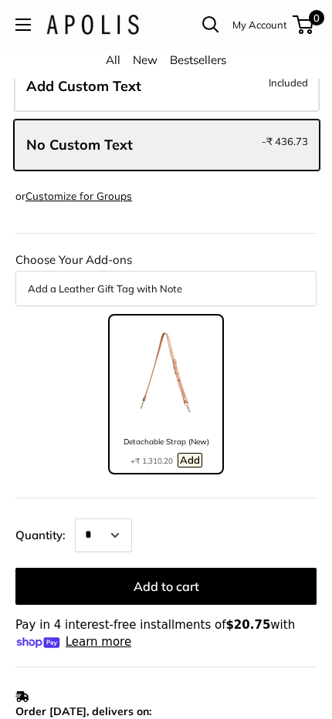
scroll to position [613, 0]
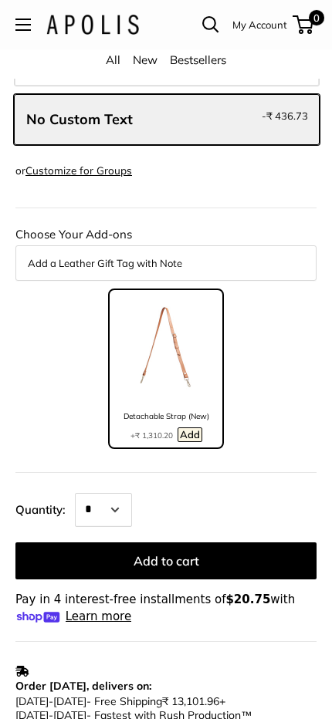
click at [123, 268] on button "Add a Leather Gift Tag with Note" at bounding box center [166, 263] width 276 height 19
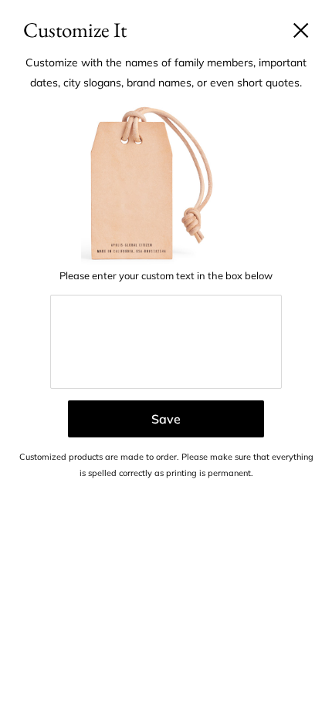
click at [305, 34] on button at bounding box center [300, 29] width 15 height 15
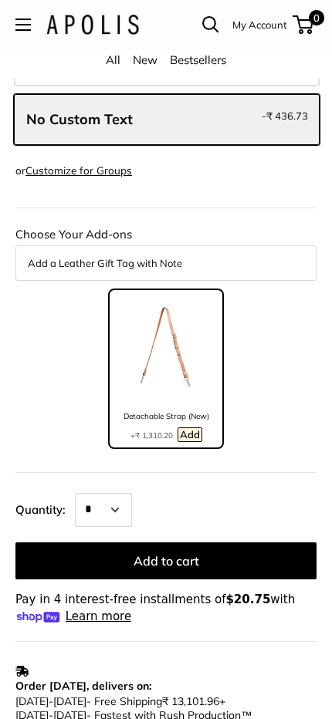
click at [143, 262] on button "Add a Leather Gift Tag with Note" at bounding box center [166, 263] width 276 height 19
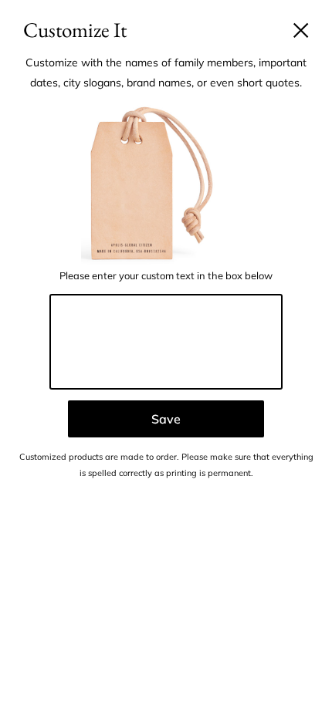
click at [123, 320] on textarea at bounding box center [166, 342] width 232 height 94
type textarea "****"
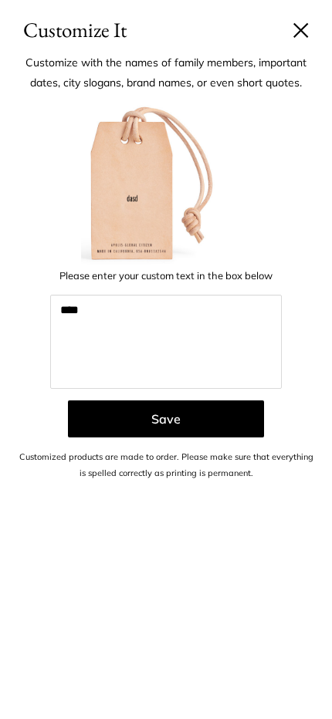
click at [154, 426] on button "Save" at bounding box center [166, 419] width 196 height 37
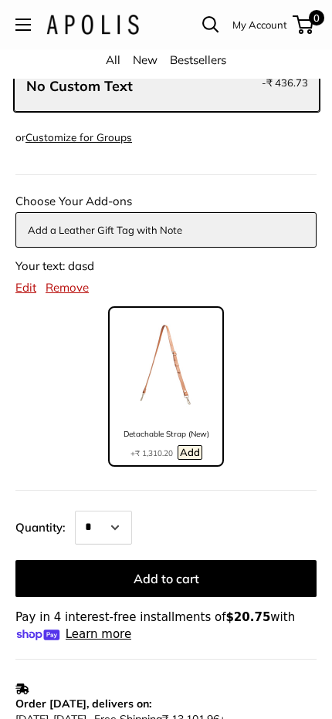
scroll to position [647, 0]
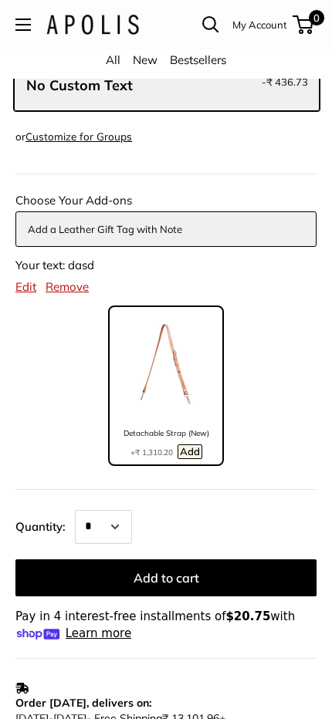
click at [95, 233] on button "Add a Leather Gift Tag with Note" at bounding box center [166, 229] width 276 height 19
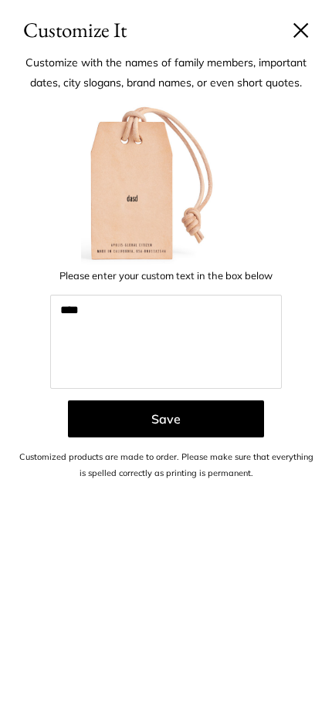
click at [303, 35] on button at bounding box center [300, 29] width 15 height 15
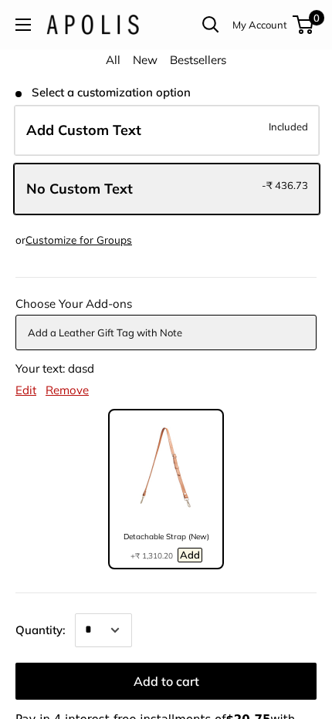
scroll to position [540, 0]
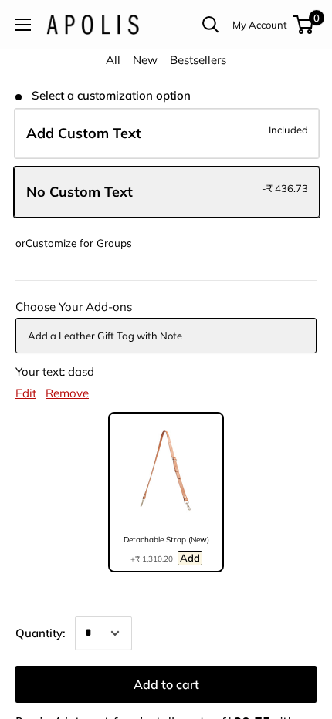
click at [104, 139] on span "Add Custom Text" at bounding box center [83, 133] width 115 height 18
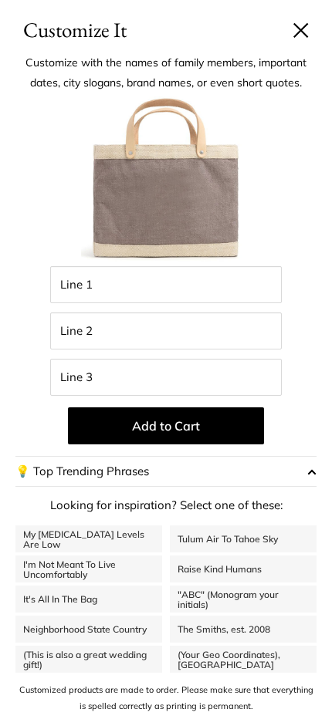
click at [105, 189] on img at bounding box center [166, 181] width 170 height 170
click at [299, 37] on button at bounding box center [300, 29] width 15 height 15
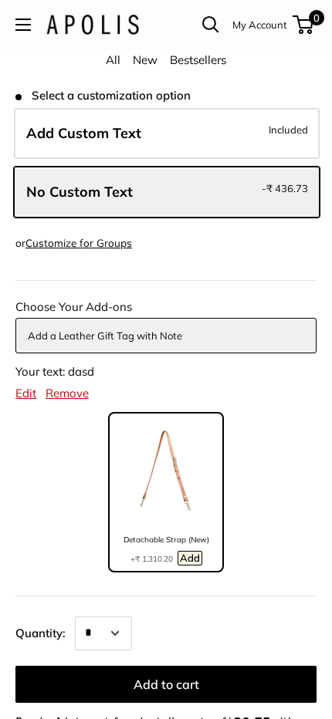
click at [128, 196] on span "No Custom Text" at bounding box center [79, 192] width 106 height 18
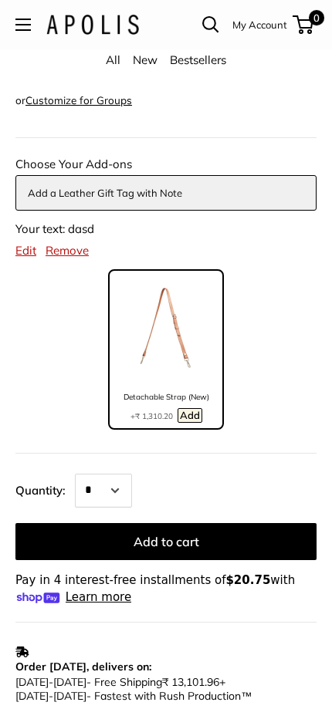
scroll to position [804, 0]
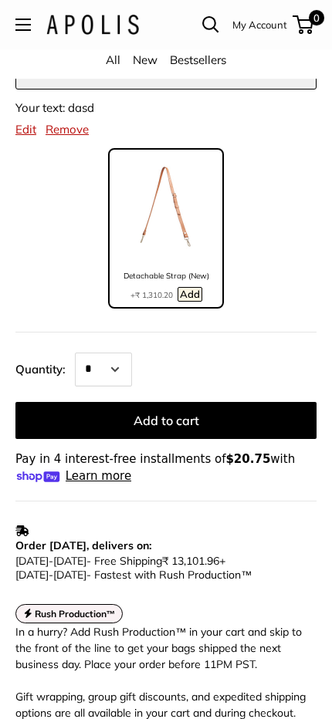
click at [167, 411] on button "Add to cart" at bounding box center [165, 420] width 301 height 37
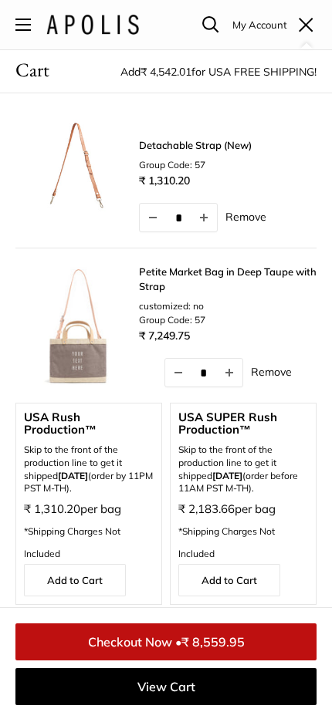
click at [309, 29] on span at bounding box center [306, 24] width 15 height 15
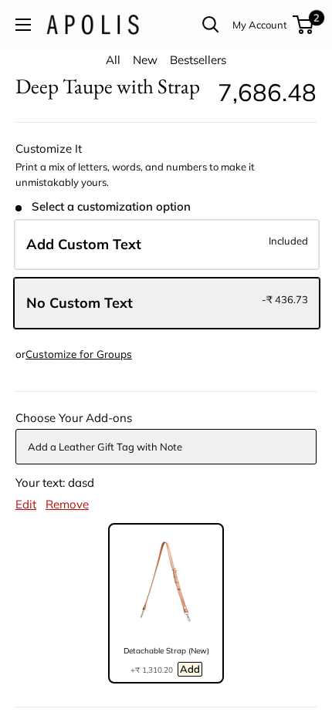
scroll to position [420, 0]
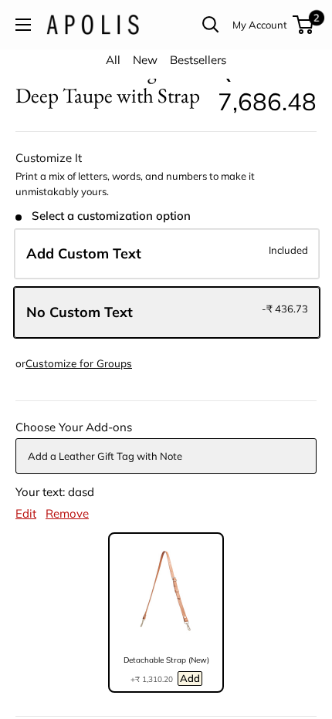
click at [152, 274] on label "Add Custom Text Included" at bounding box center [167, 253] width 306 height 51
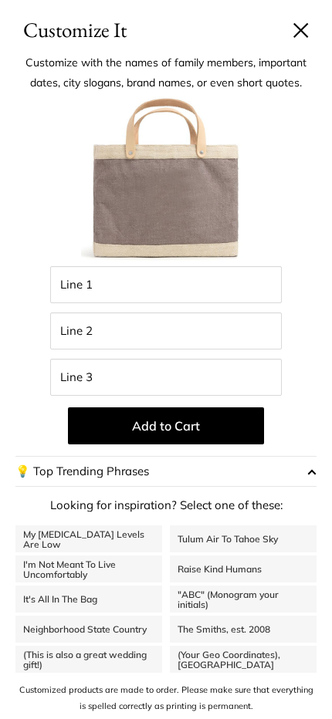
scroll to position [1, 0]
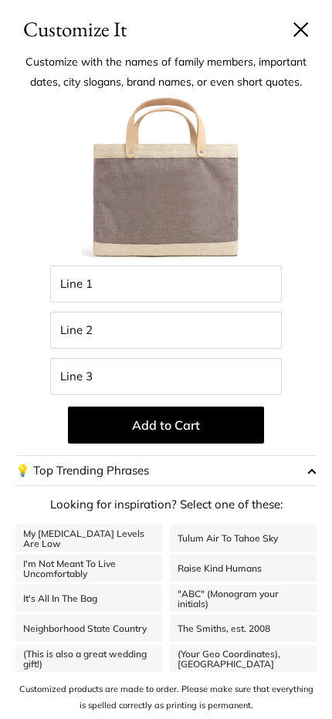
click at [305, 32] on button at bounding box center [300, 29] width 15 height 15
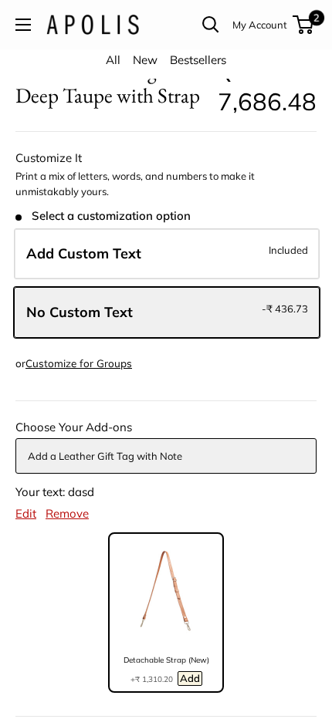
click at [250, 276] on label "Add Custom Text Included" at bounding box center [167, 253] width 306 height 51
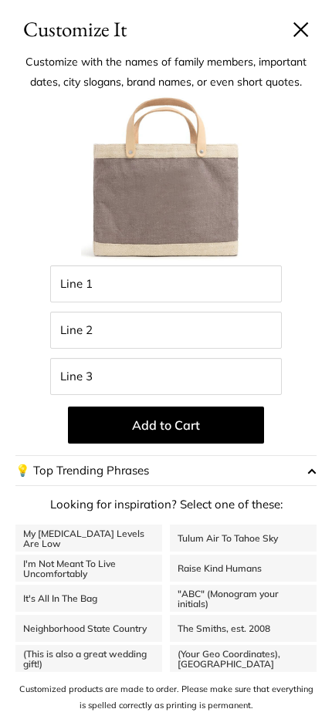
click at [299, 33] on button at bounding box center [300, 29] width 15 height 15
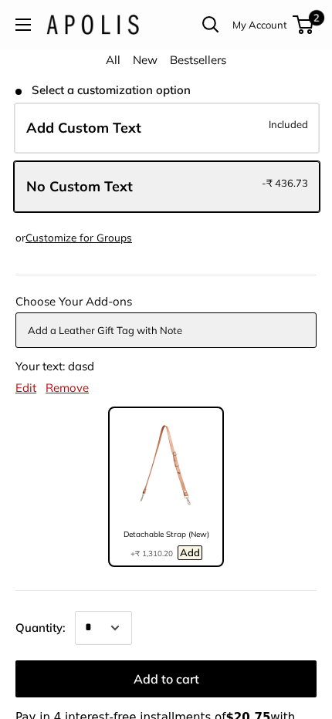
scroll to position [529, 0]
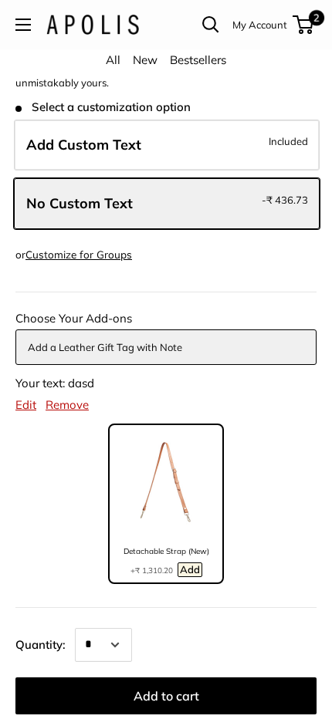
click at [232, 161] on label "Add Custom Text Included" at bounding box center [167, 145] width 306 height 51
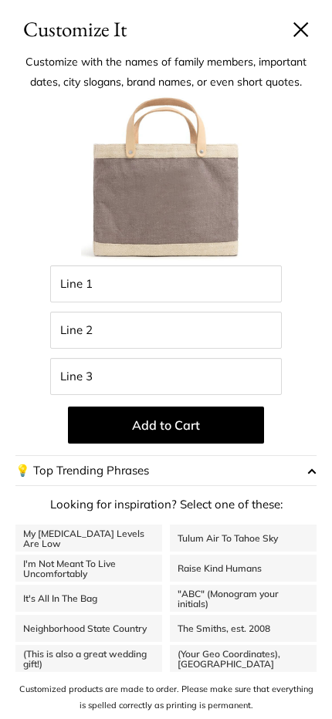
click at [308, 26] on button at bounding box center [300, 29] width 15 height 15
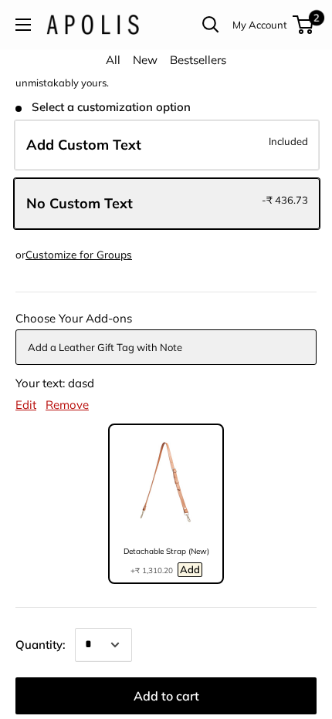
click at [262, 148] on label "Add Custom Text Included" at bounding box center [167, 145] width 306 height 51
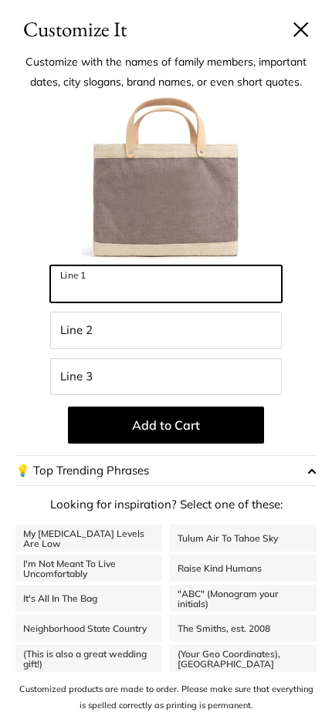
click at [208, 292] on input "Line 1" at bounding box center [166, 283] width 232 height 37
type input "*********"
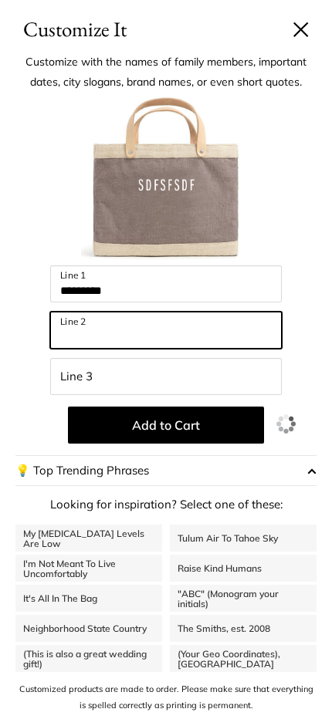
click at [142, 343] on input "Line 2" at bounding box center [166, 330] width 232 height 37
type input "*********"
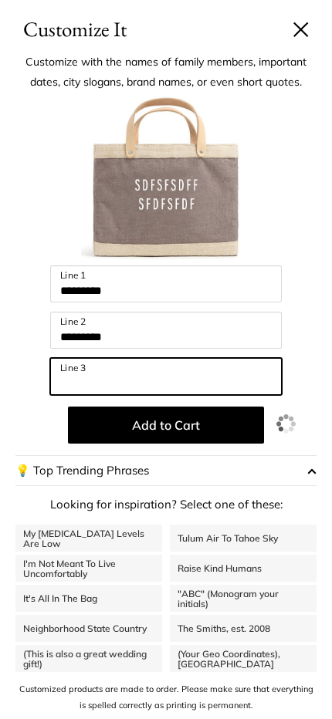
click at [113, 377] on input "Line 3" at bounding box center [166, 376] width 232 height 37
type input "*****"
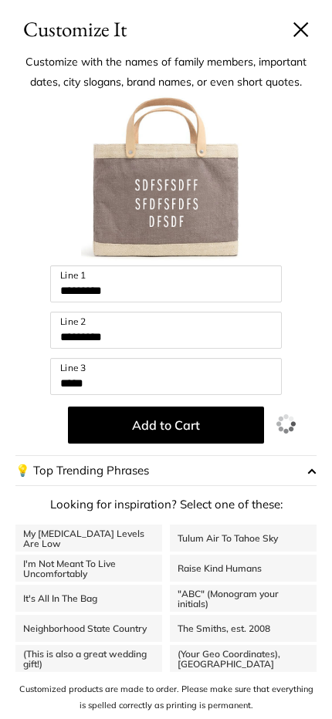
click at [143, 419] on button "Add to Cart" at bounding box center [166, 425] width 196 height 37
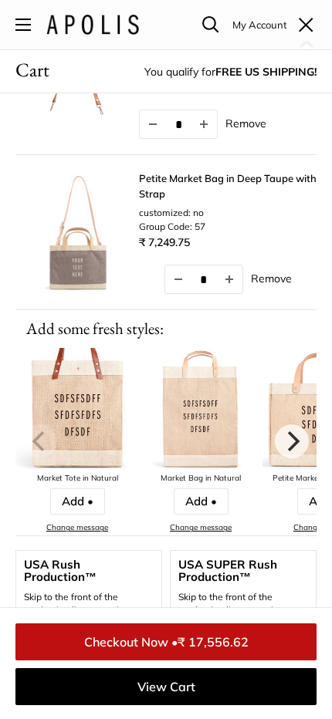
scroll to position [0, 0]
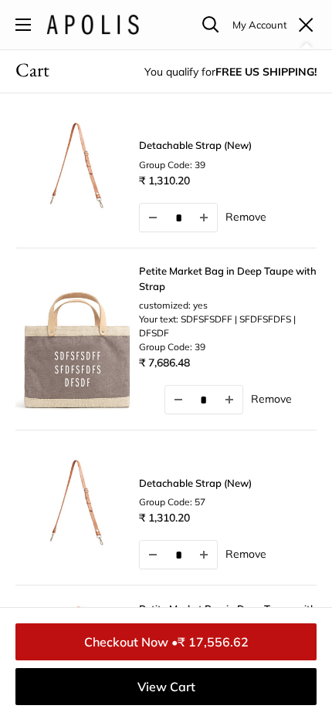
click at [273, 401] on link "Remove" at bounding box center [271, 399] width 41 height 11
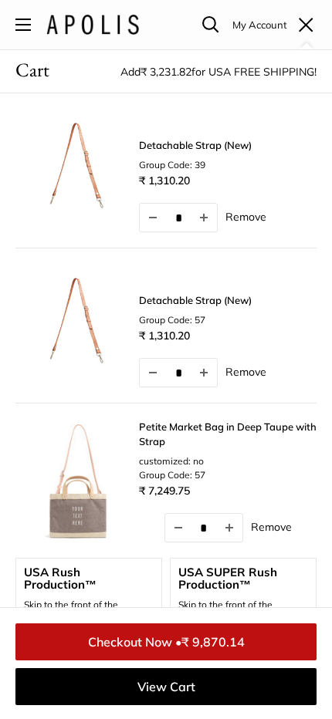
click at [248, 220] on link "Remove" at bounding box center [245, 216] width 41 height 11
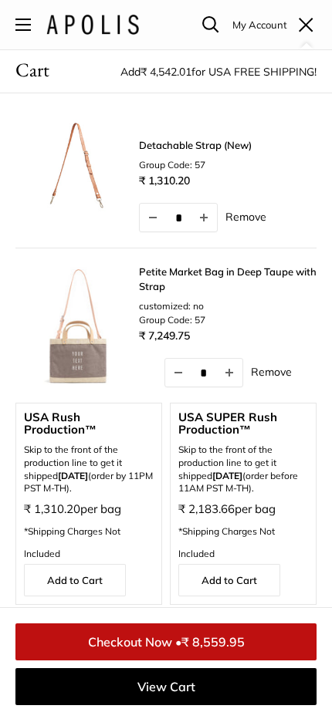
click at [253, 222] on link "Remove" at bounding box center [245, 216] width 41 height 11
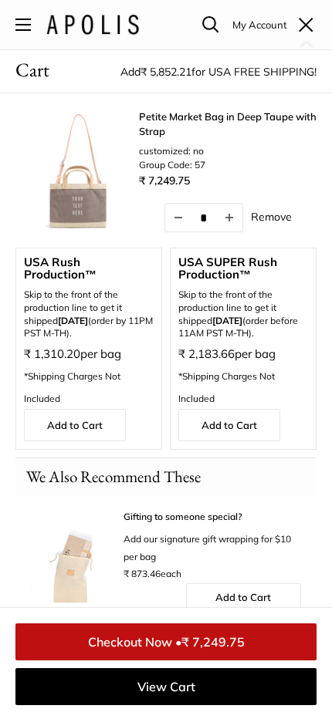
click at [281, 215] on link "Remove" at bounding box center [271, 216] width 41 height 11
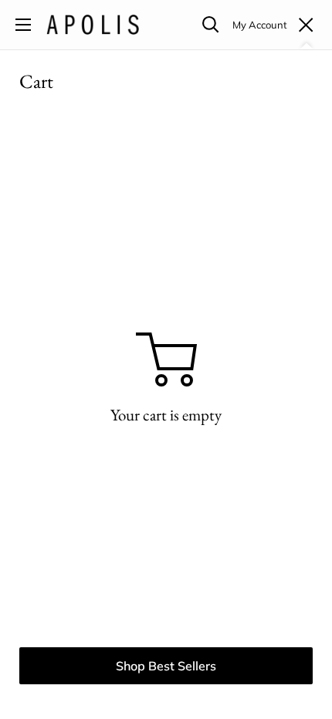
click at [306, 22] on span at bounding box center [306, 24] width 15 height 15
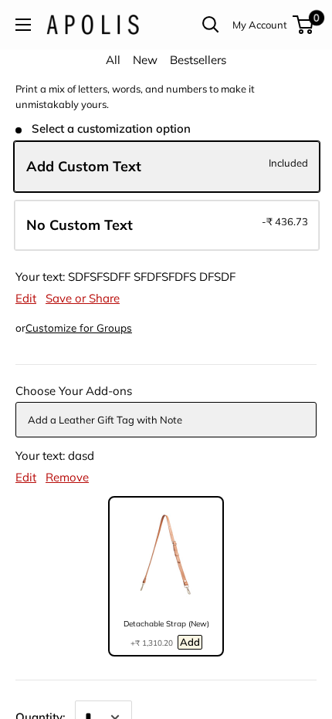
scroll to position [515, 0]
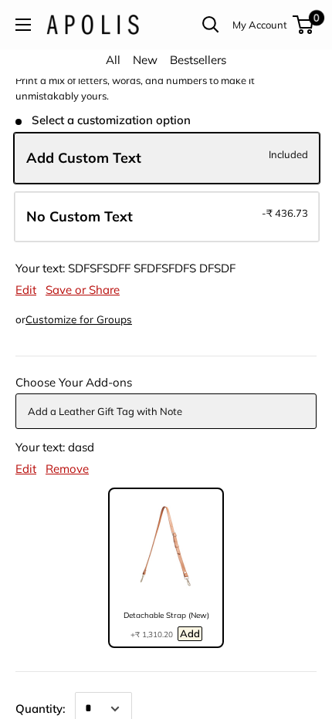
click at [151, 215] on label "No Custom Text - ₹ 436.73" at bounding box center [167, 216] width 306 height 51
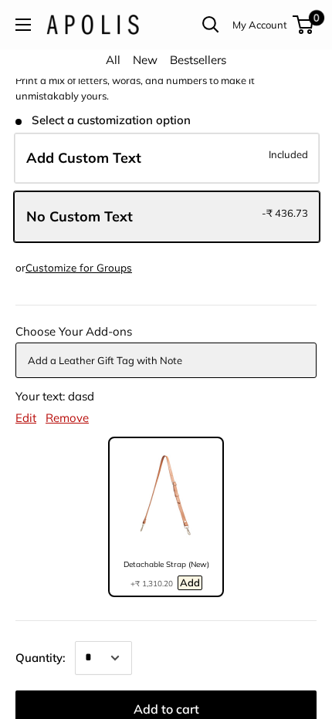
click at [160, 548] on img at bounding box center [165, 500] width 77 height 116
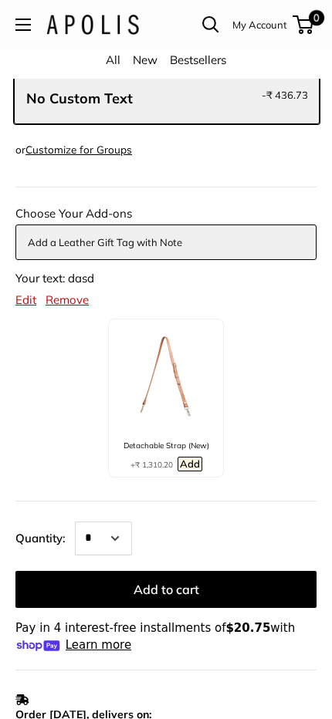
scroll to position [803, 0]
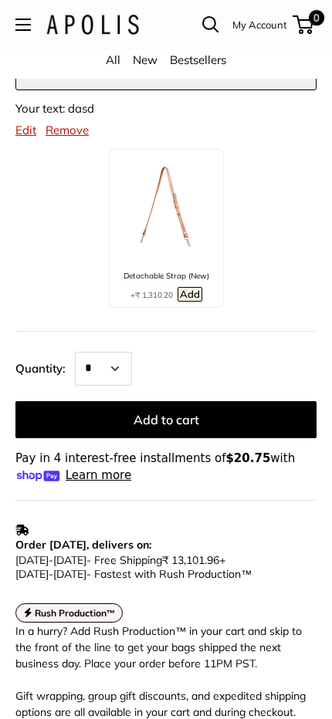
click at [157, 417] on button "Add to cart" at bounding box center [165, 419] width 301 height 37
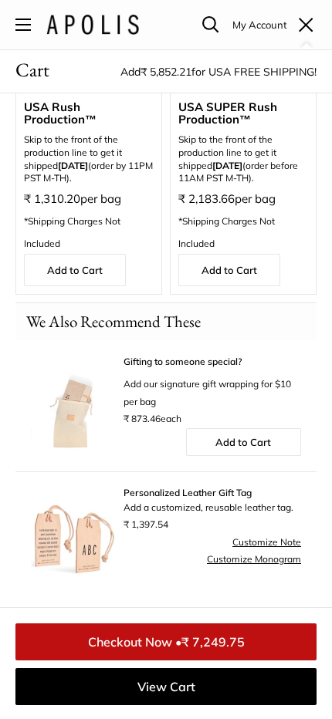
scroll to position [0, 0]
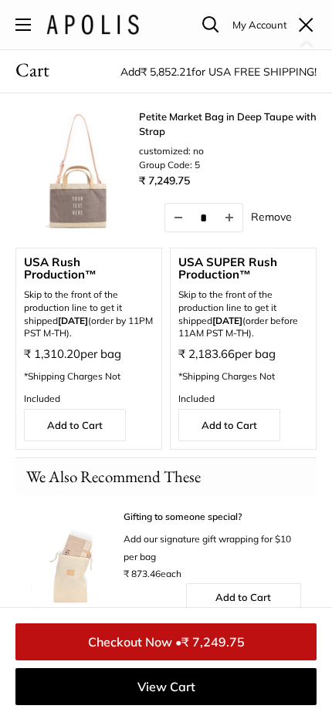
click at [309, 30] on span at bounding box center [306, 24] width 15 height 15
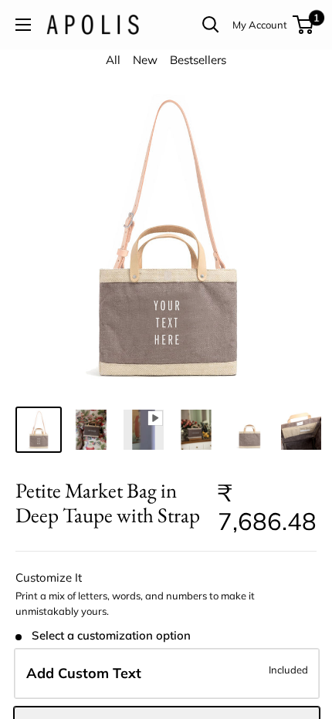
click at [311, 22] on span "1" at bounding box center [316, 17] width 15 height 15
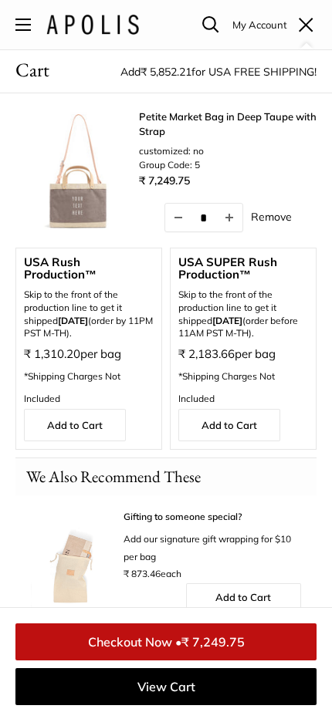
click at [306, 25] on span at bounding box center [306, 24] width 15 height 15
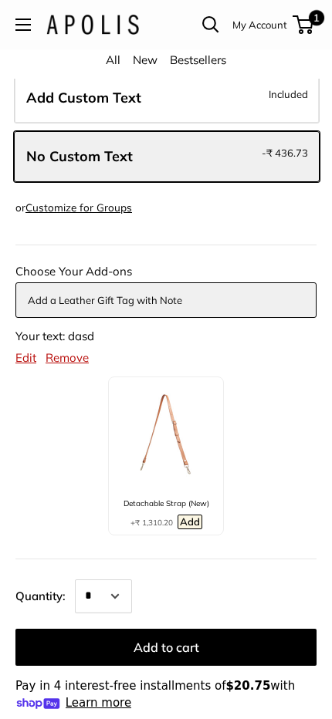
scroll to position [644, 0]
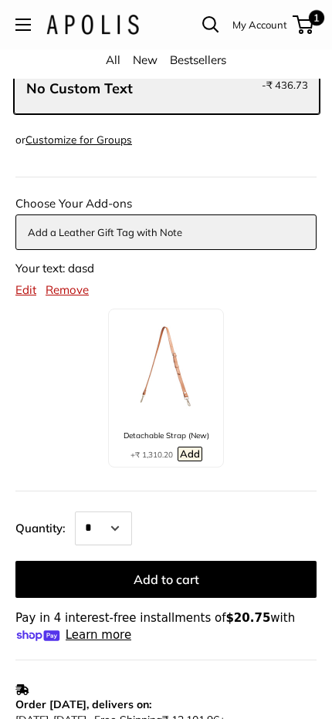
click at [313, 25] on span "1" at bounding box center [316, 17] width 15 height 15
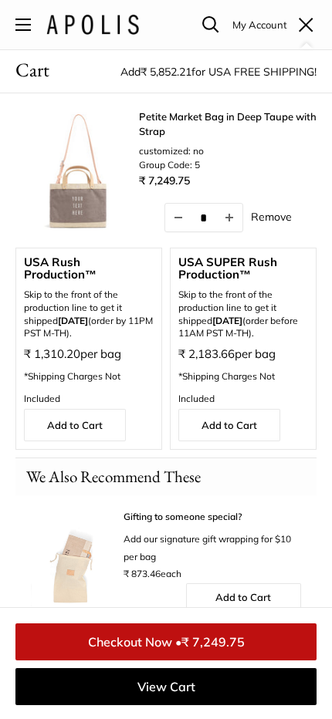
click at [309, 24] on span at bounding box center [306, 24] width 15 height 15
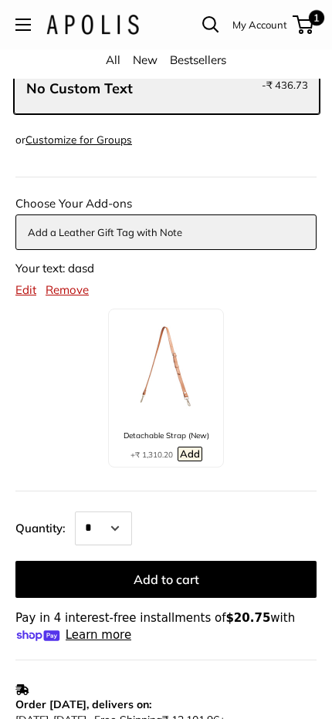
click at [315, 25] on span "1" at bounding box center [316, 17] width 15 height 15
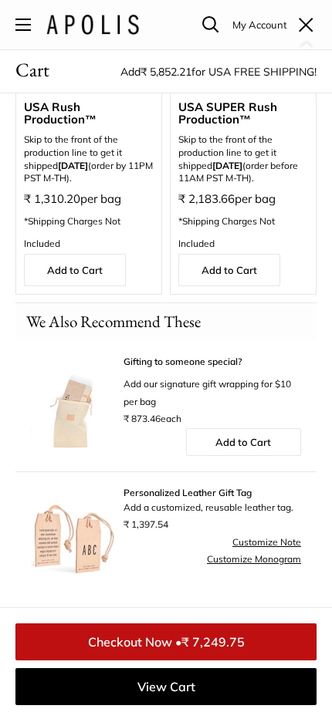
scroll to position [0, 0]
